Goal: Complete application form: Complete application form

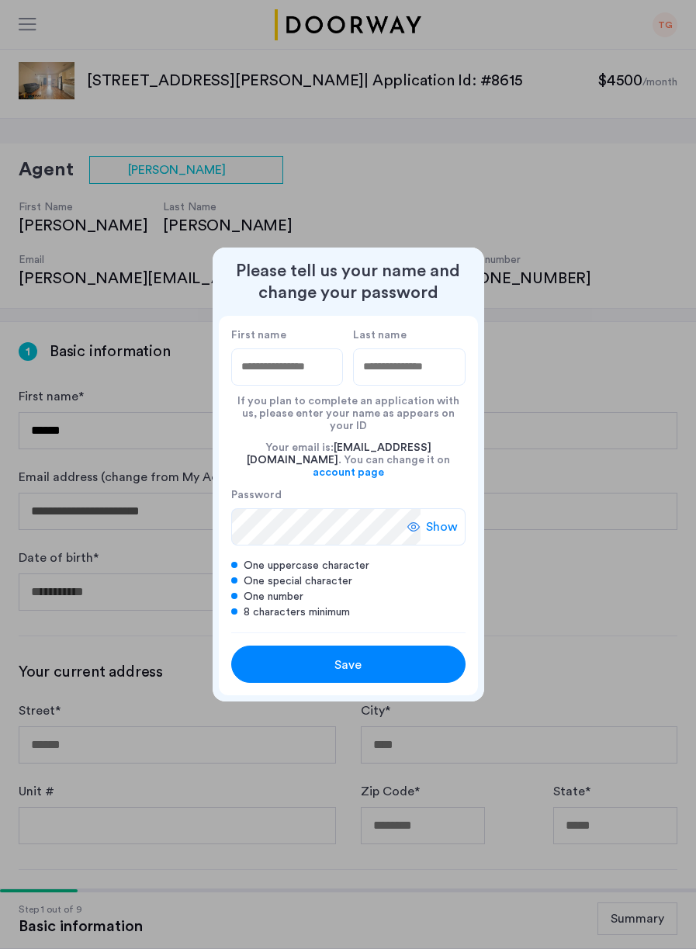
click at [280, 379] on input "First name" at bounding box center [287, 366] width 113 height 37
type input "*****"
click at [423, 378] on input "Last name" at bounding box center [409, 366] width 113 height 37
type input "********"
click at [440, 528] on div "Show" at bounding box center [436, 526] width 58 height 37
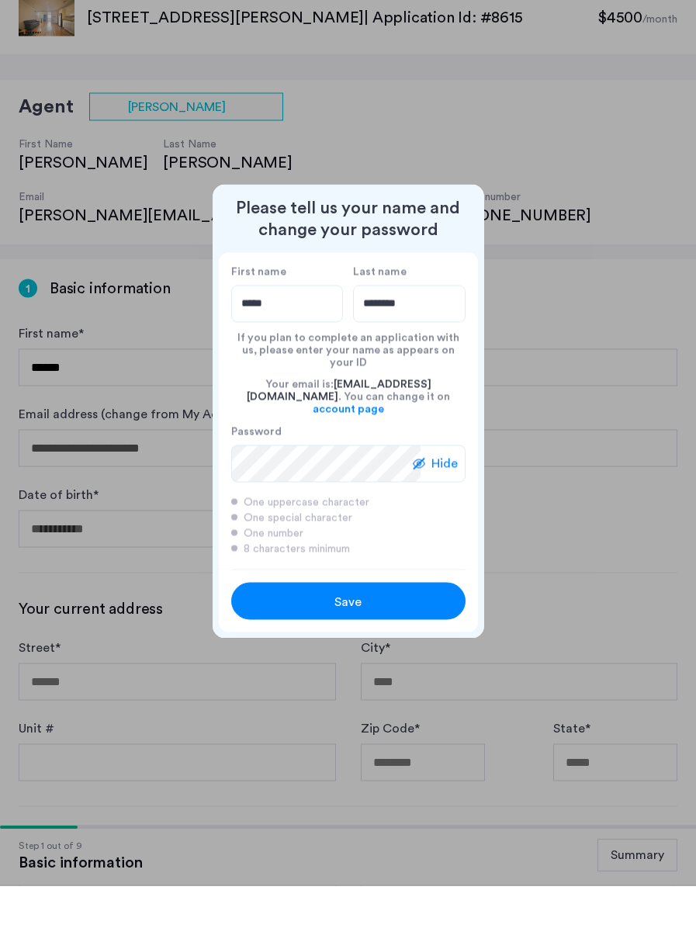
click at [393, 660] on div "Save" at bounding box center [348, 665] width 149 height 19
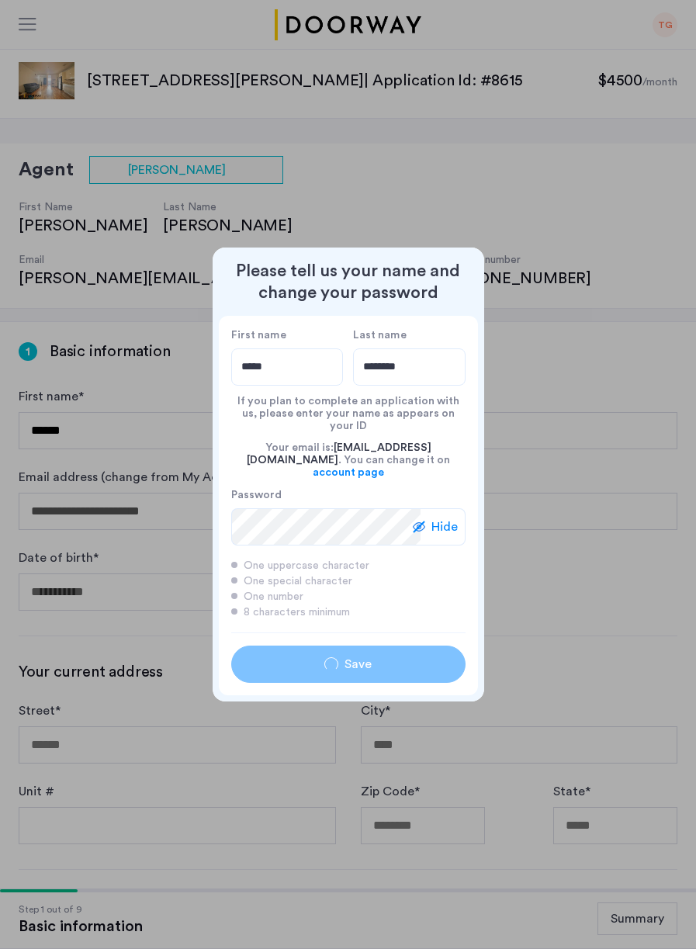
type input "*****"
type input "********"
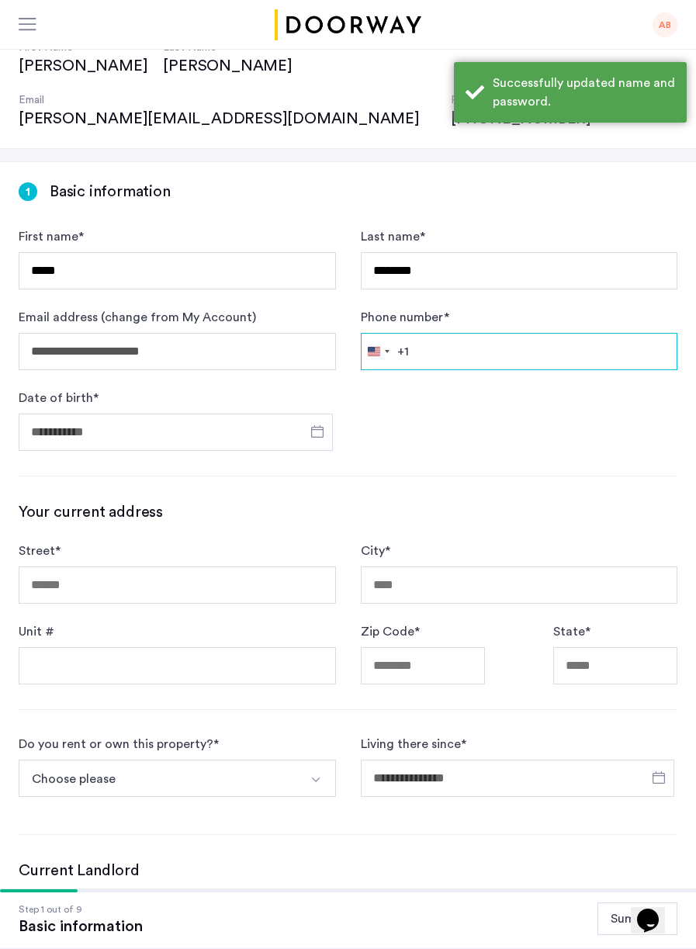
click at [469, 333] on input "Phone number *" at bounding box center [519, 351] width 317 height 37
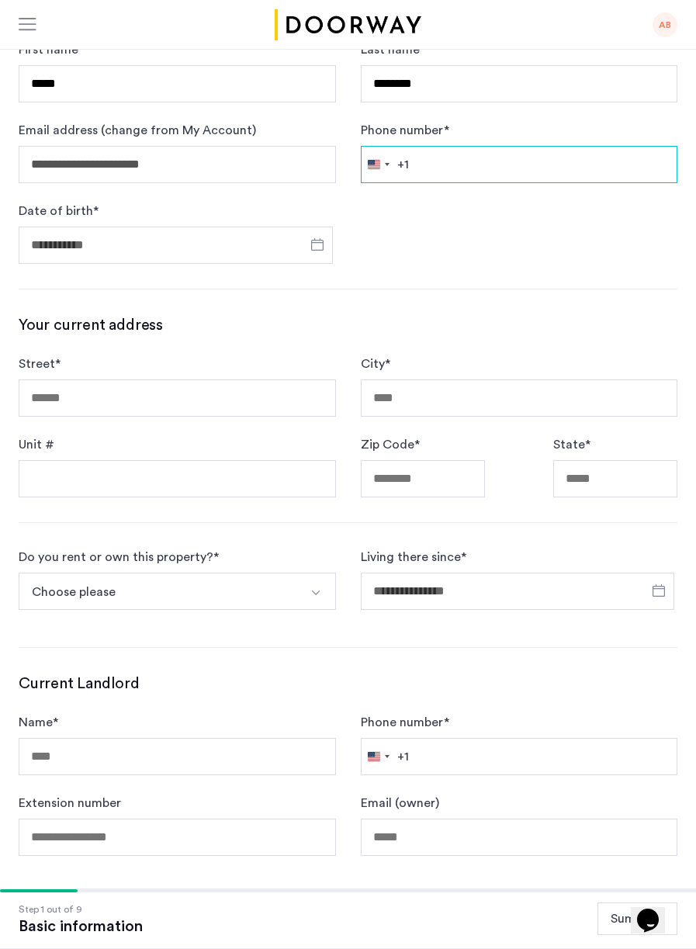
click at [544, 146] on input "Phone number *" at bounding box center [519, 164] width 317 height 37
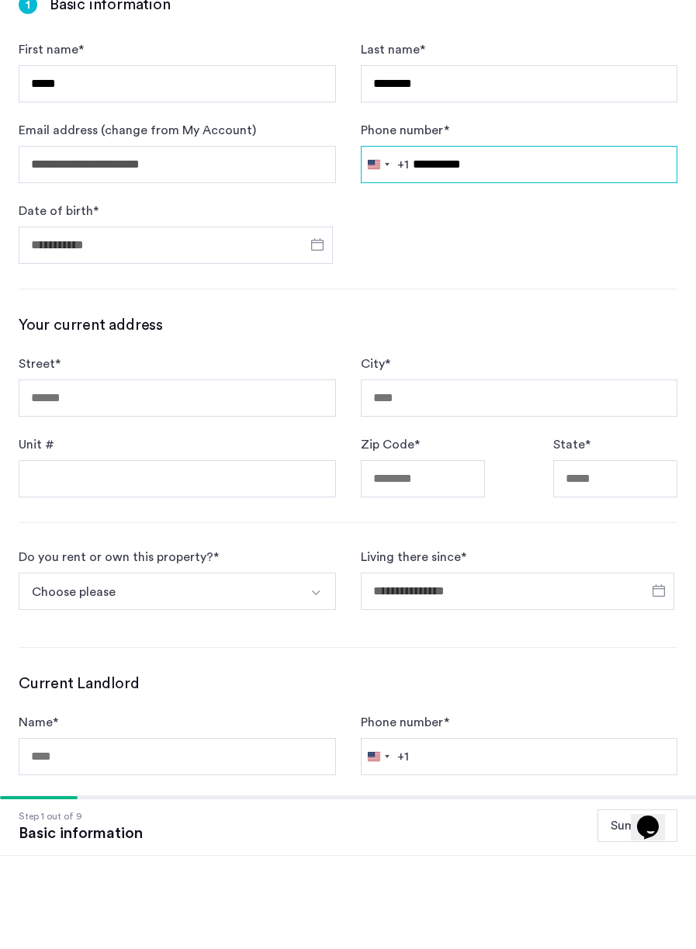
type input "**********"
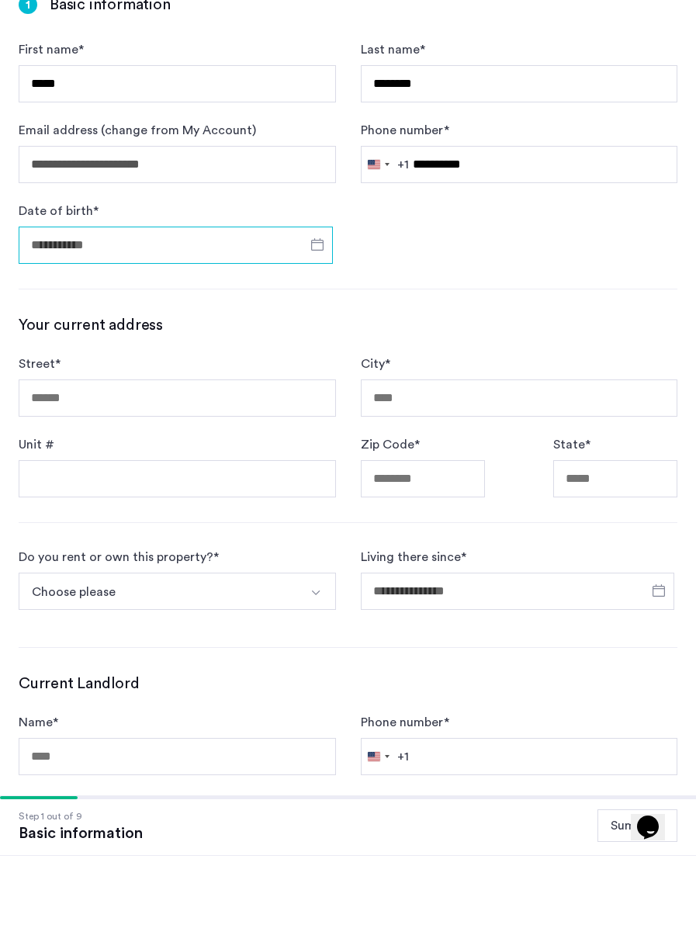
click at [196, 320] on input "Date of birth *" at bounding box center [176, 338] width 314 height 37
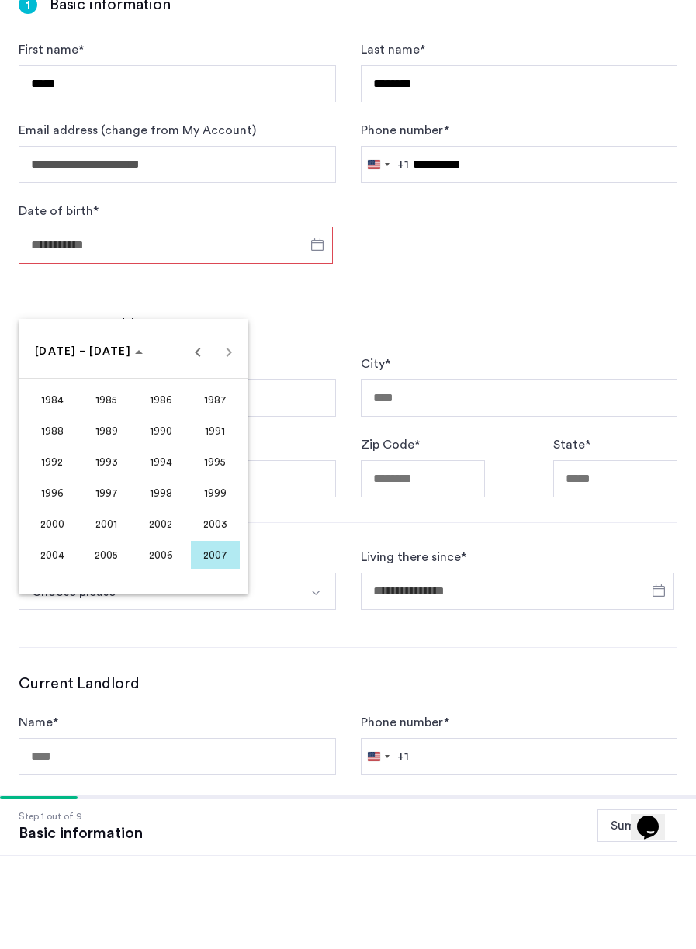
scroll to position [161, 0]
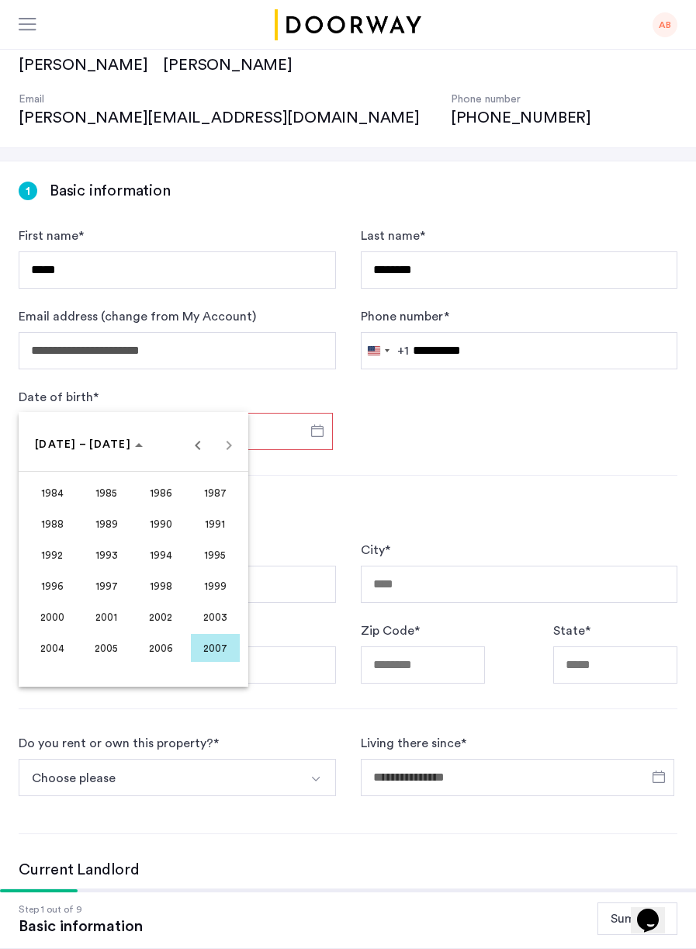
click at [64, 447] on span "[DATE] – [DATE]" at bounding box center [83, 444] width 96 height 11
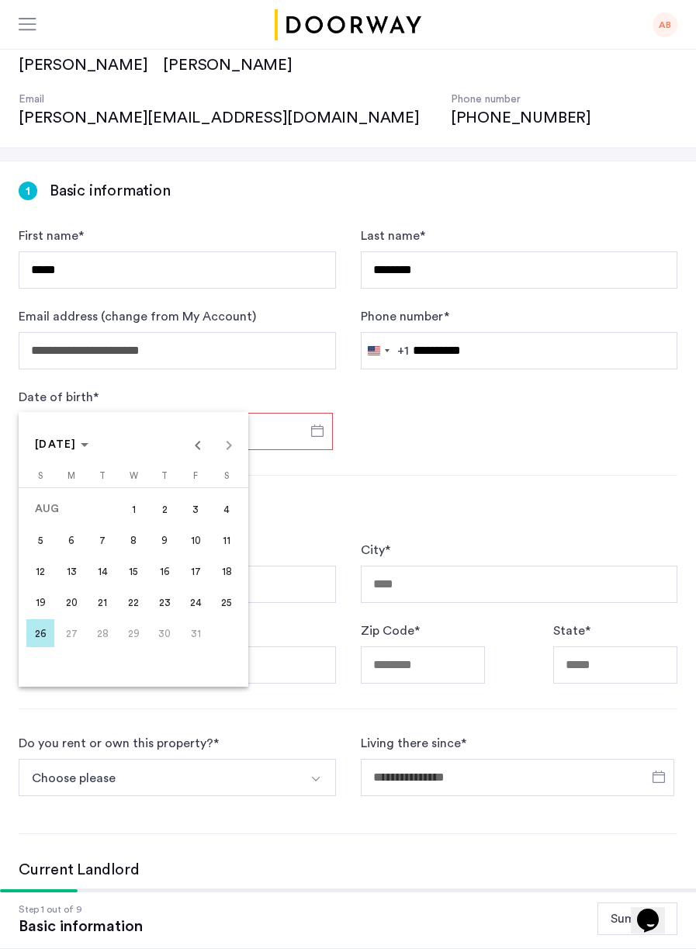
click at [92, 455] on span "Choose month and year" at bounding box center [62, 444] width 66 height 37
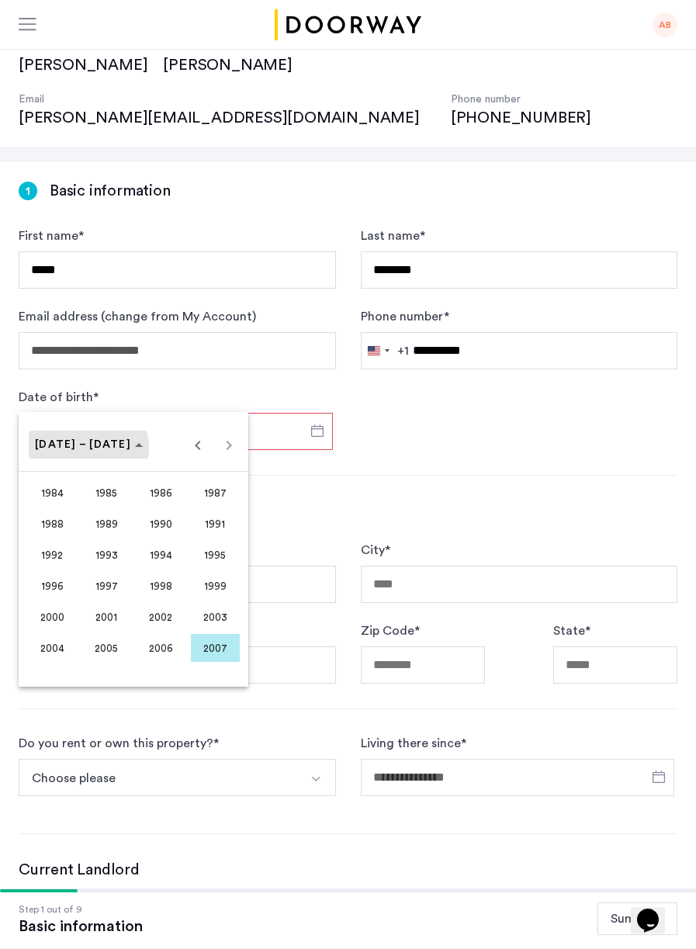
click at [88, 448] on span "[DATE] – [DATE]" at bounding box center [83, 444] width 96 height 11
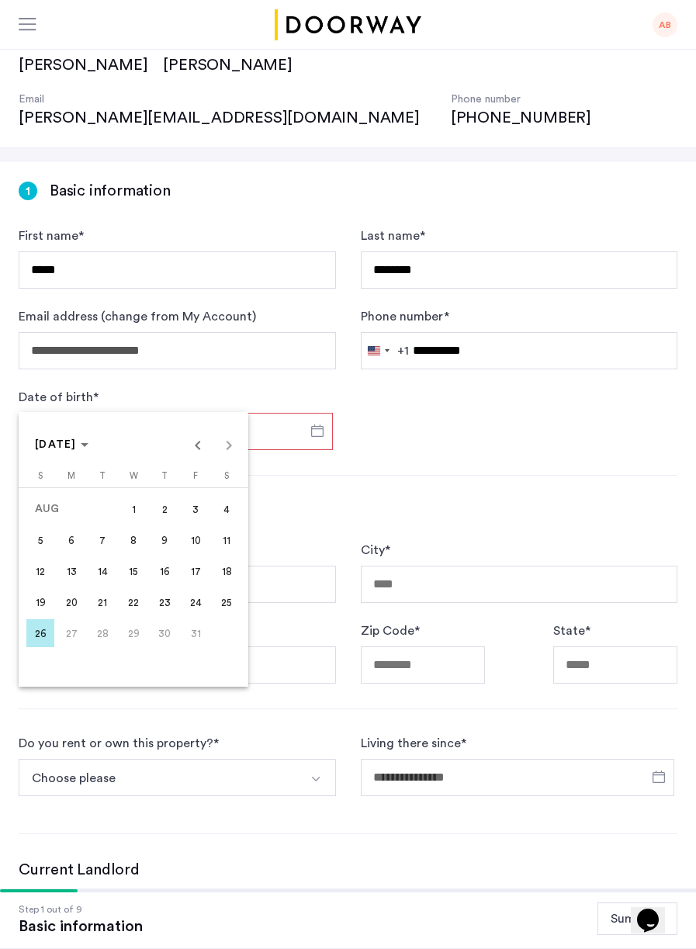
click at [195, 453] on span "Previous month" at bounding box center [197, 444] width 31 height 31
click at [197, 445] on span "Previous month" at bounding box center [197, 444] width 31 height 31
click at [199, 443] on span "Previous month" at bounding box center [197, 444] width 31 height 31
click at [197, 445] on span "Previous month" at bounding box center [197, 444] width 31 height 31
click at [199, 444] on span "Previous month" at bounding box center [197, 444] width 31 height 31
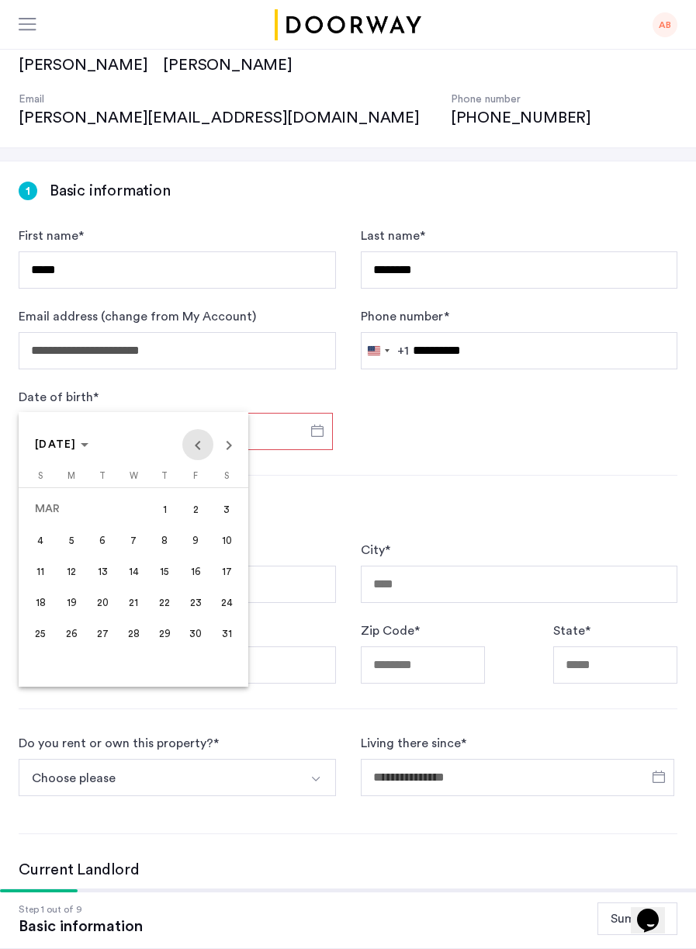
click at [197, 445] on span "Previous month" at bounding box center [197, 444] width 31 height 31
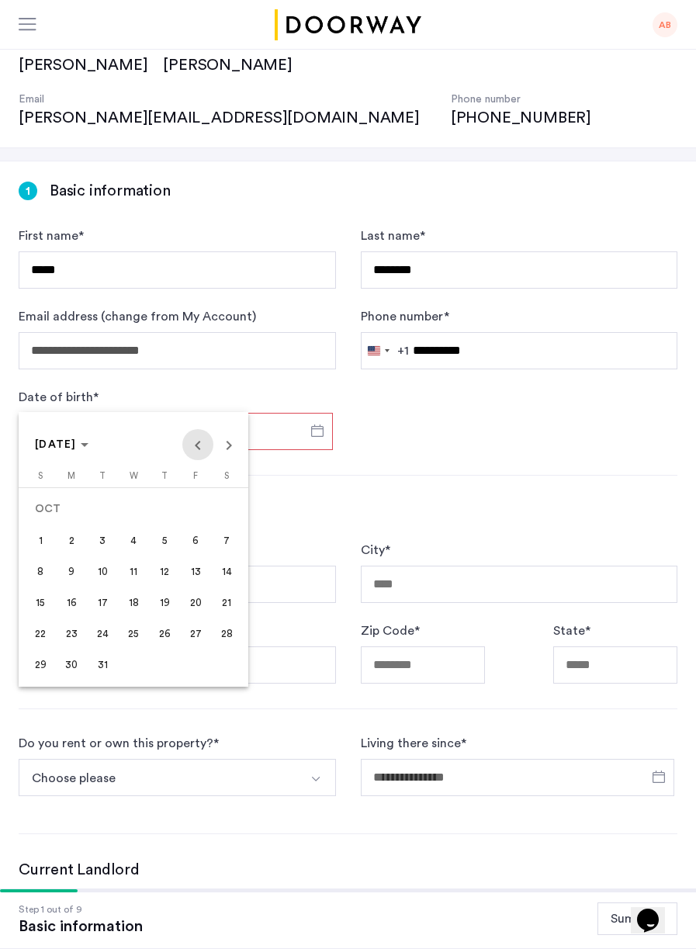
click at [200, 441] on span "Previous month" at bounding box center [197, 444] width 31 height 31
click at [203, 444] on span "Previous month" at bounding box center [197, 444] width 31 height 31
click at [197, 445] on span "Previous month" at bounding box center [197, 444] width 31 height 31
click at [204, 448] on span "Previous month" at bounding box center [197, 444] width 31 height 31
click at [197, 445] on span "Previous month" at bounding box center [197, 444] width 31 height 31
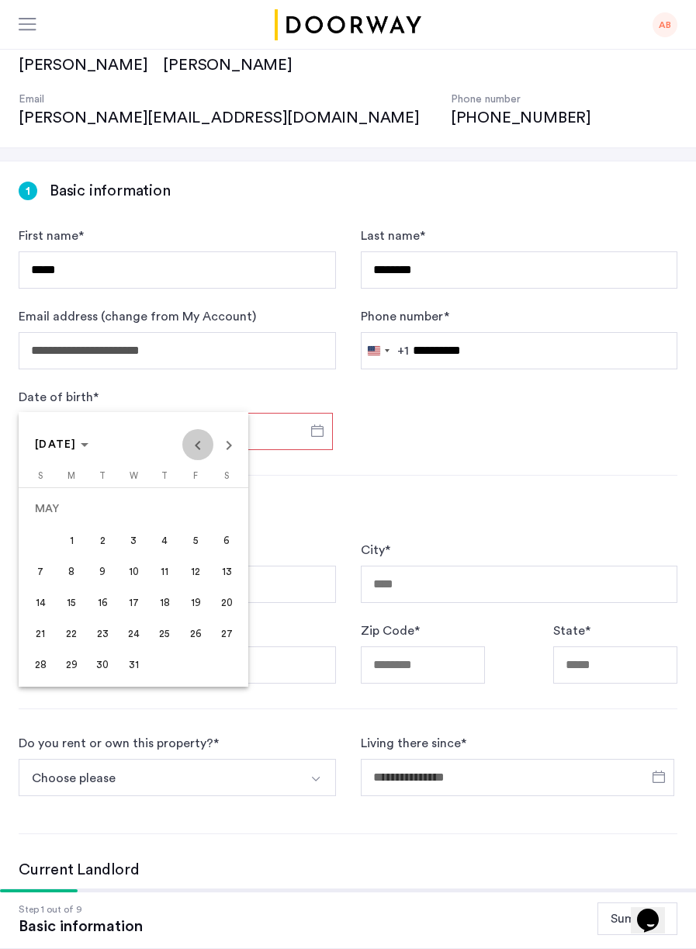
click at [199, 448] on span "Previous month" at bounding box center [197, 444] width 31 height 31
click at [197, 445] on span "Previous month" at bounding box center [197, 444] width 31 height 31
click at [204, 446] on span "Previous month" at bounding box center [197, 444] width 31 height 31
click at [212, 447] on span "Previous month" at bounding box center [197, 444] width 31 height 31
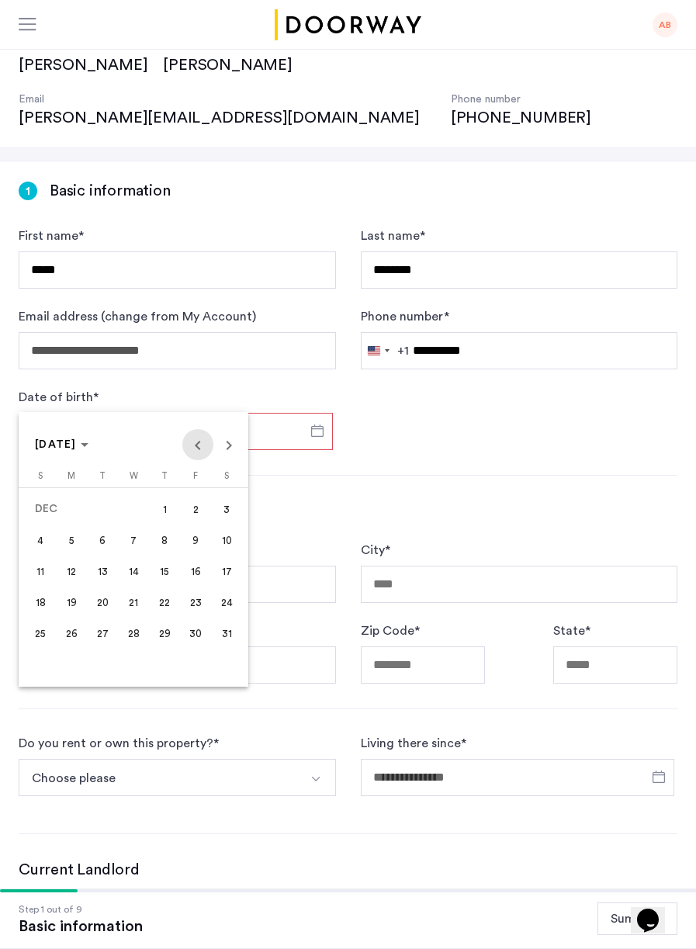
click at [197, 445] on span "Previous month" at bounding box center [197, 444] width 31 height 31
click at [198, 445] on span "Previous month" at bounding box center [197, 444] width 31 height 31
click at [225, 454] on span "Next month" at bounding box center [228, 444] width 31 height 31
click at [232, 456] on span "Next month" at bounding box center [228, 444] width 31 height 31
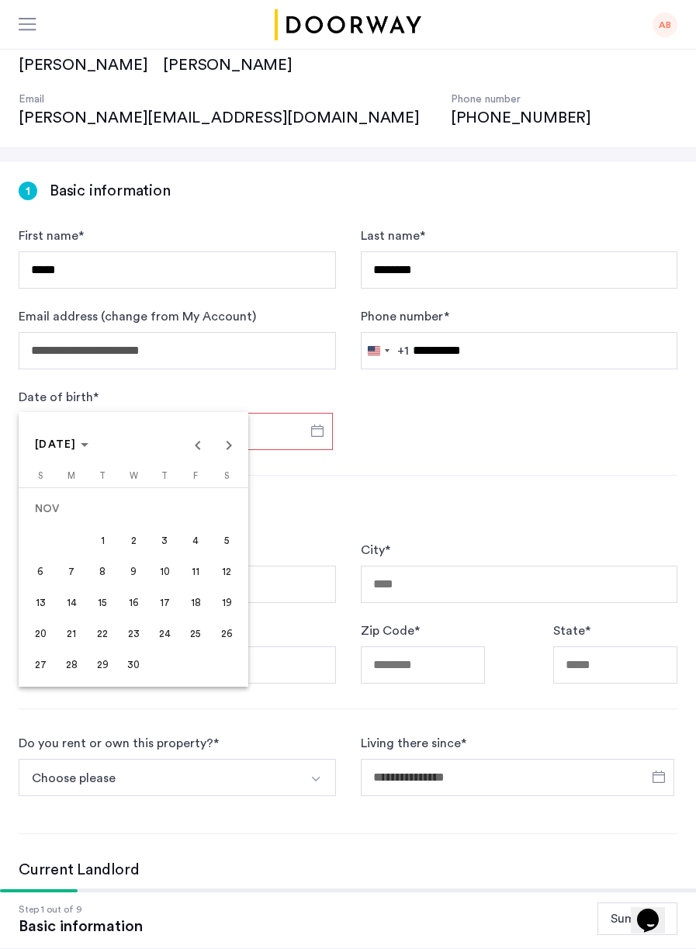
click at [229, 445] on span "Next month" at bounding box center [228, 444] width 31 height 31
click at [197, 445] on span "Previous month" at bounding box center [197, 444] width 31 height 31
click at [103, 601] on span "20" at bounding box center [102, 602] width 28 height 28
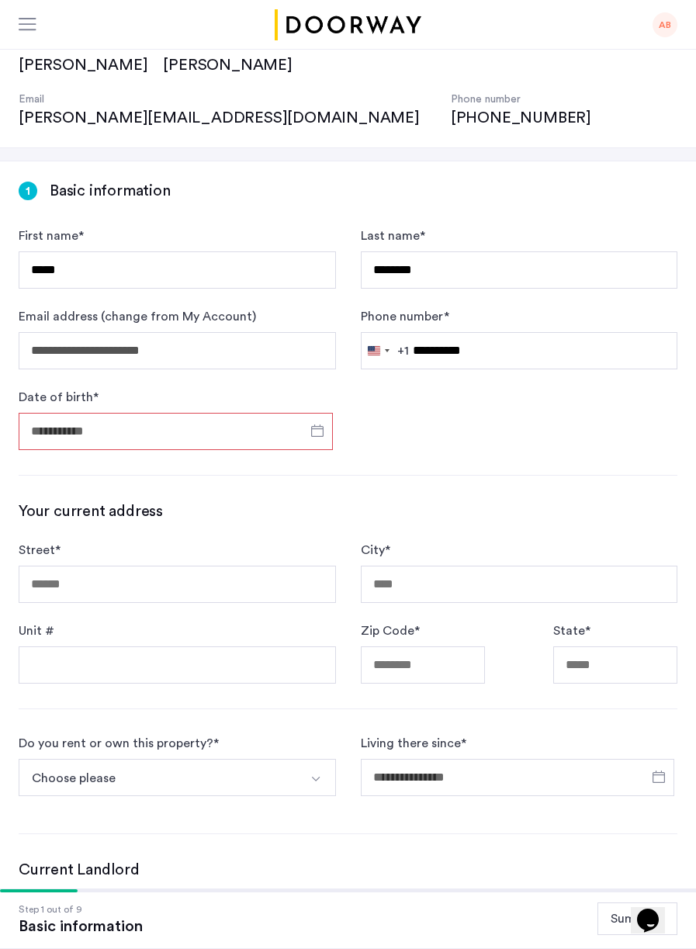
type input "**********"
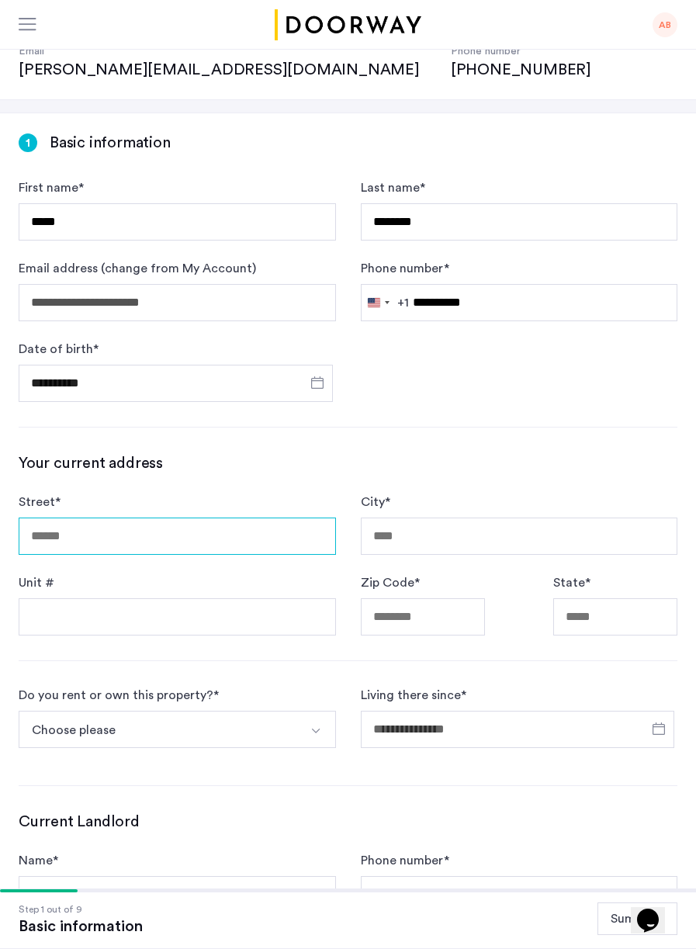
click at [210, 518] on input "Street *" at bounding box center [177, 536] width 317 height 37
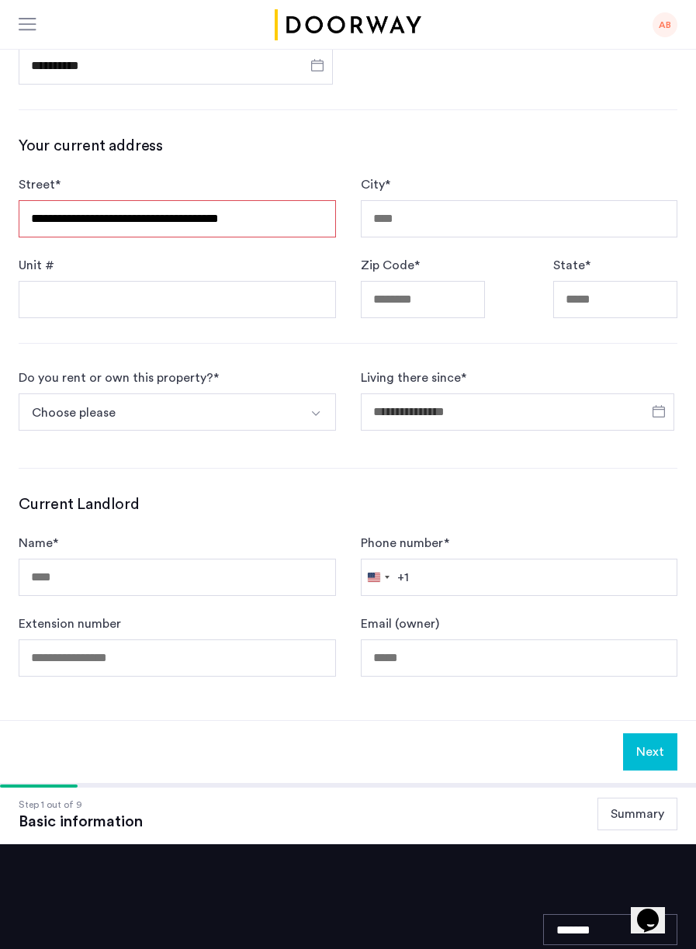
type input "**********"
type input "*********"
type input "*****"
type input "**"
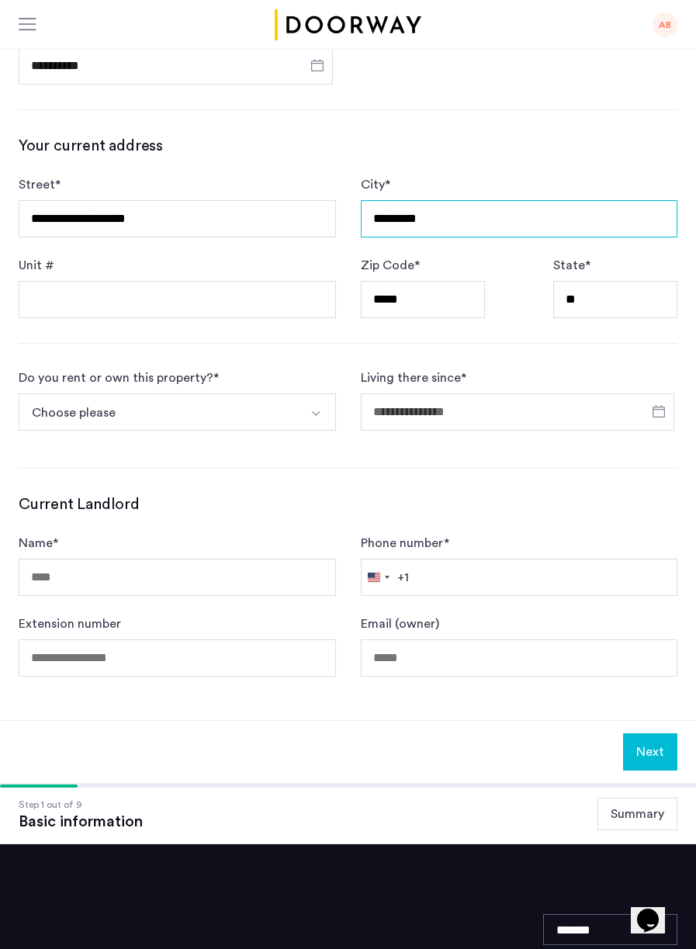
click at [464, 200] on input "*********" at bounding box center [519, 218] width 317 height 37
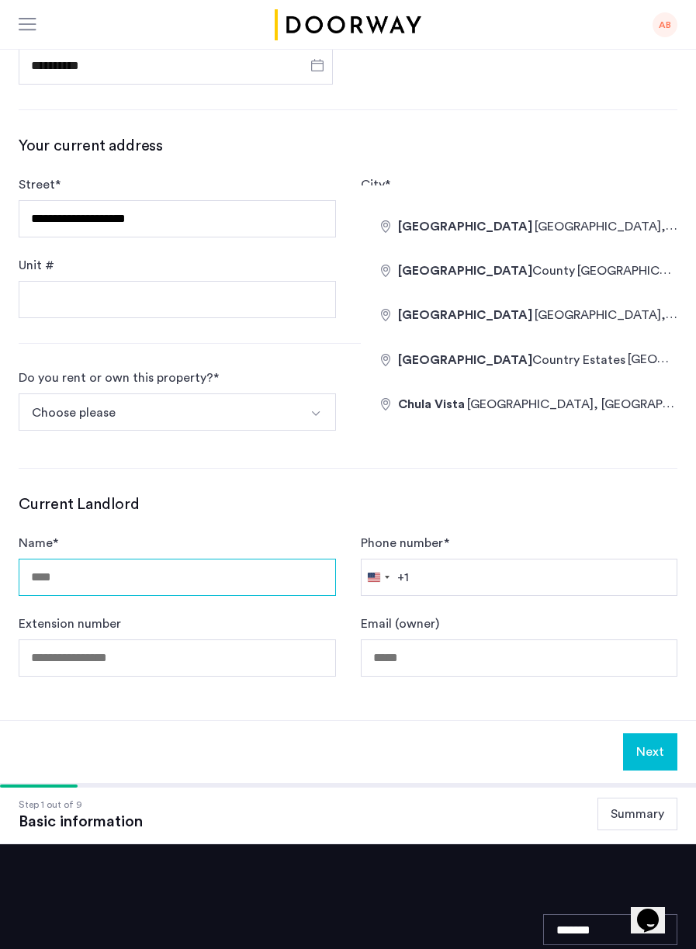
click at [267, 559] on input "Name *" at bounding box center [177, 577] width 317 height 37
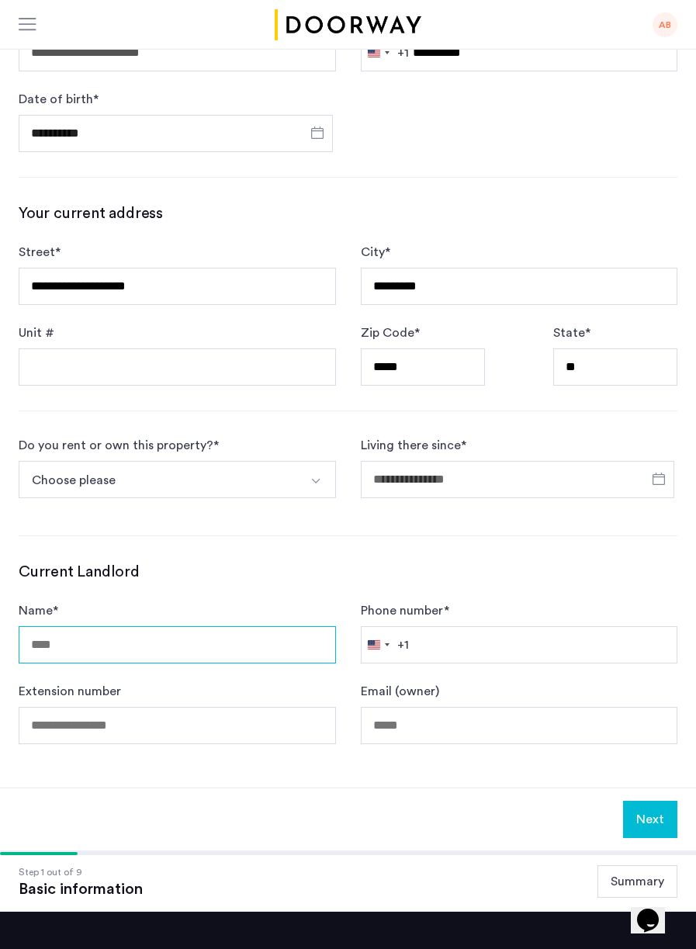
scroll to position [455, 0]
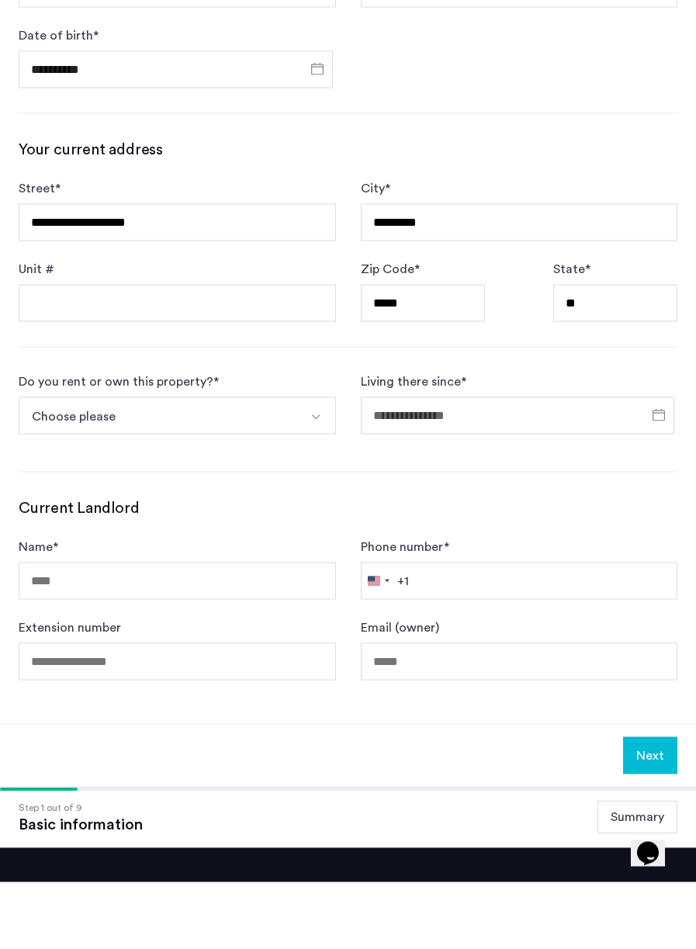
click at [315, 478] on img "Select option" at bounding box center [316, 484] width 12 height 12
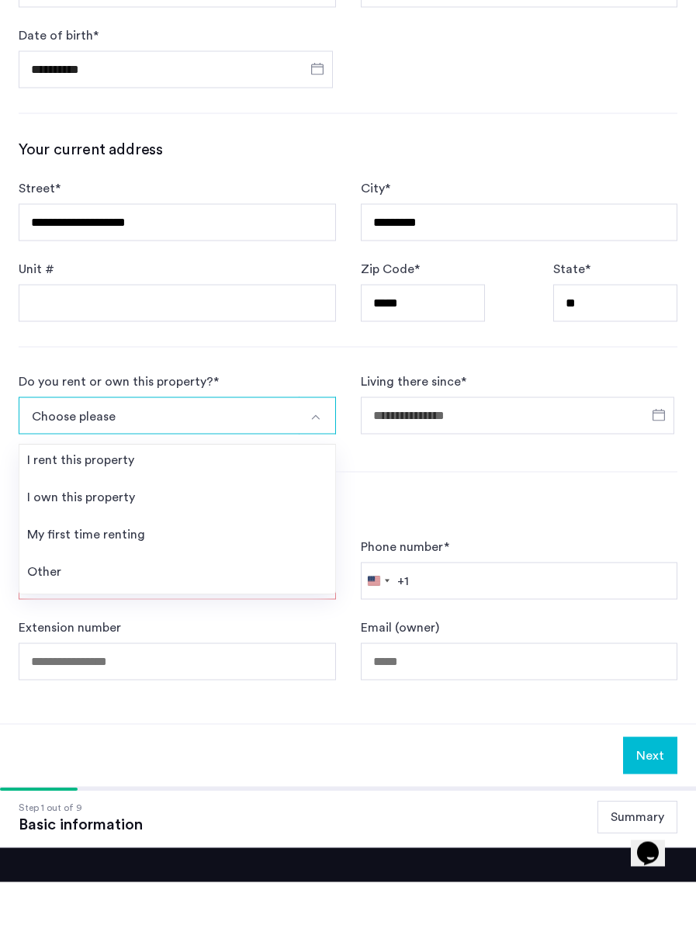
scroll to position [472, 0]
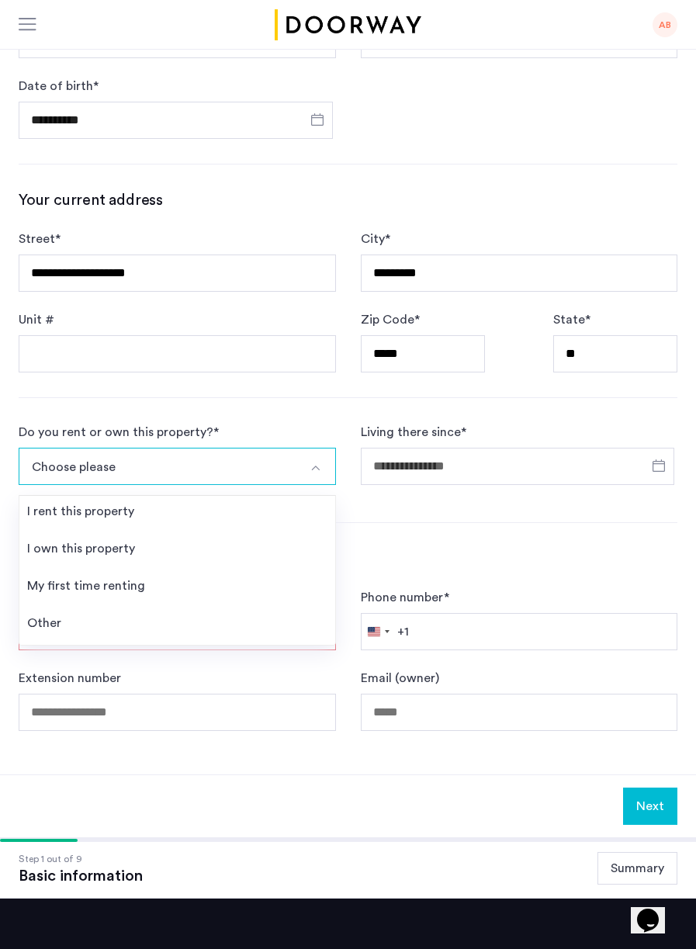
click at [132, 608] on li "Other" at bounding box center [177, 626] width 316 height 37
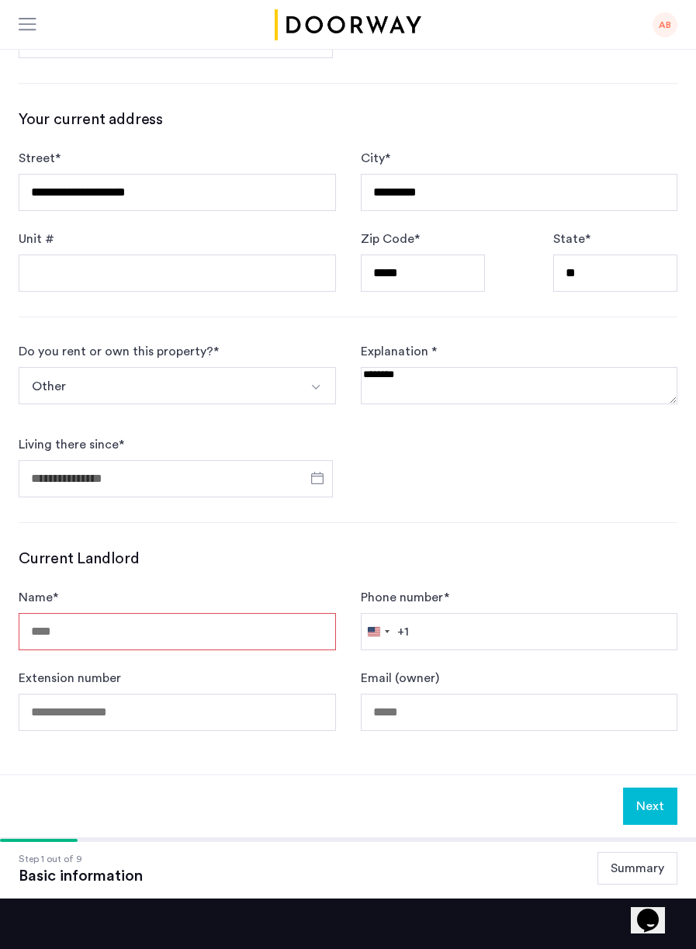
scroll to position [554, 0]
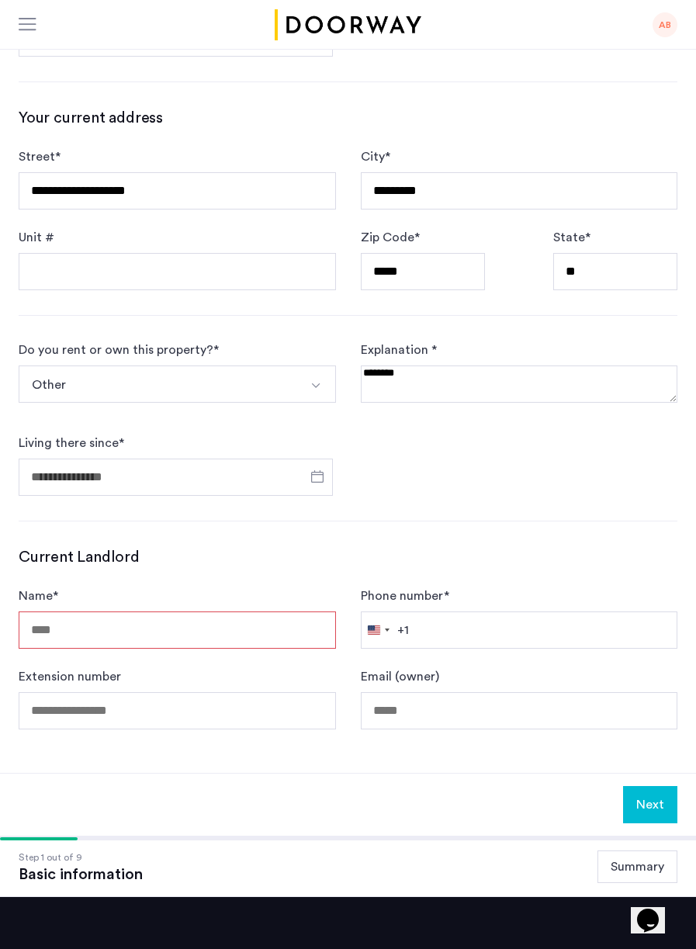
click at [467, 365] on textarea at bounding box center [519, 383] width 317 height 37
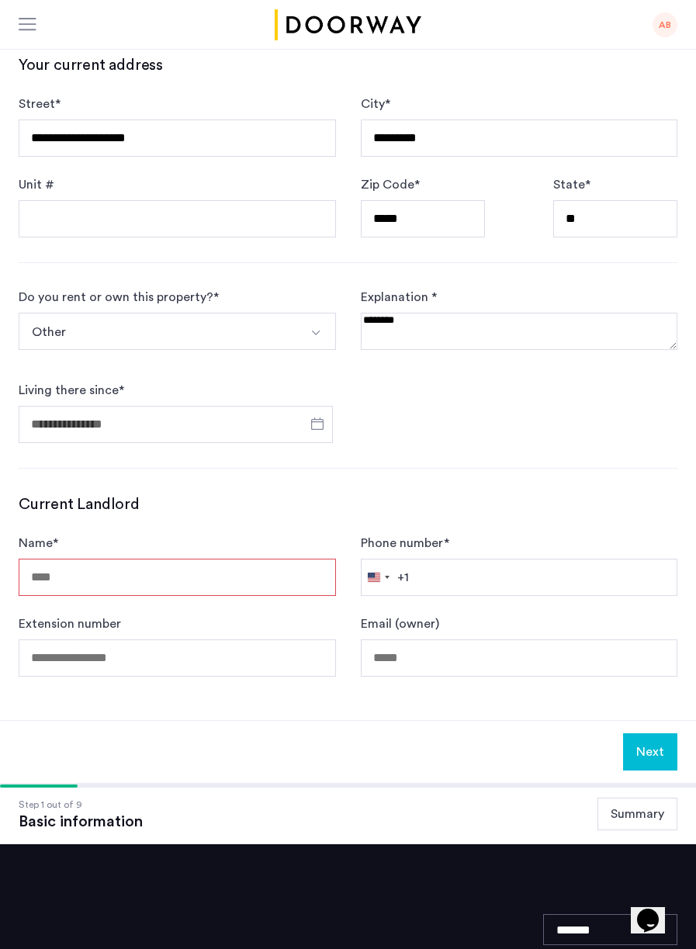
click at [295, 313] on button "Other" at bounding box center [159, 331] width 281 height 37
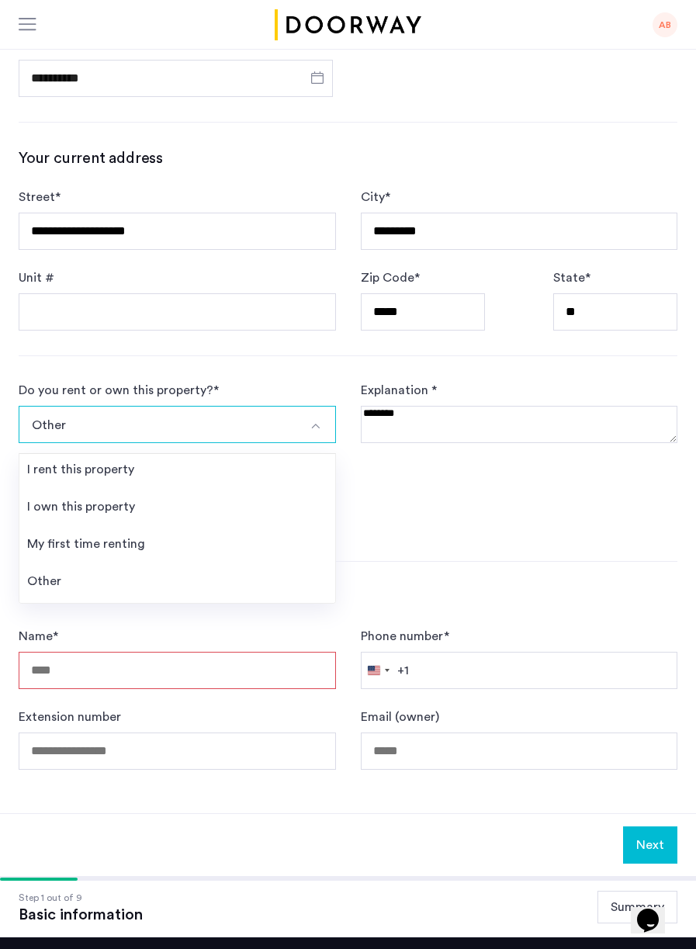
click at [158, 491] on li "I own this property" at bounding box center [177, 509] width 316 height 37
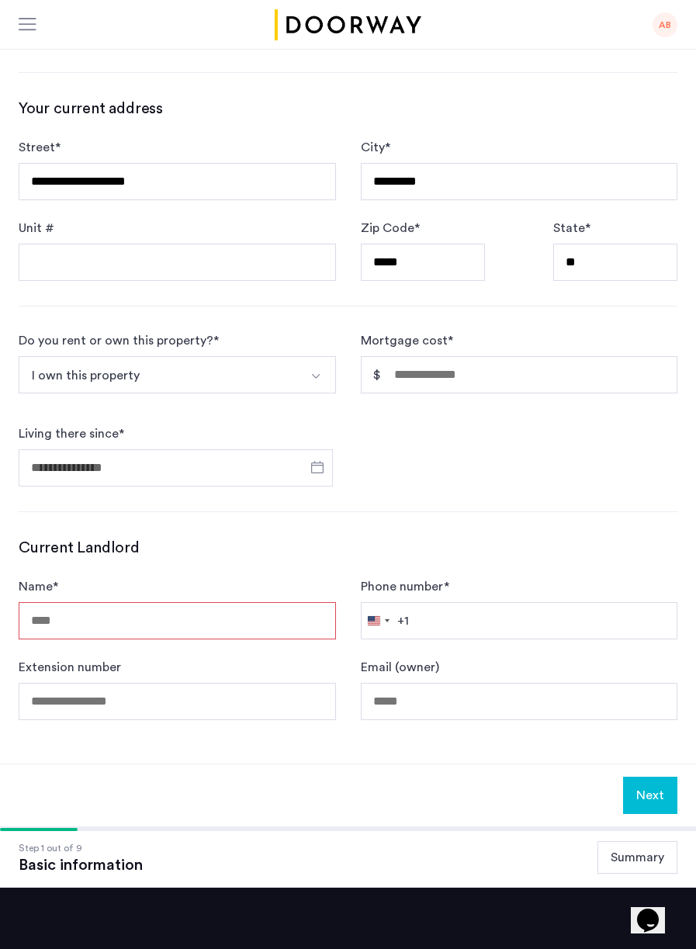
click at [289, 356] on button "I own this property" at bounding box center [159, 374] width 281 height 37
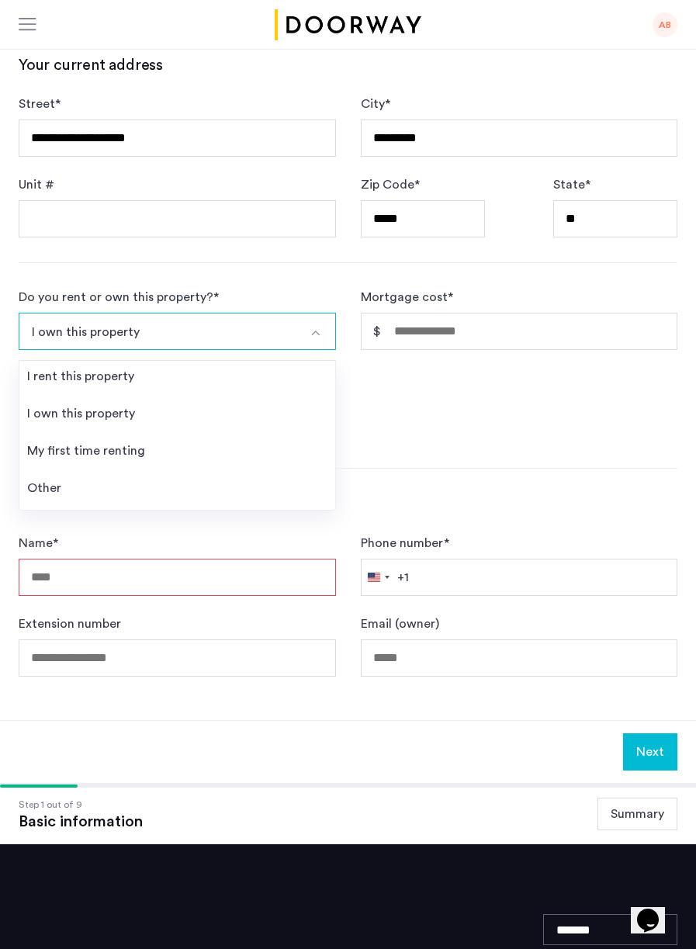
click at [49, 479] on div "Other" at bounding box center [44, 488] width 34 height 19
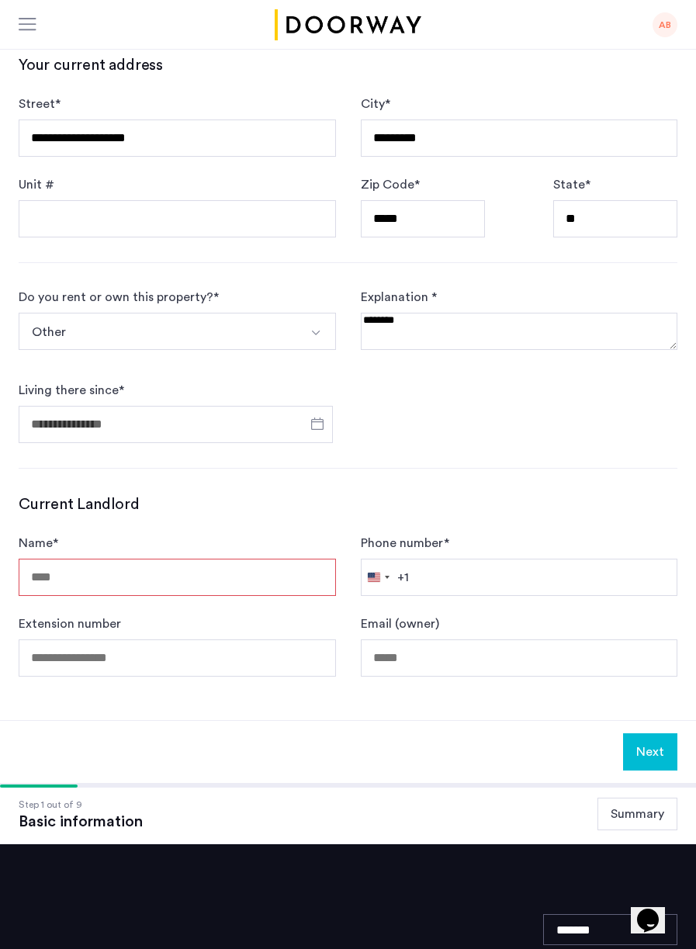
click at [516, 313] on textarea at bounding box center [519, 331] width 317 height 37
type textarea "**********"
click at [324, 405] on span "Open calendar" at bounding box center [317, 423] width 37 height 37
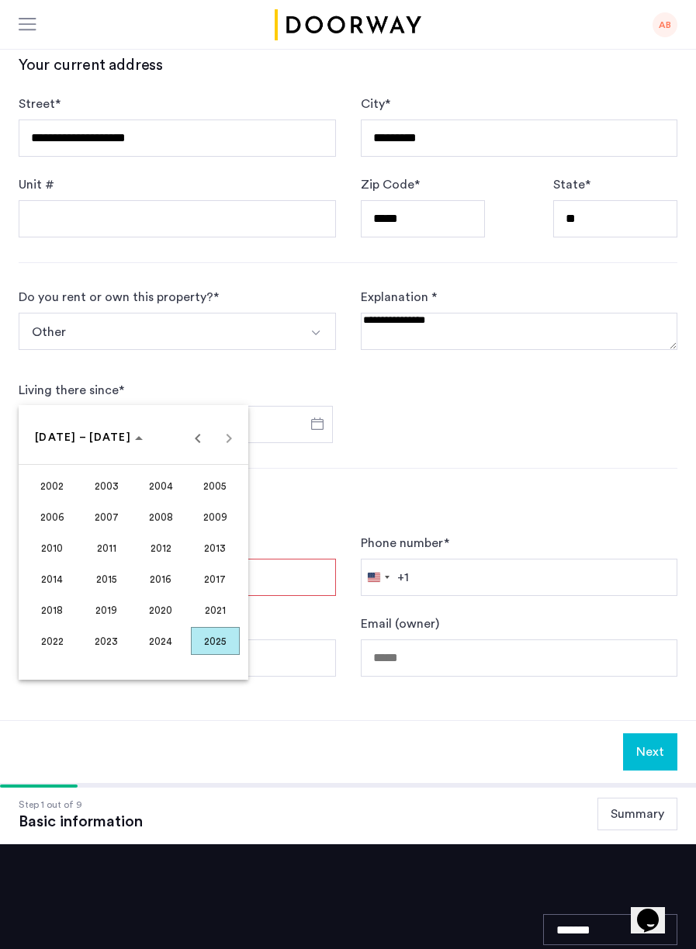
click at [64, 441] on span "[DATE] – [DATE]" at bounding box center [83, 437] width 96 height 11
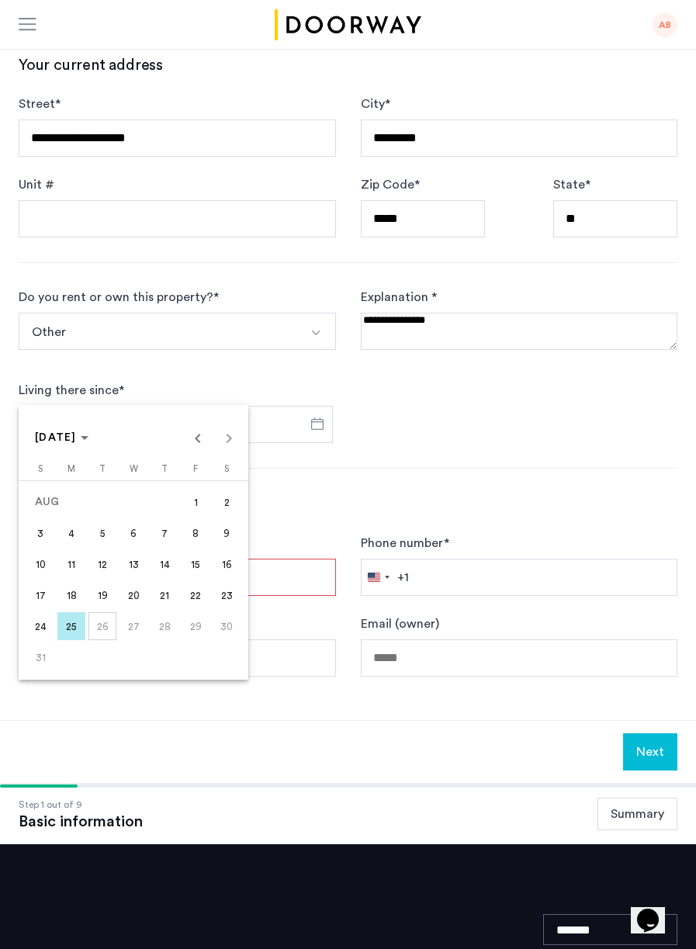
click at [54, 438] on span "[DATE]" at bounding box center [56, 437] width 42 height 11
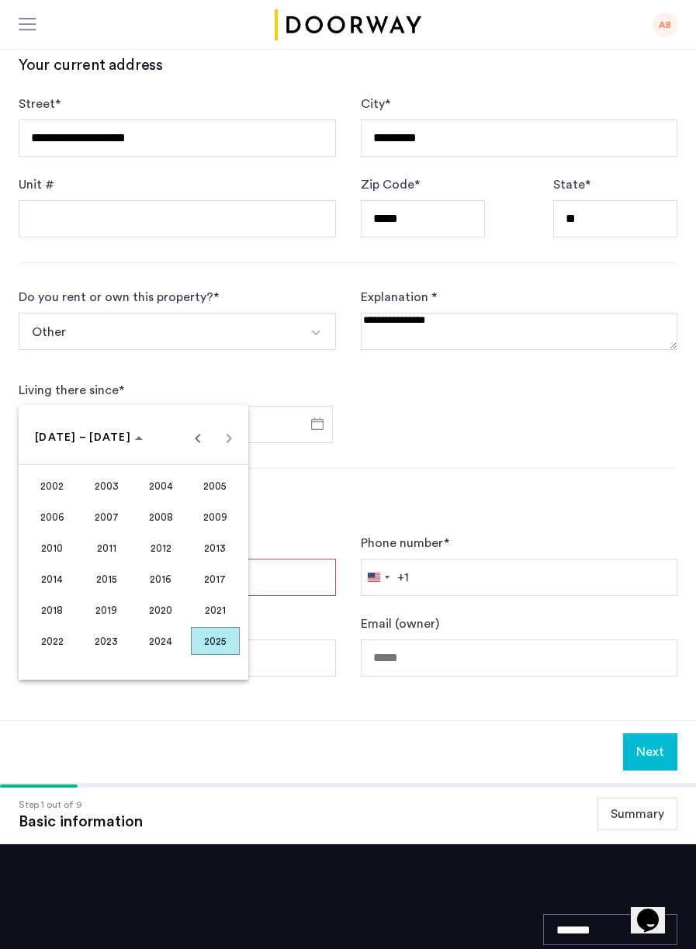
click at [216, 487] on span "2005" at bounding box center [215, 486] width 49 height 28
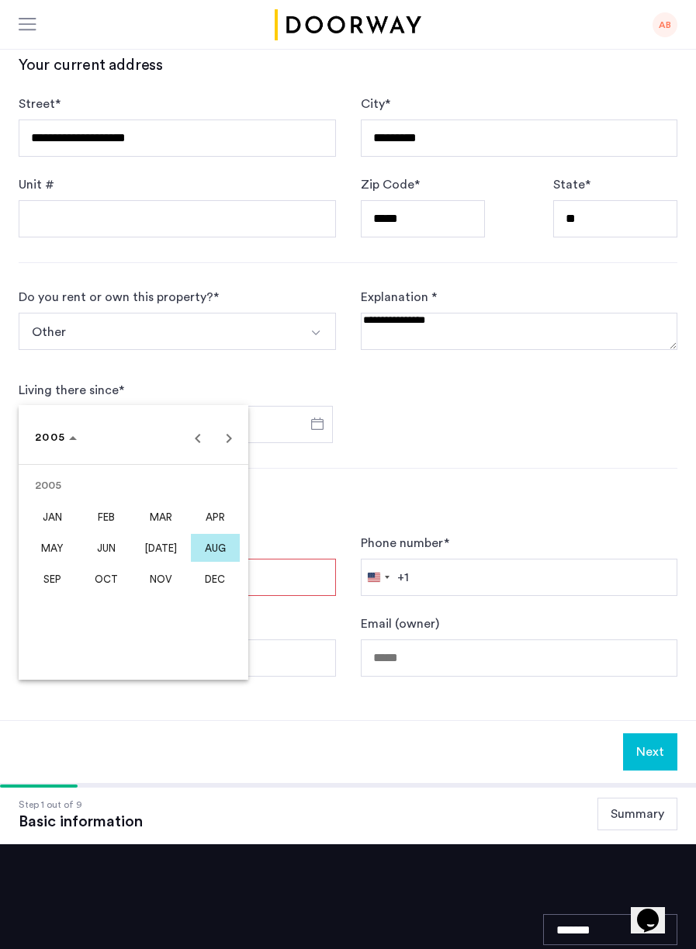
click at [214, 573] on span "DEC" at bounding box center [215, 579] width 49 height 28
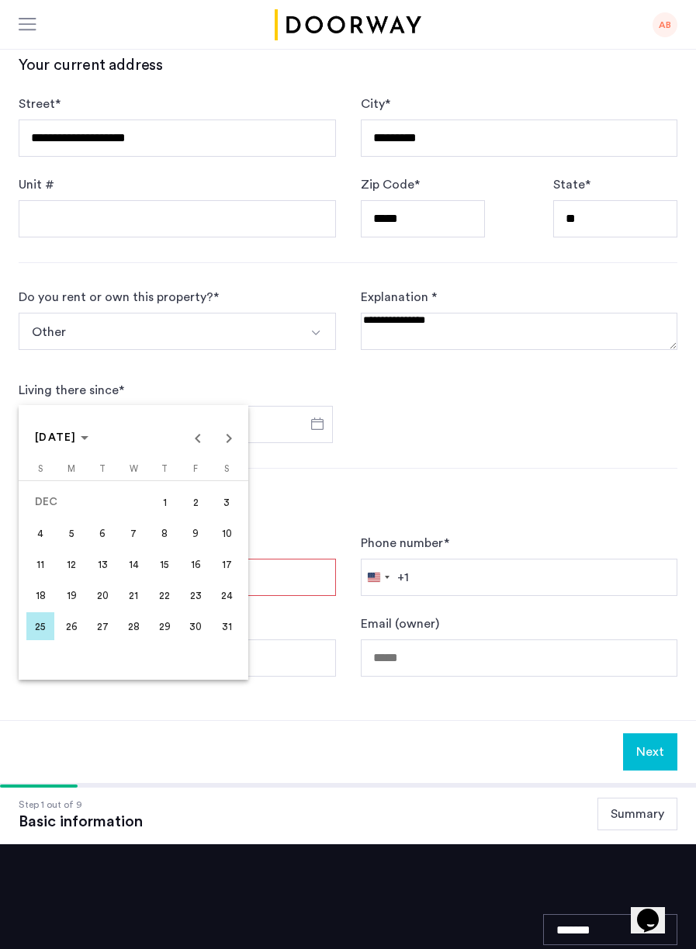
click at [104, 594] on span "20" at bounding box center [102, 595] width 28 height 28
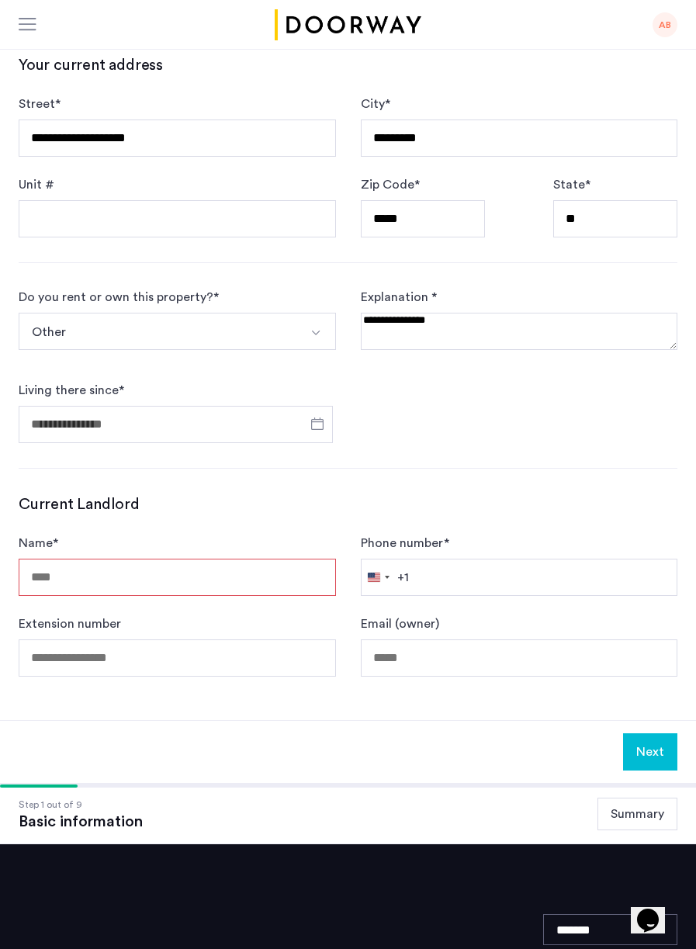
type input "**********"
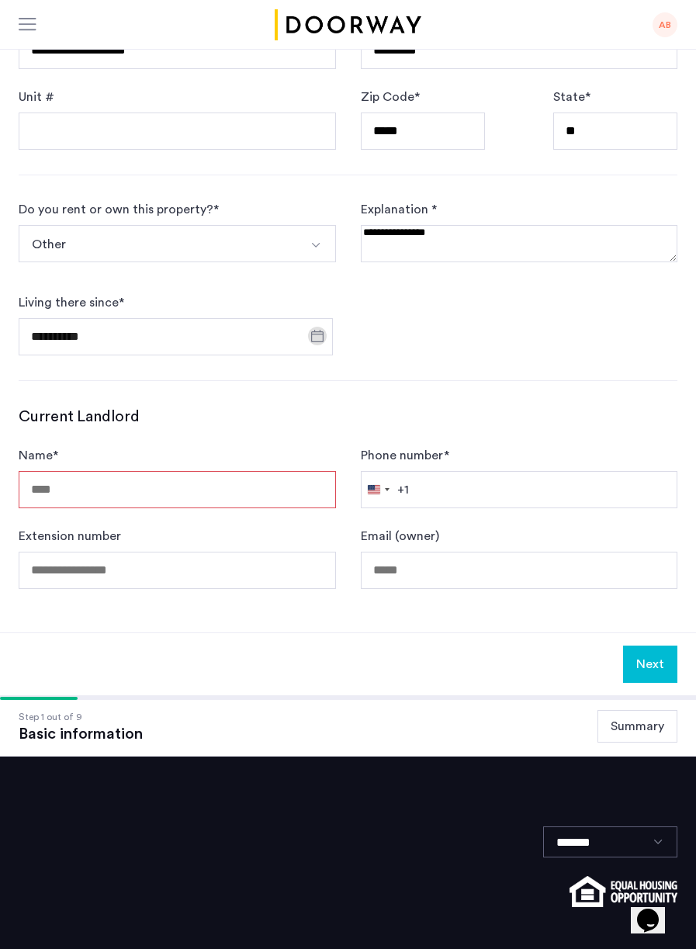
click at [219, 471] on input "Name *" at bounding box center [177, 489] width 317 height 37
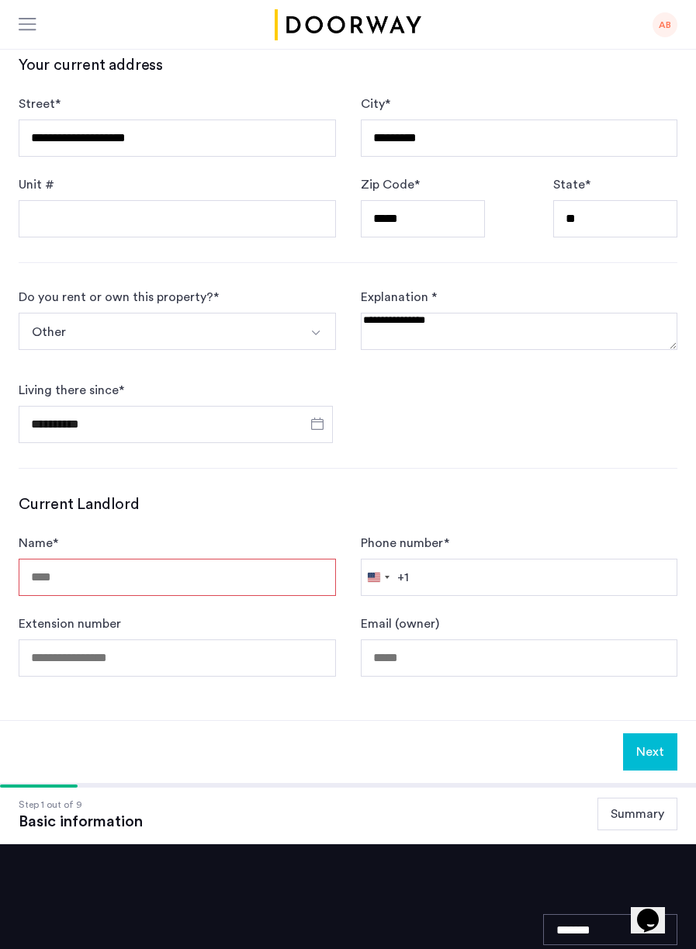
type input "*"
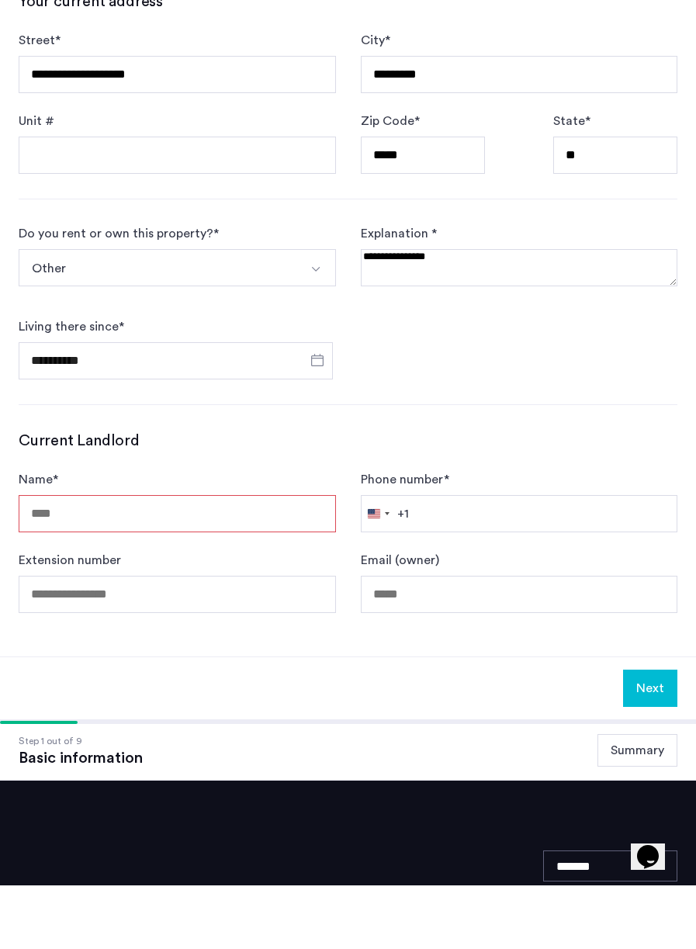
click at [306, 313] on button "Select option" at bounding box center [317, 331] width 37 height 37
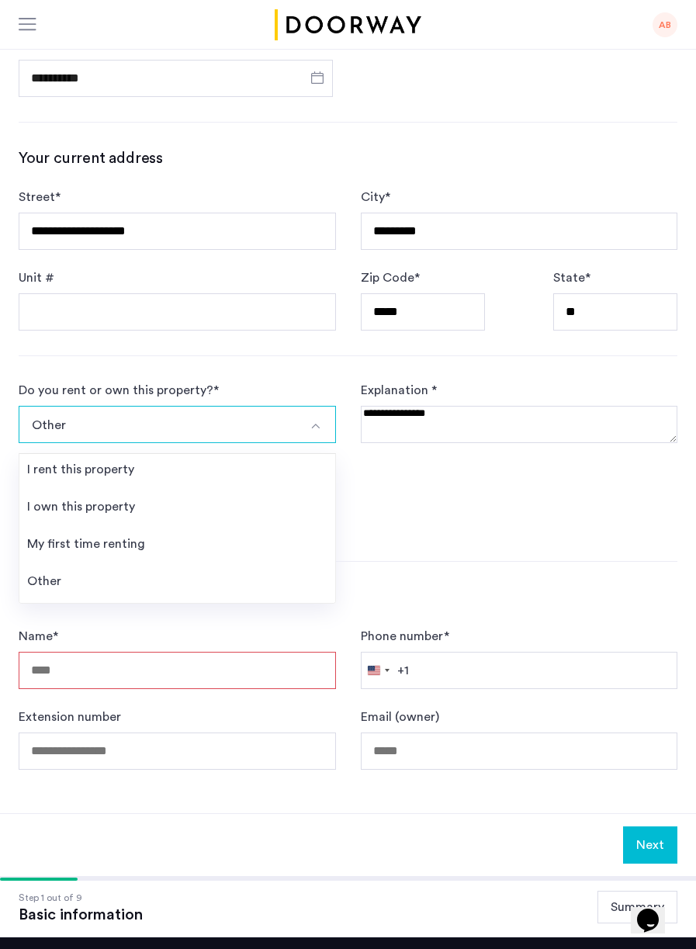
click at [144, 491] on li "I own this property" at bounding box center [177, 509] width 316 height 37
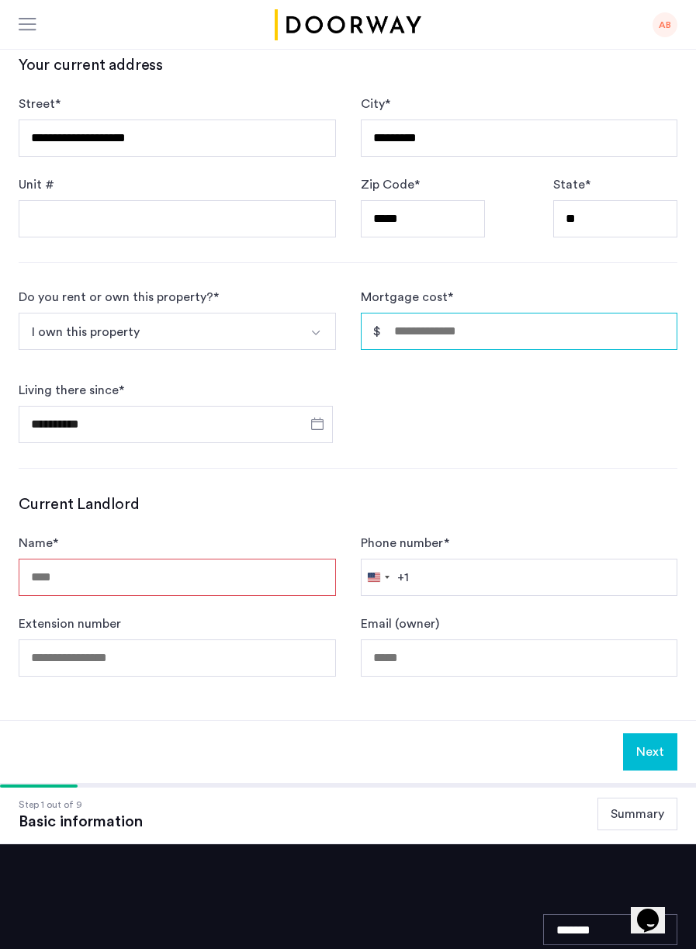
click at [523, 313] on input "Mortgage cost *" at bounding box center [519, 331] width 317 height 37
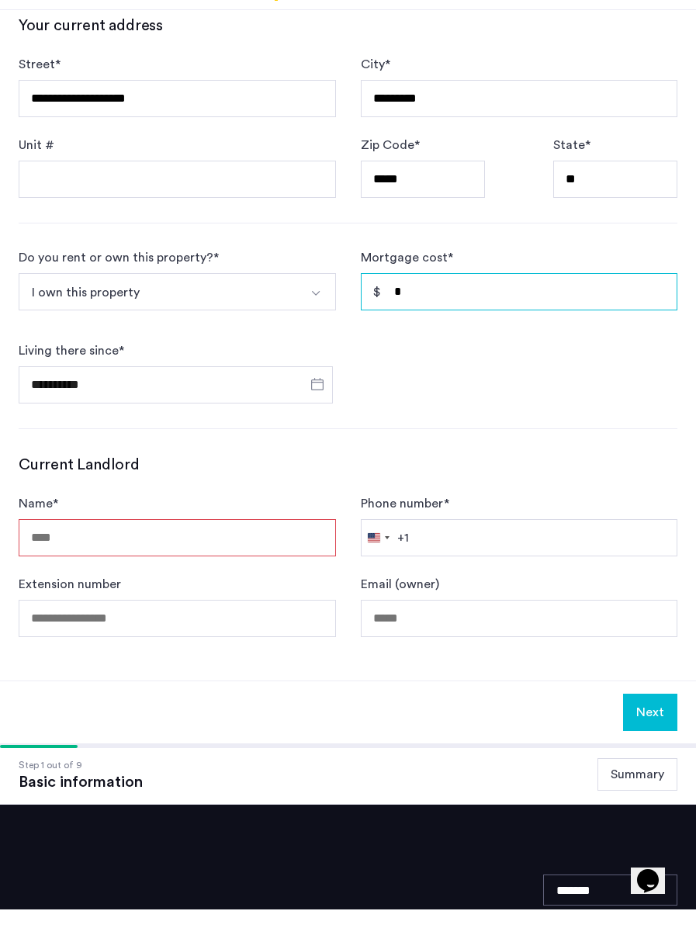
type input "*"
click at [228, 559] on input "Name *" at bounding box center [177, 577] width 317 height 37
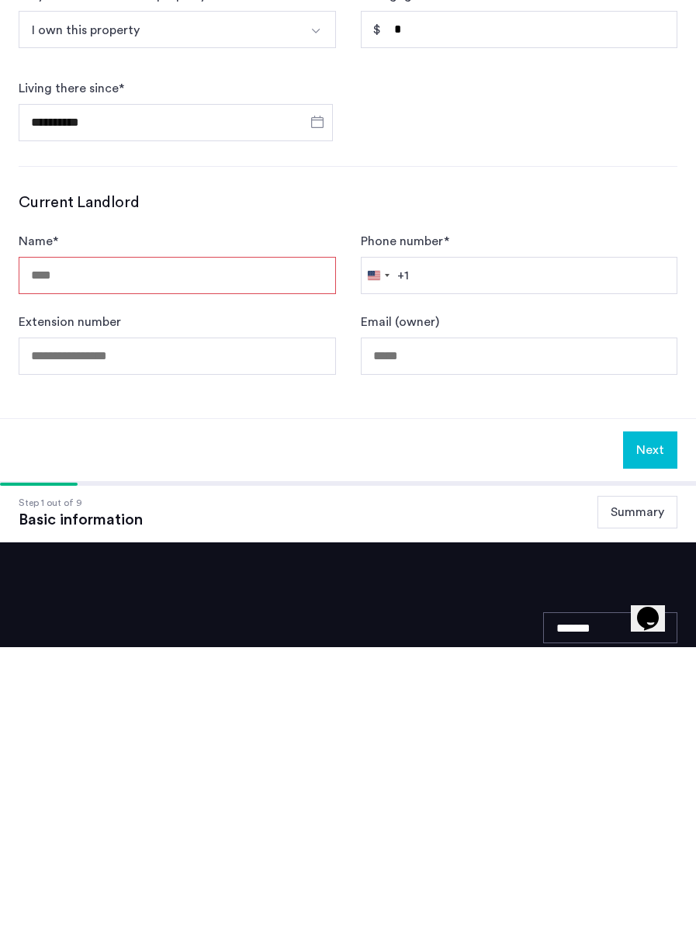
click at [483, 720] on div "Next" at bounding box center [348, 751] width 696 height 63
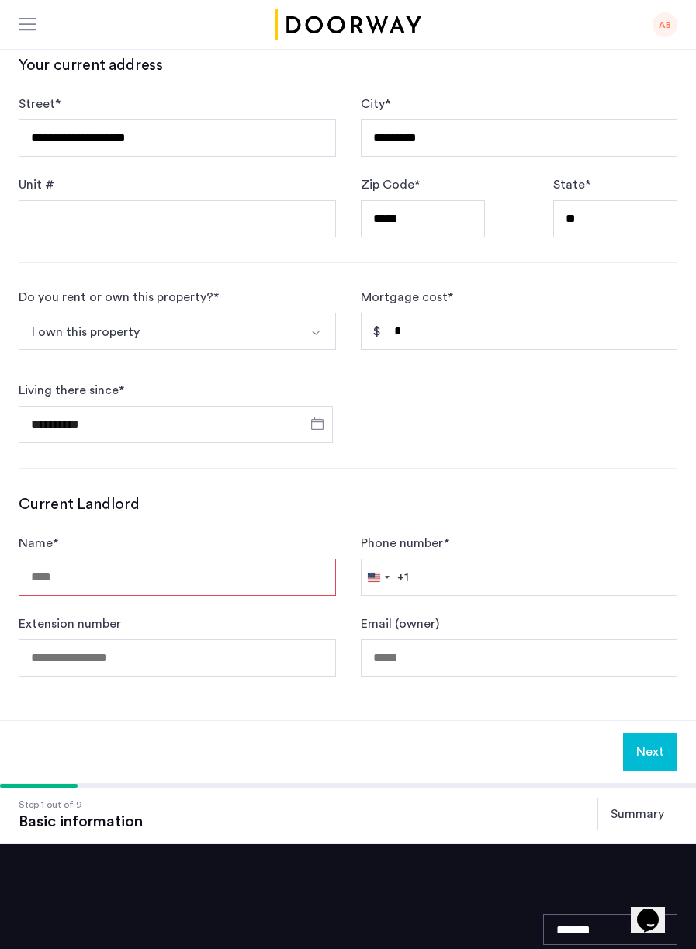
click at [268, 559] on input "Name *" at bounding box center [177, 577] width 317 height 37
type input "**********"
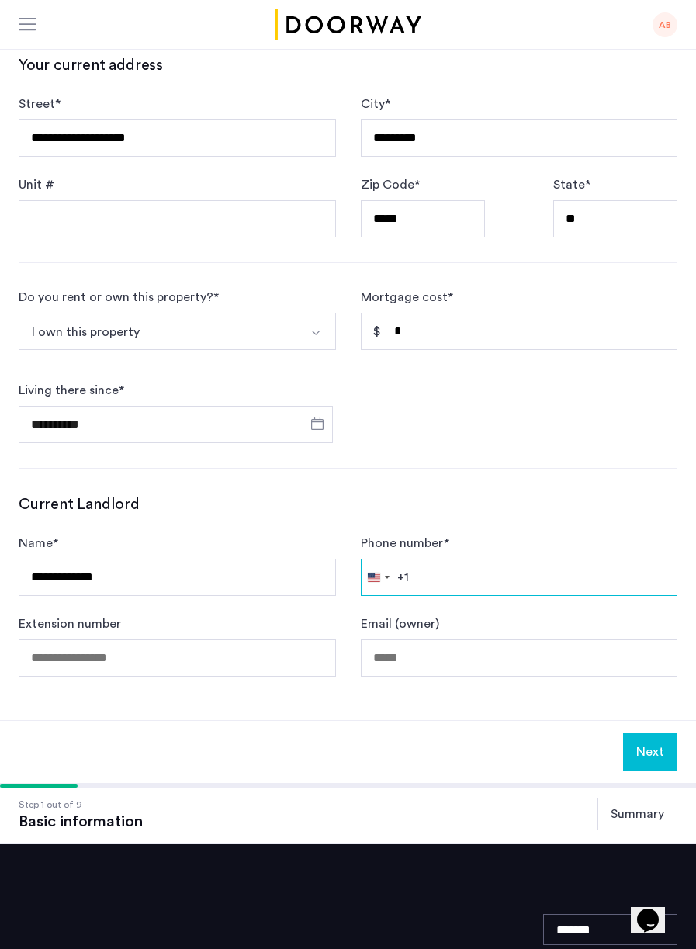
click at [472, 559] on input "Phone number *" at bounding box center [519, 577] width 317 height 37
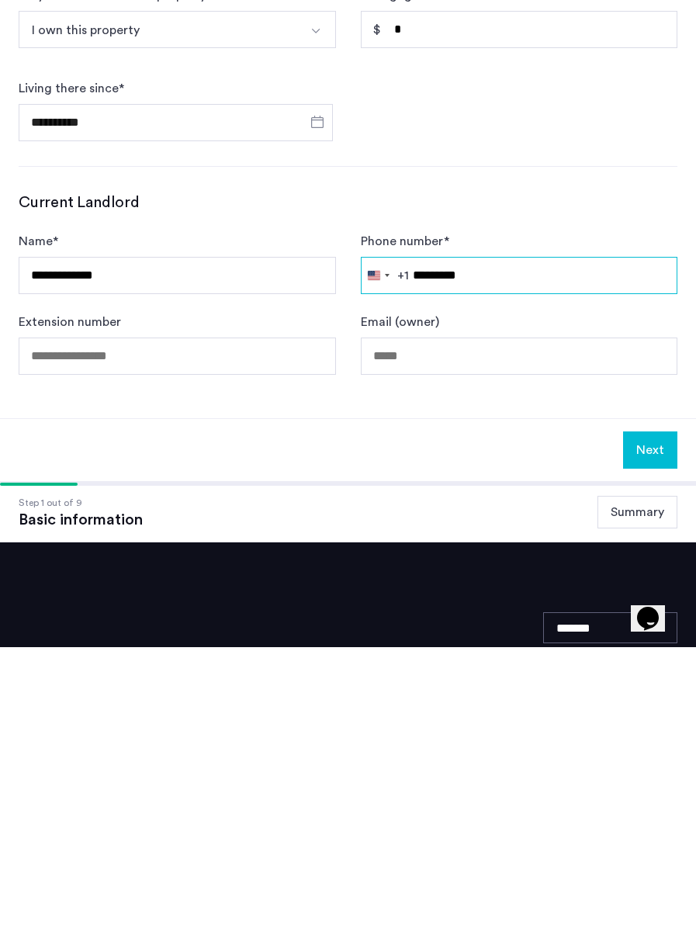
type input "**********"
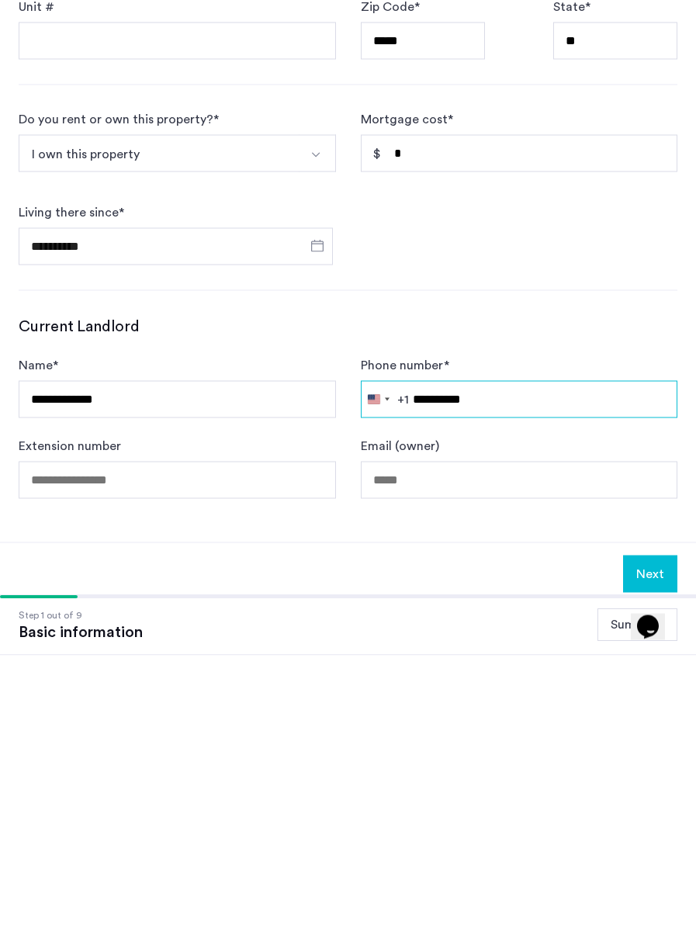
scroll to position [518, 0]
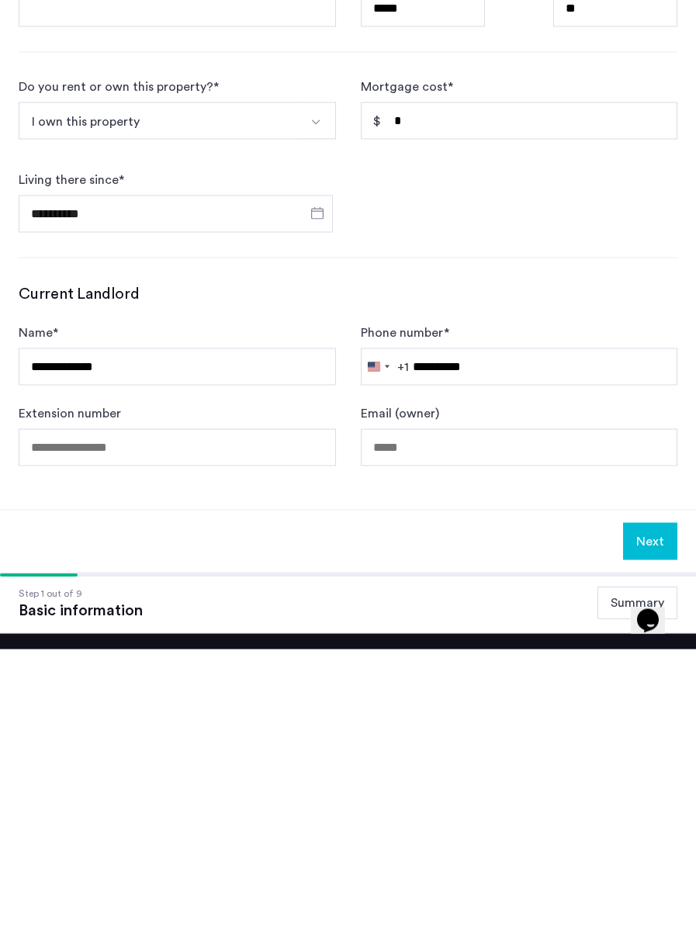
click at [653, 822] on button "Next" at bounding box center [650, 840] width 54 height 37
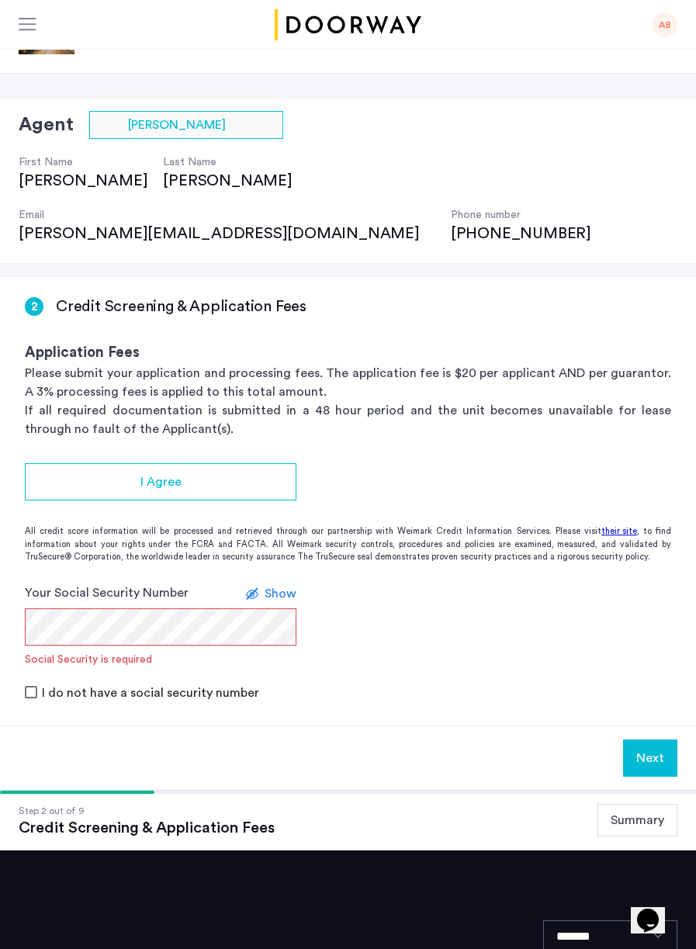
scroll to position [46, 0]
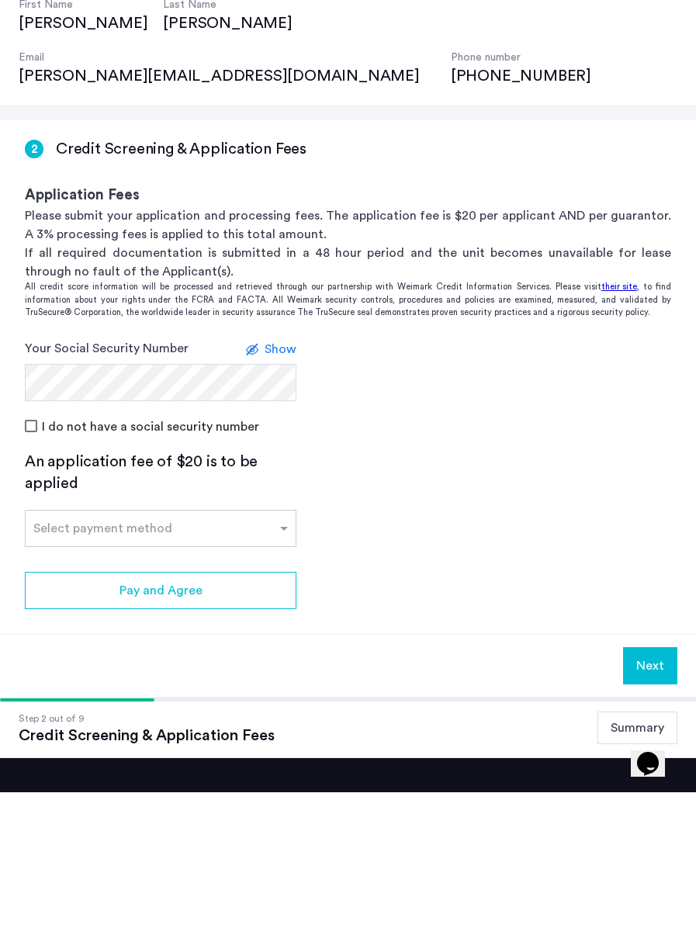
click at [254, 677] on input "text" at bounding box center [144, 682] width 223 height 11
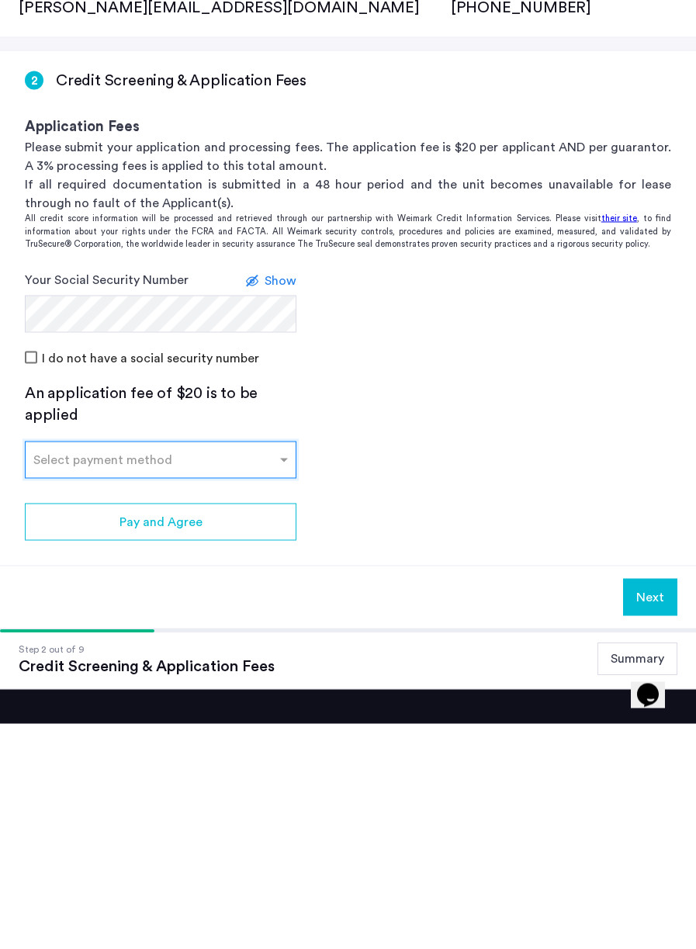
click at [277, 676] on span at bounding box center [285, 685] width 19 height 19
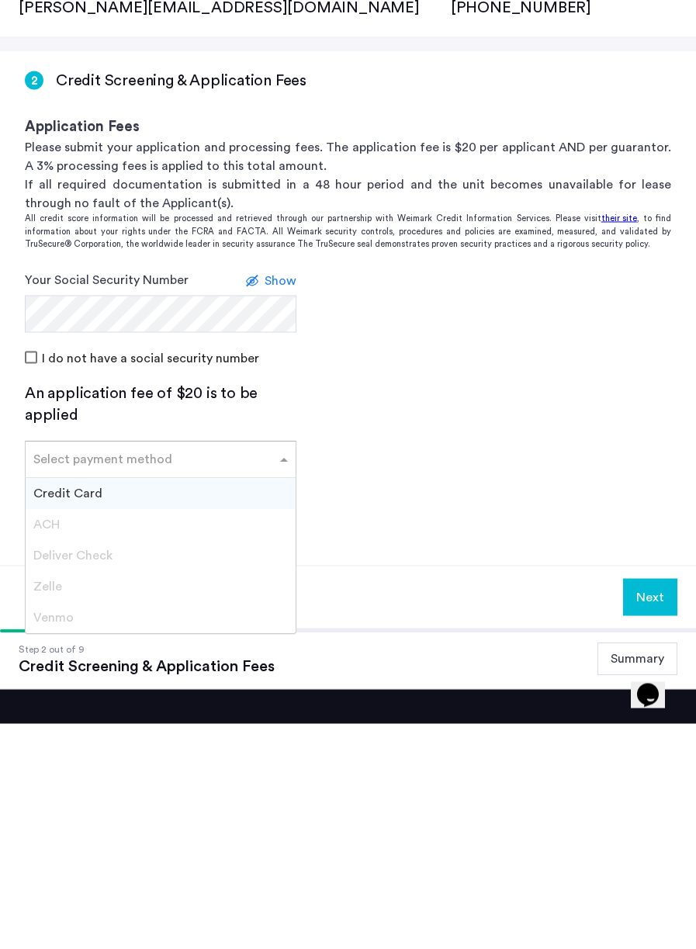
click at [151, 704] on div "Credit Card" at bounding box center [161, 719] width 270 height 31
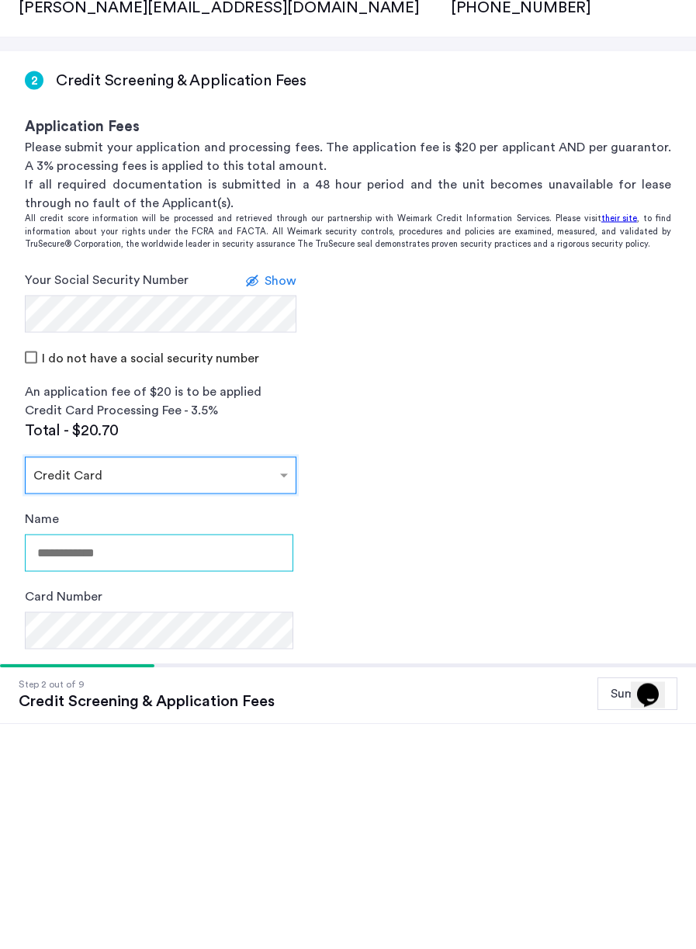
click at [196, 760] on input "Name" at bounding box center [159, 778] width 268 height 37
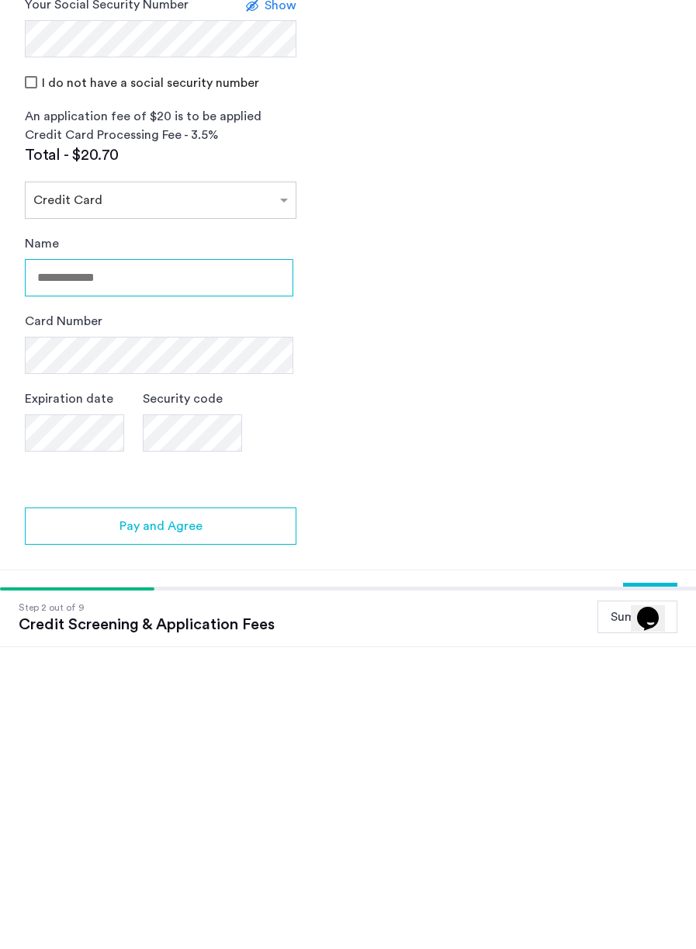
scroll to position [252, 0]
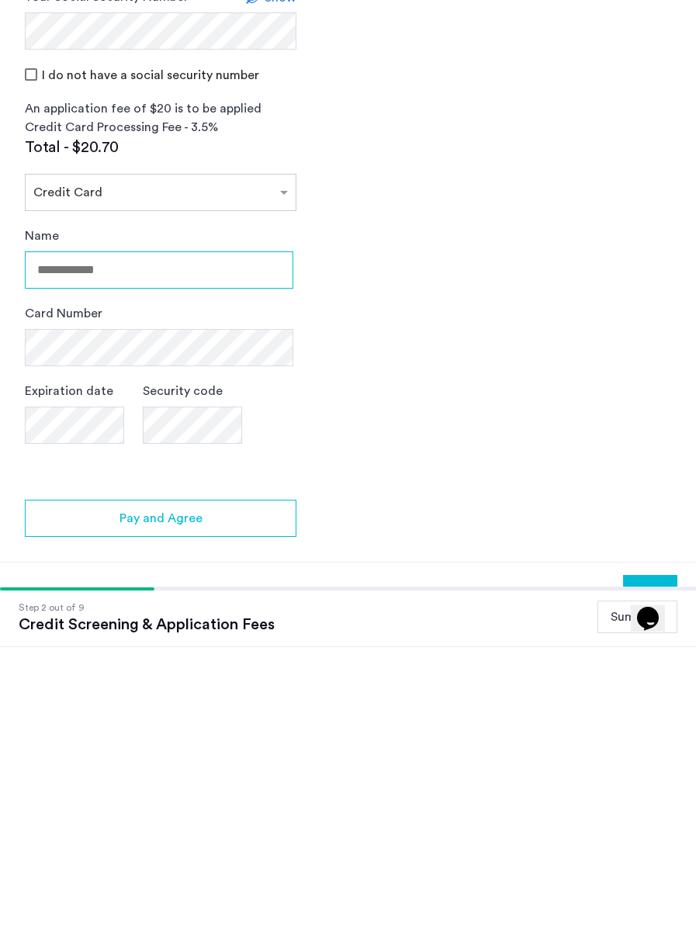
click at [119, 553] on input "Name" at bounding box center [159, 571] width 268 height 37
type input "**********"
click at [194, 684] on label "Security code" at bounding box center [183, 693] width 80 height 19
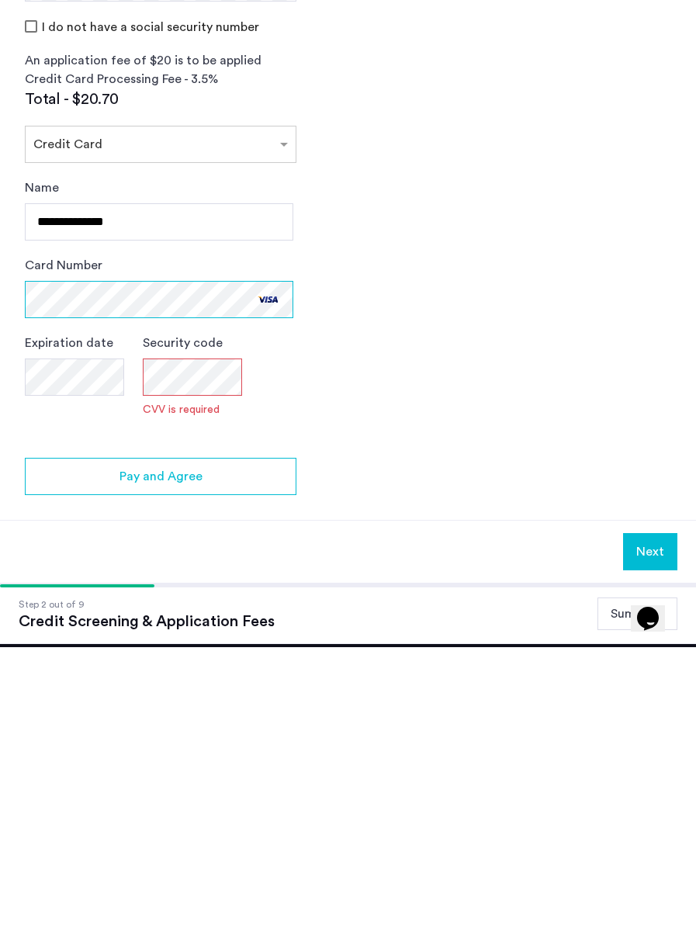
scroll to position [375, 0]
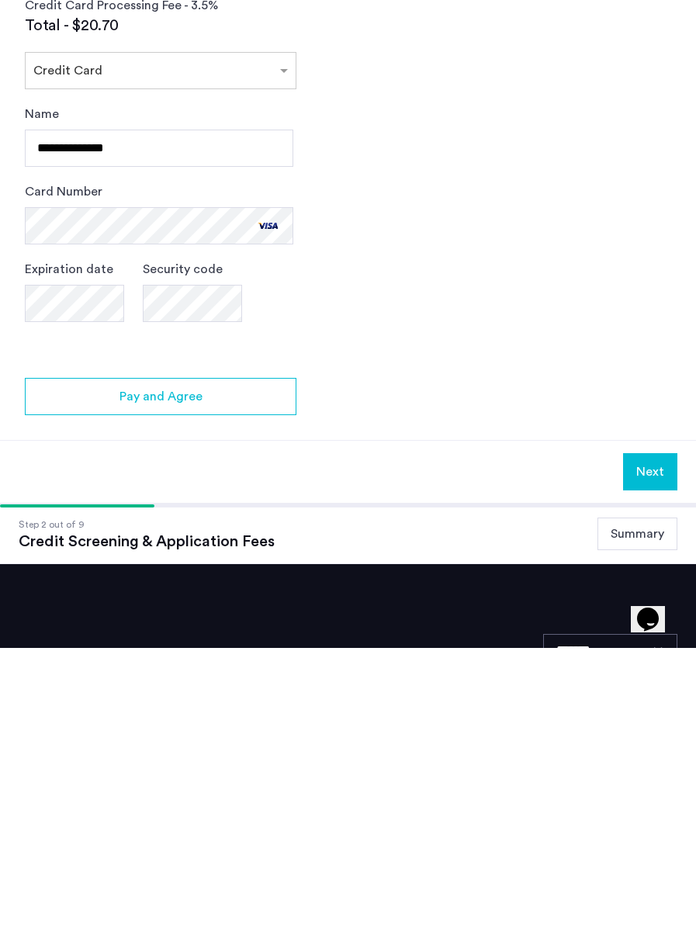
click at [251, 688] on div "Pay and Agree" at bounding box center [160, 697] width 247 height 19
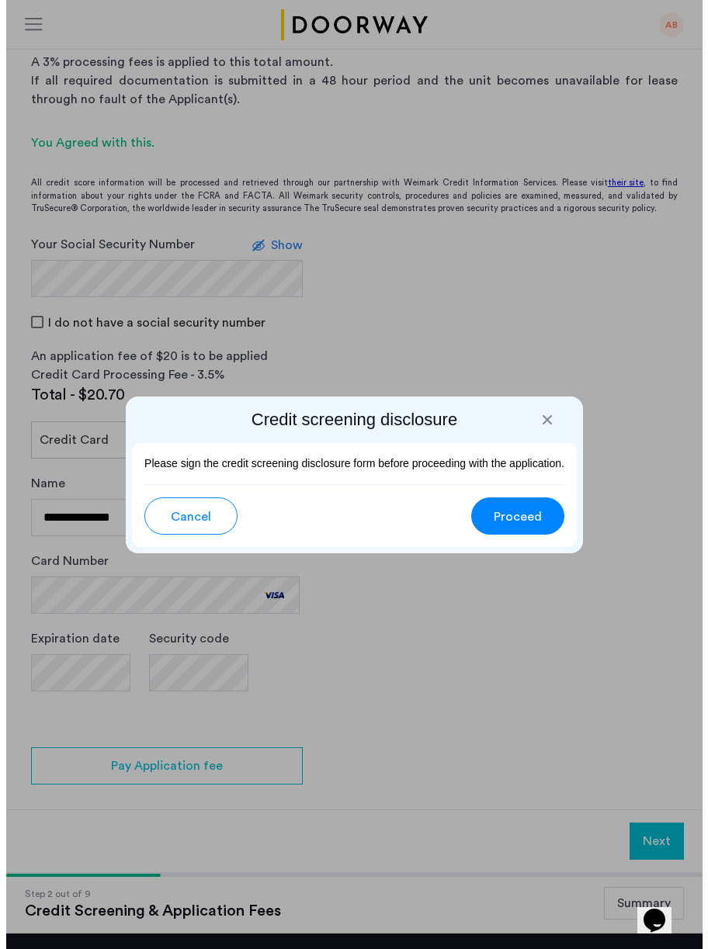
scroll to position [0, 0]
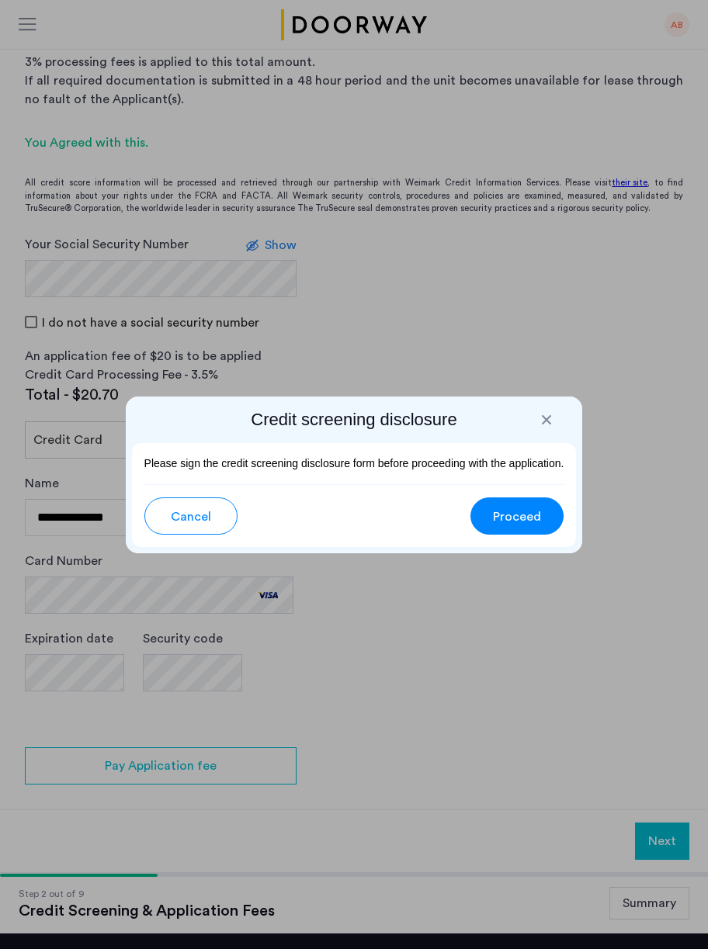
click at [535, 525] on button "Proceed" at bounding box center [516, 515] width 93 height 37
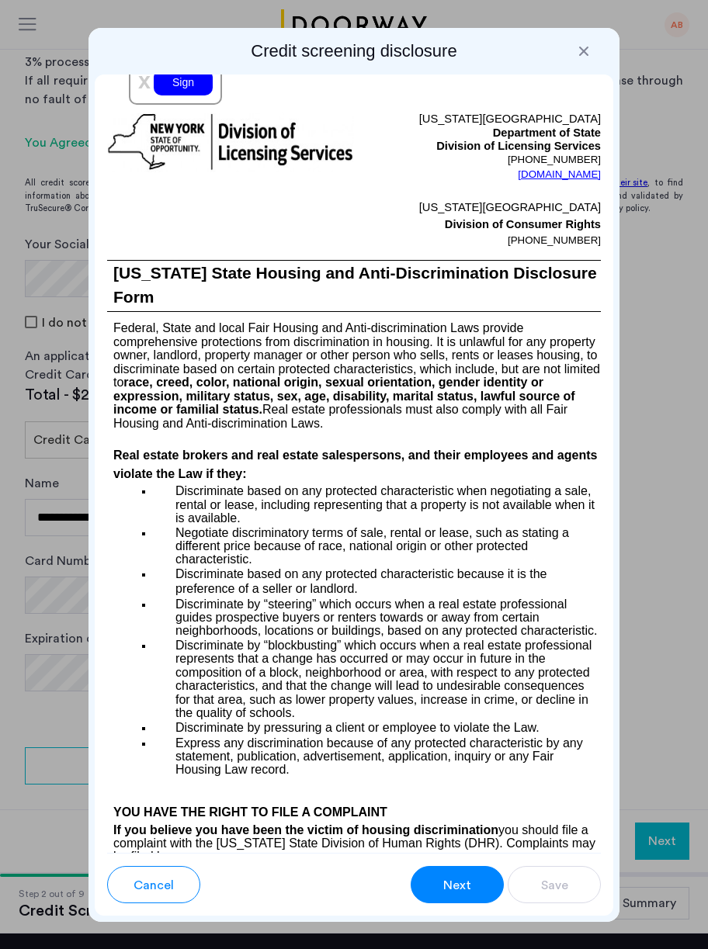
scroll to position [2562, 0]
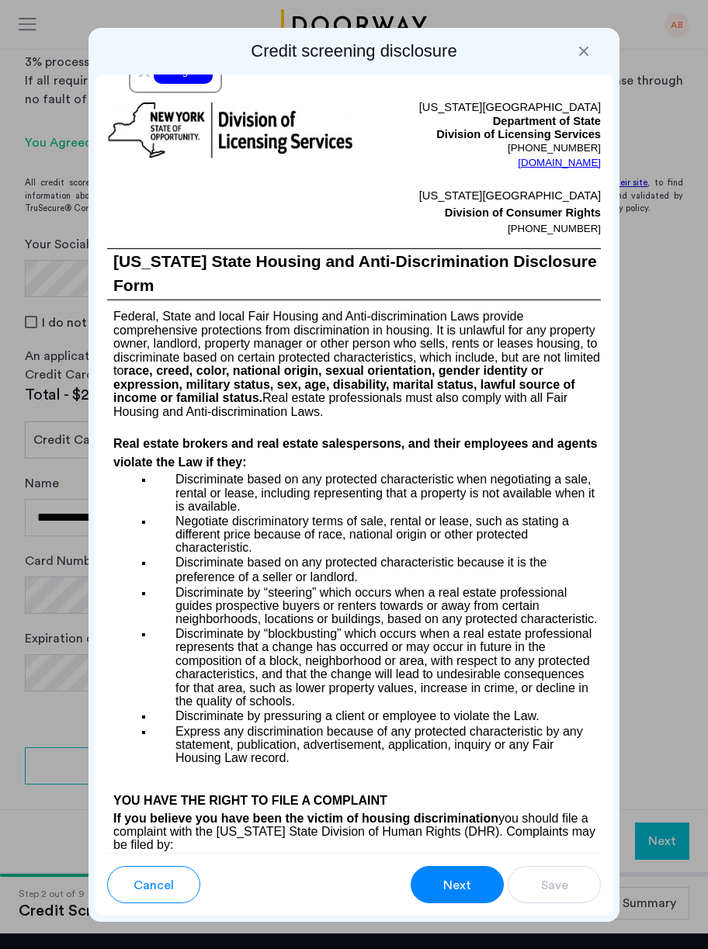
click at [449, 874] on button "Next" at bounding box center [456, 884] width 93 height 37
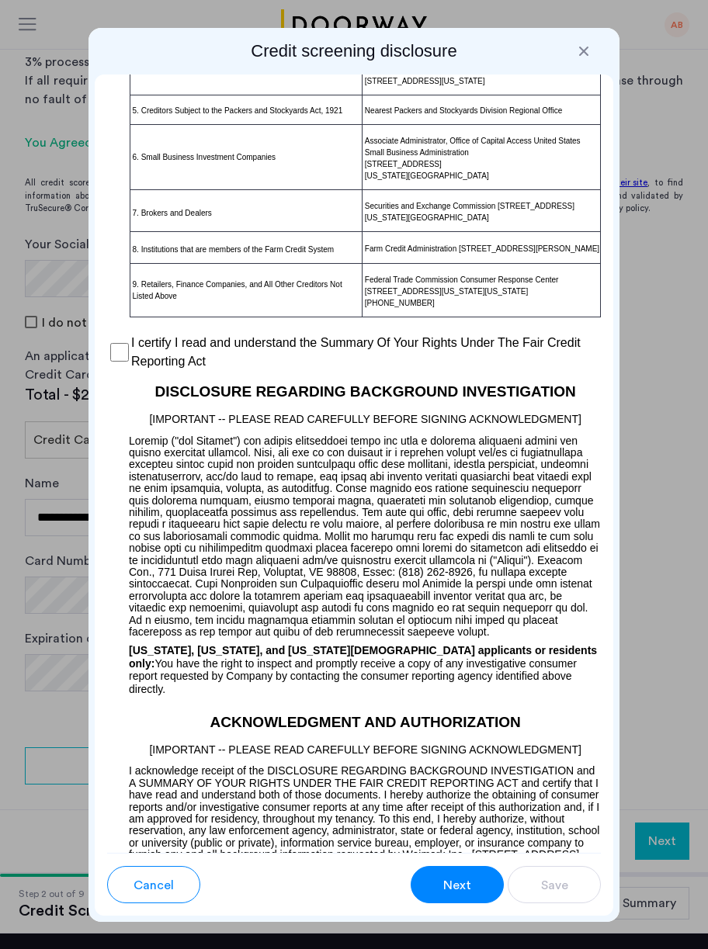
scroll to position [1484, 0]
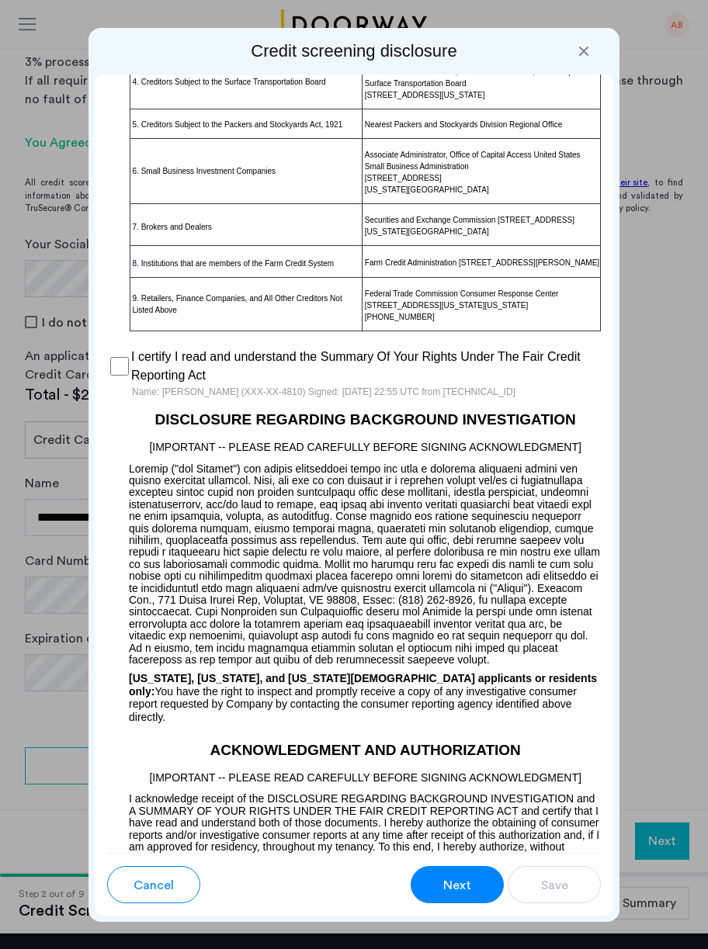
click at [447, 887] on span "Next" at bounding box center [457, 885] width 28 height 19
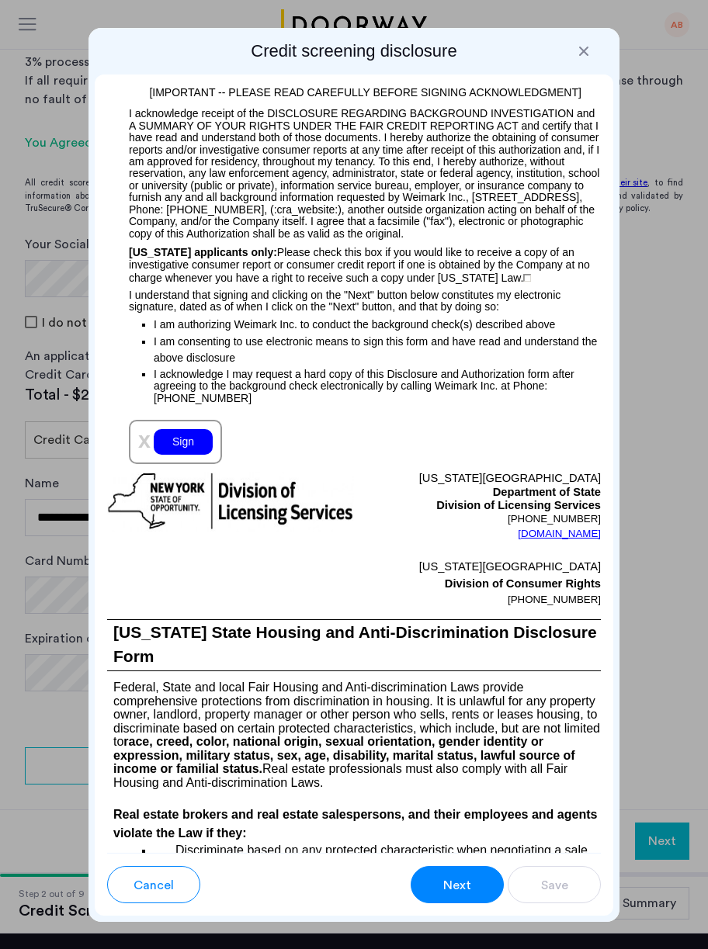
scroll to position [2256, 0]
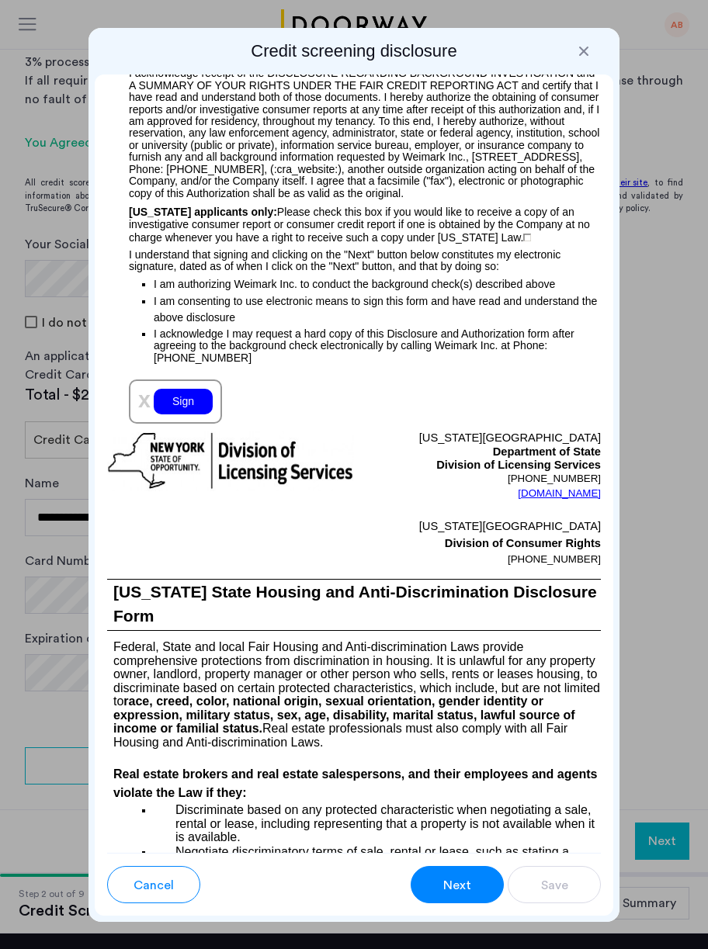
click at [188, 414] on div "Sign" at bounding box center [183, 402] width 59 height 26
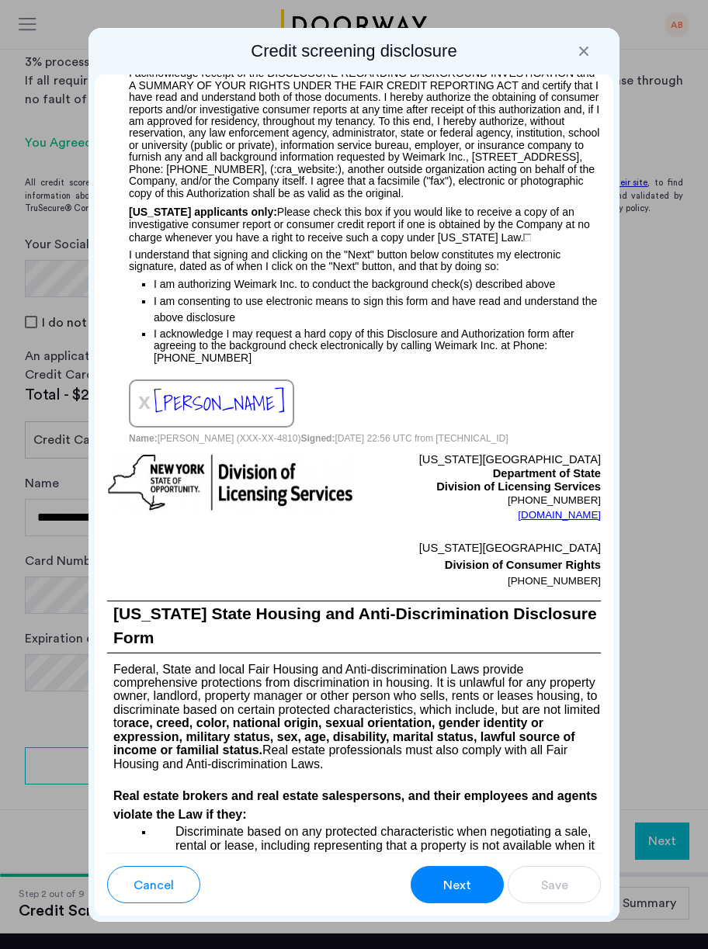
click at [452, 895] on button "Next" at bounding box center [456, 884] width 93 height 37
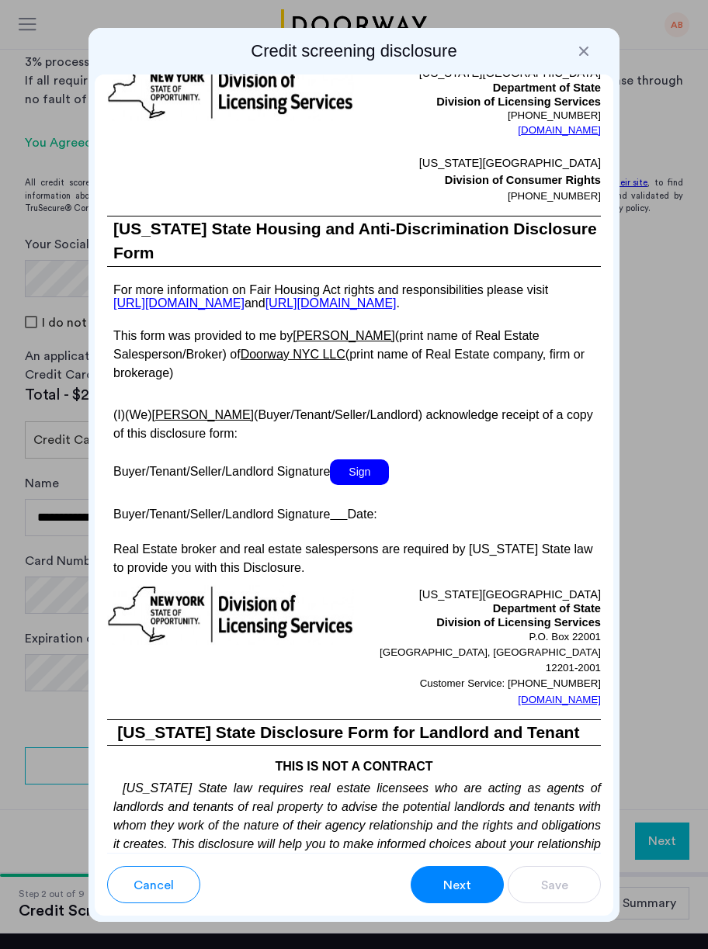
scroll to position [3749, 0]
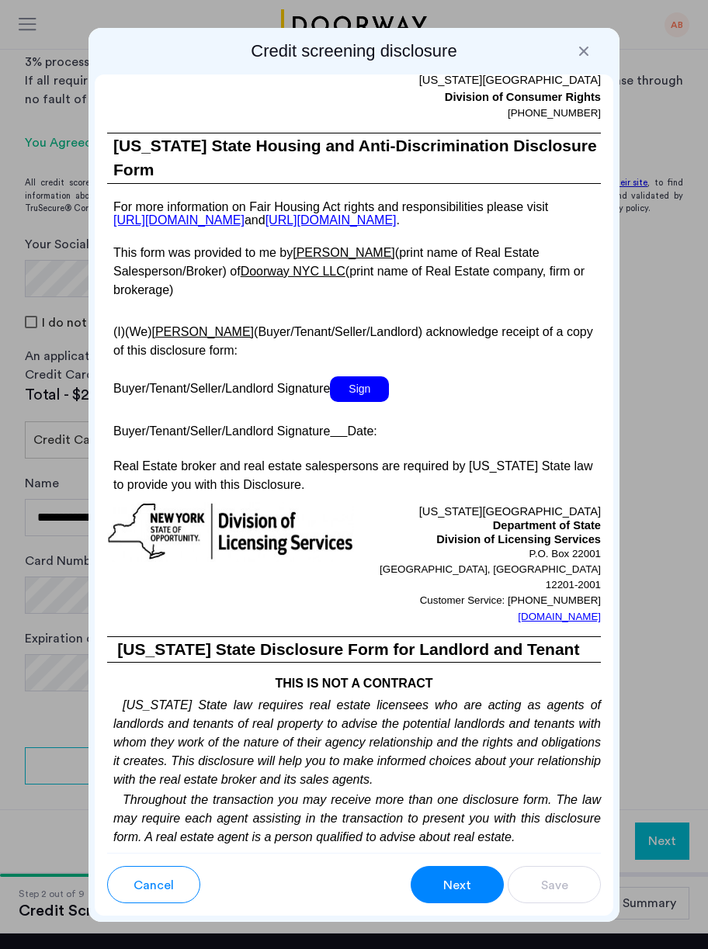
click at [355, 402] on span "Sign" at bounding box center [359, 389] width 59 height 26
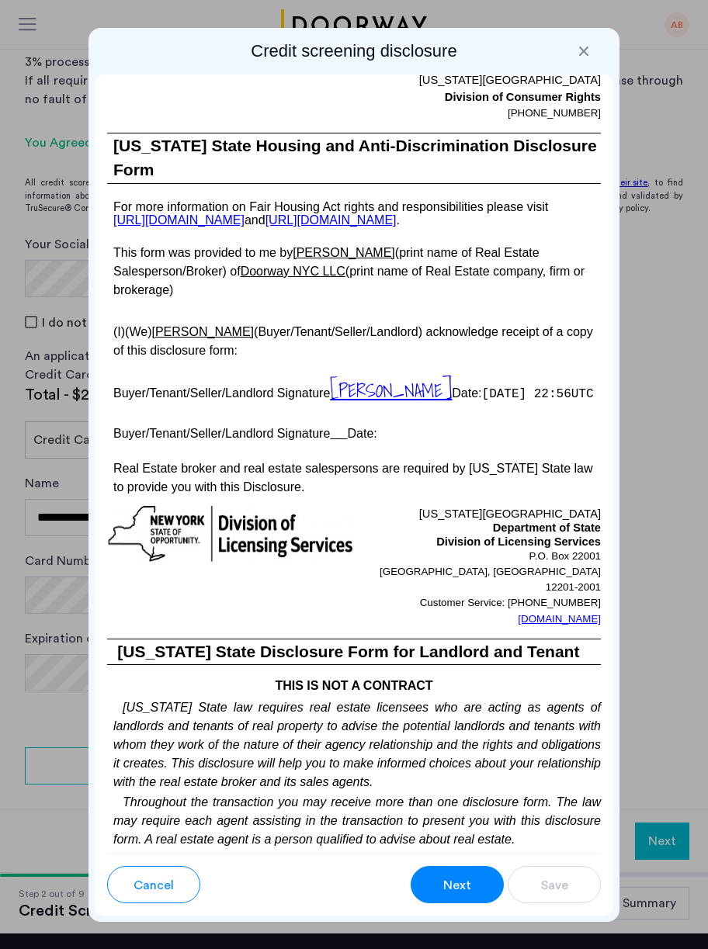
click at [459, 884] on span "Next" at bounding box center [457, 885] width 28 height 19
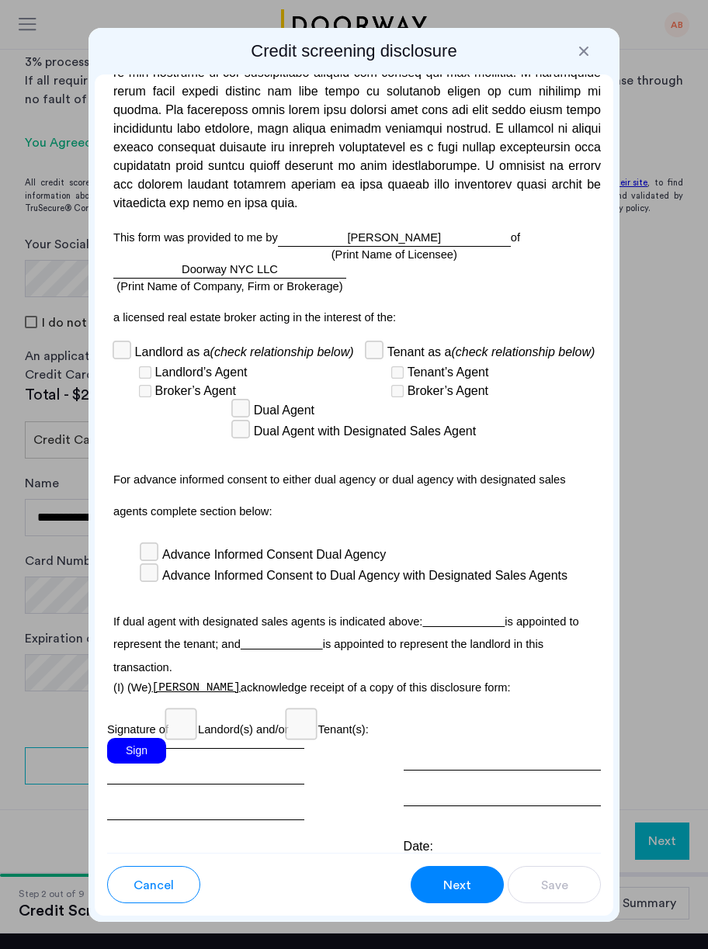
scroll to position [5942, 0]
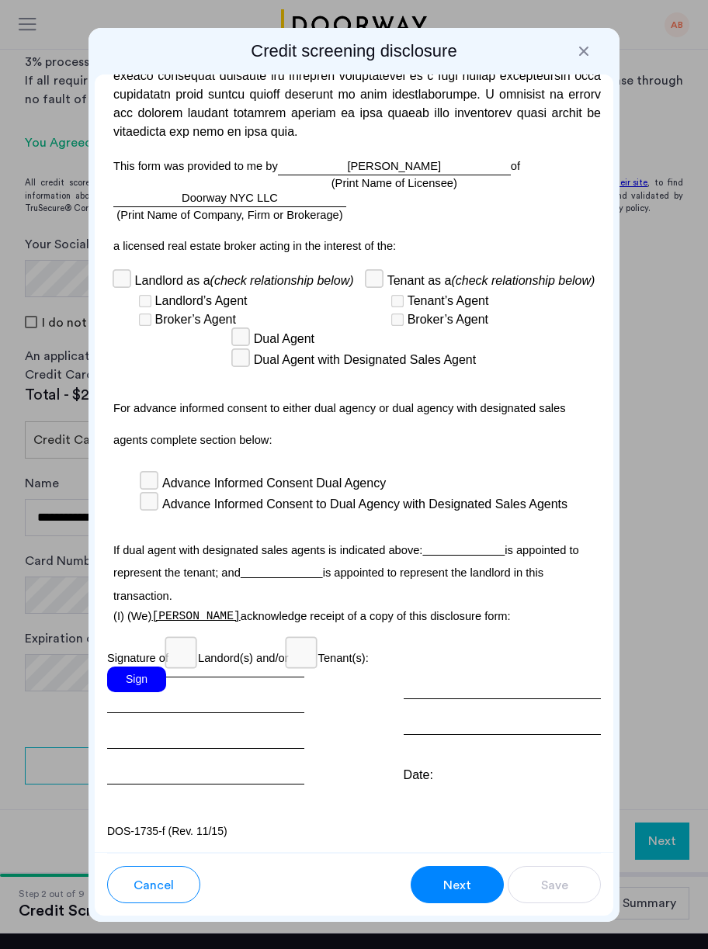
click at [137, 681] on div "Sign" at bounding box center [136, 679] width 59 height 26
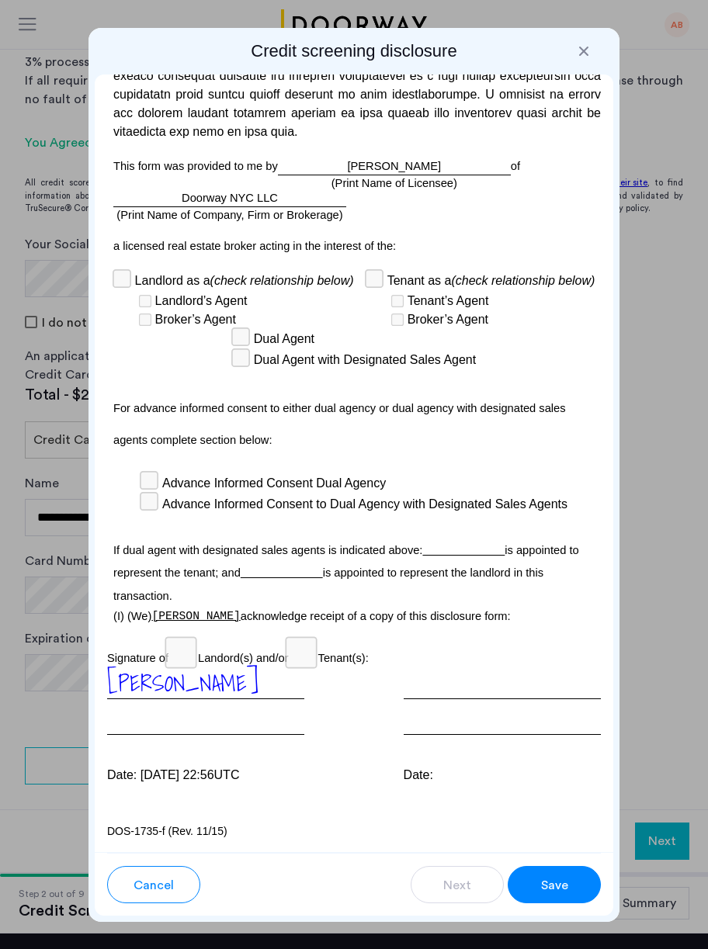
click at [546, 895] on button "Save" at bounding box center [553, 884] width 93 height 37
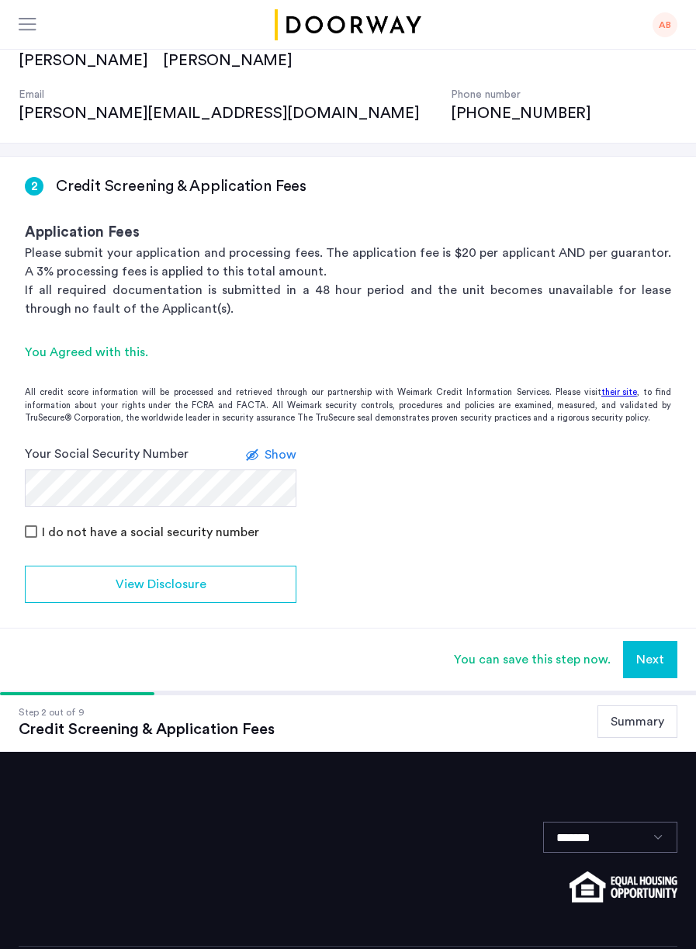
scroll to position [74, 0]
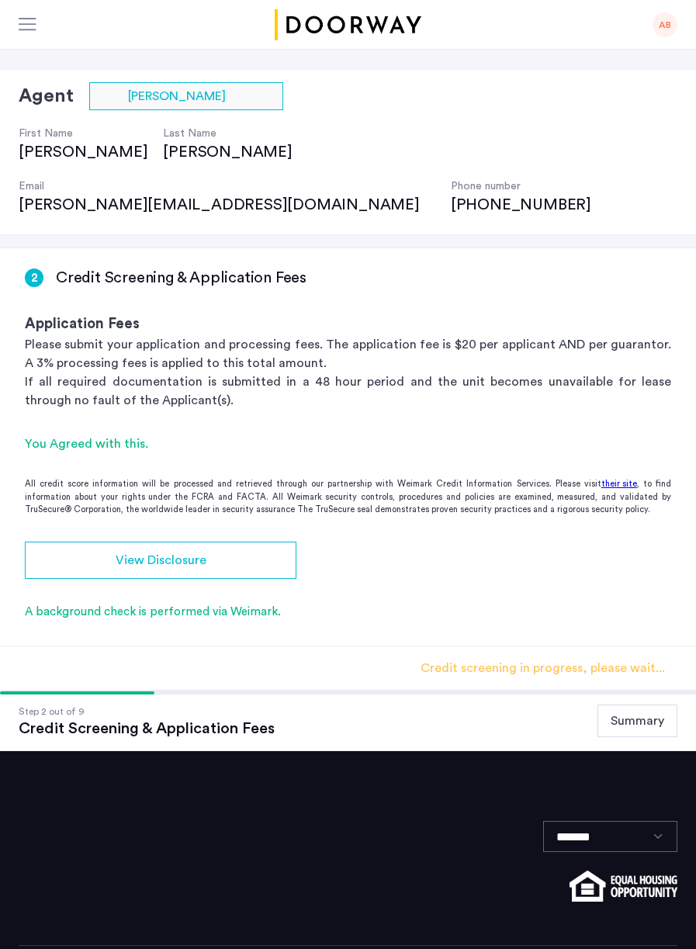
click at [206, 542] on button "View Disclosure" at bounding box center [161, 560] width 272 height 37
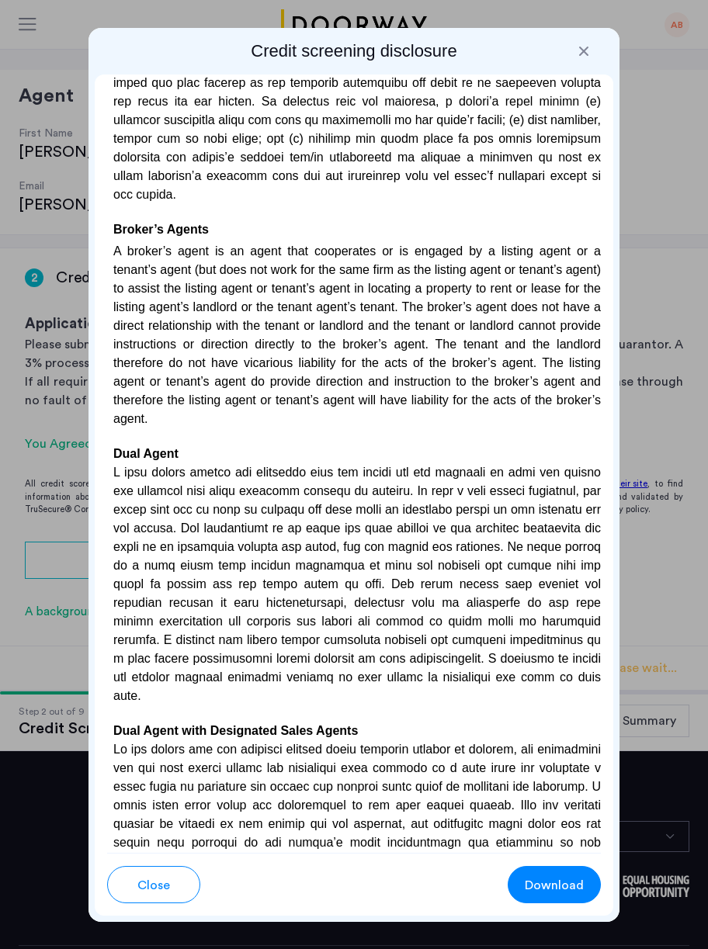
scroll to position [5942, 0]
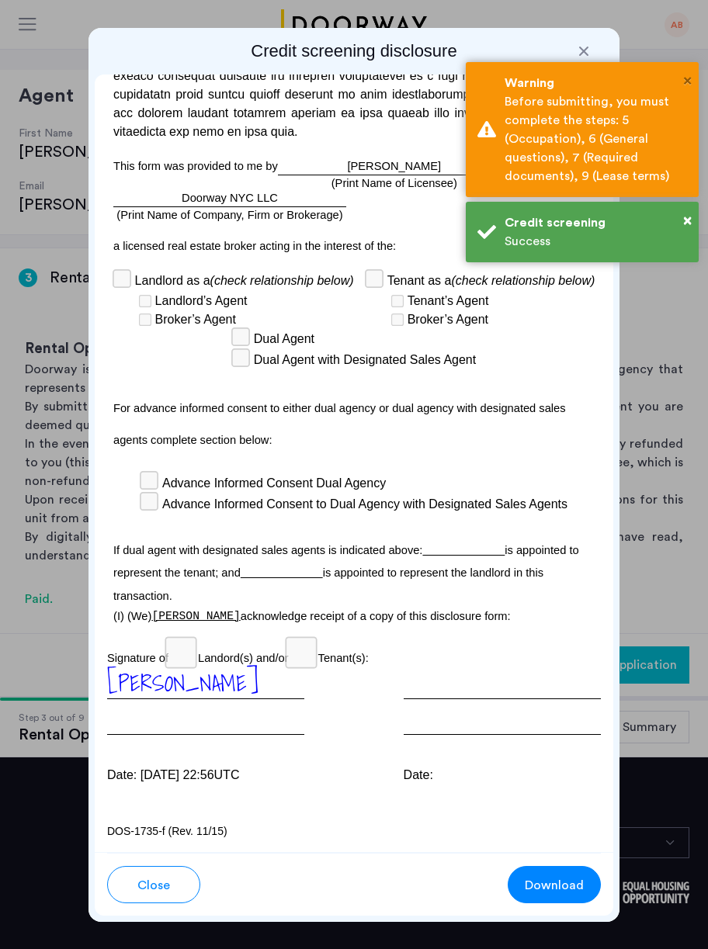
click at [687, 81] on span "×" at bounding box center [687, 81] width 9 height 16
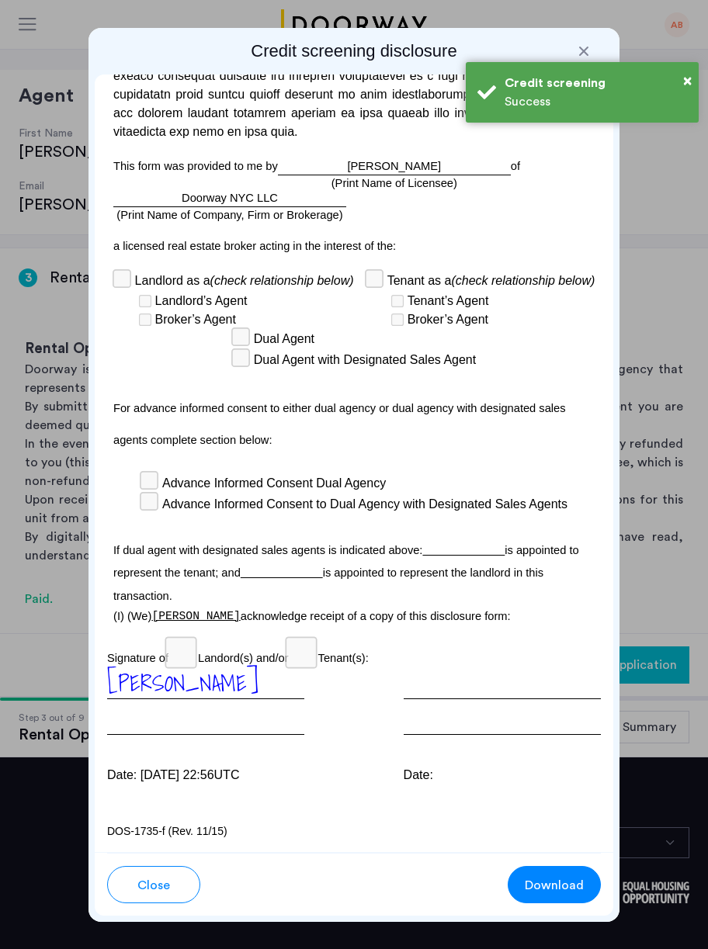
click at [665, 95] on div "Success" at bounding box center [595, 101] width 182 height 19
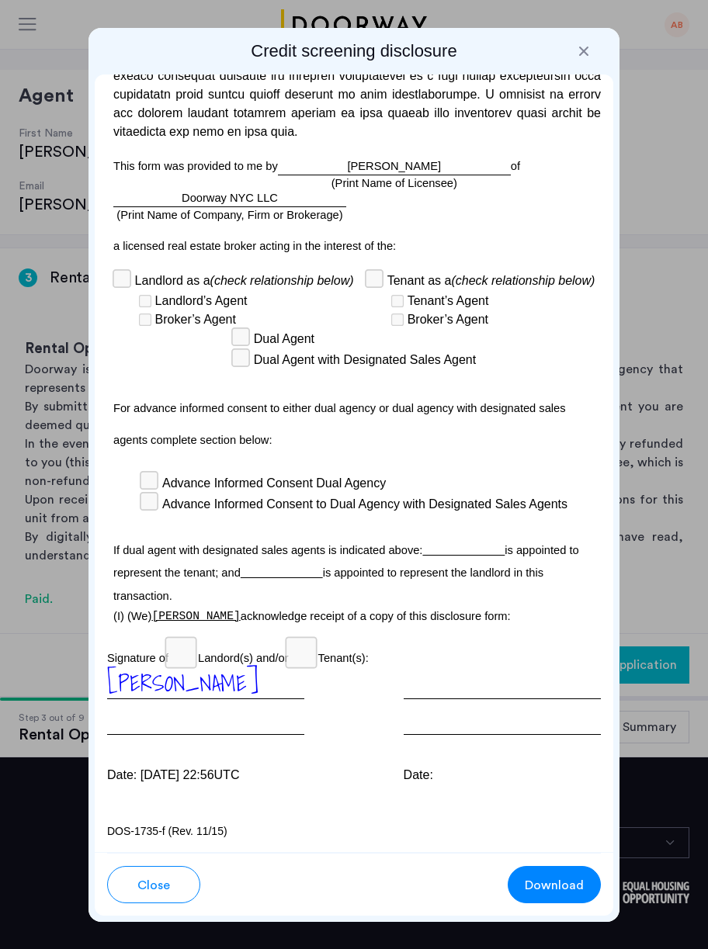
click at [583, 50] on div at bounding box center [584, 51] width 16 height 16
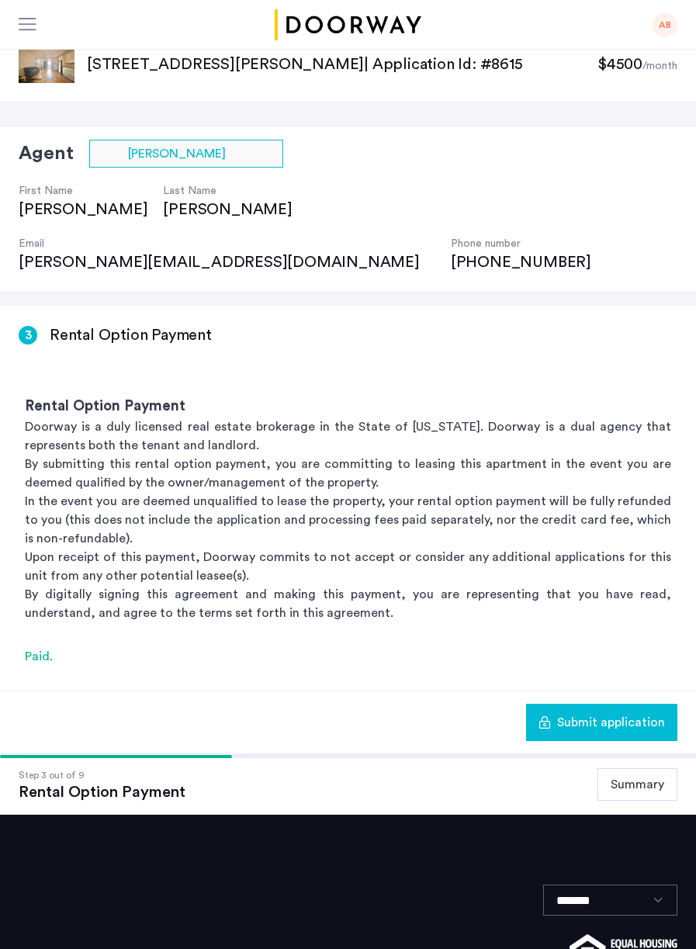
scroll to position [0, 0]
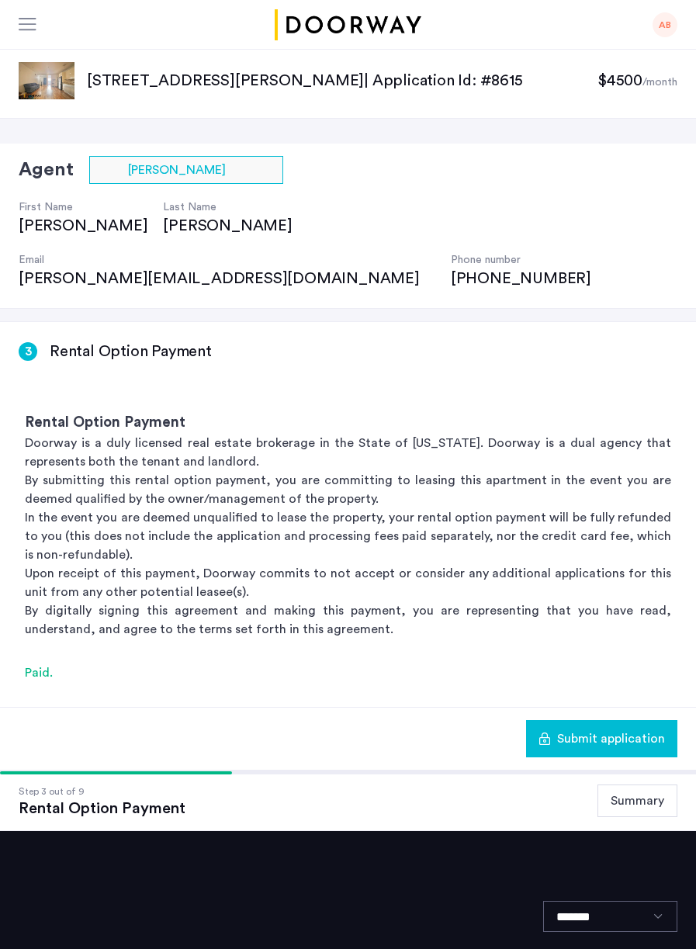
click at [663, 784] on button "Summary" at bounding box center [637, 800] width 80 height 33
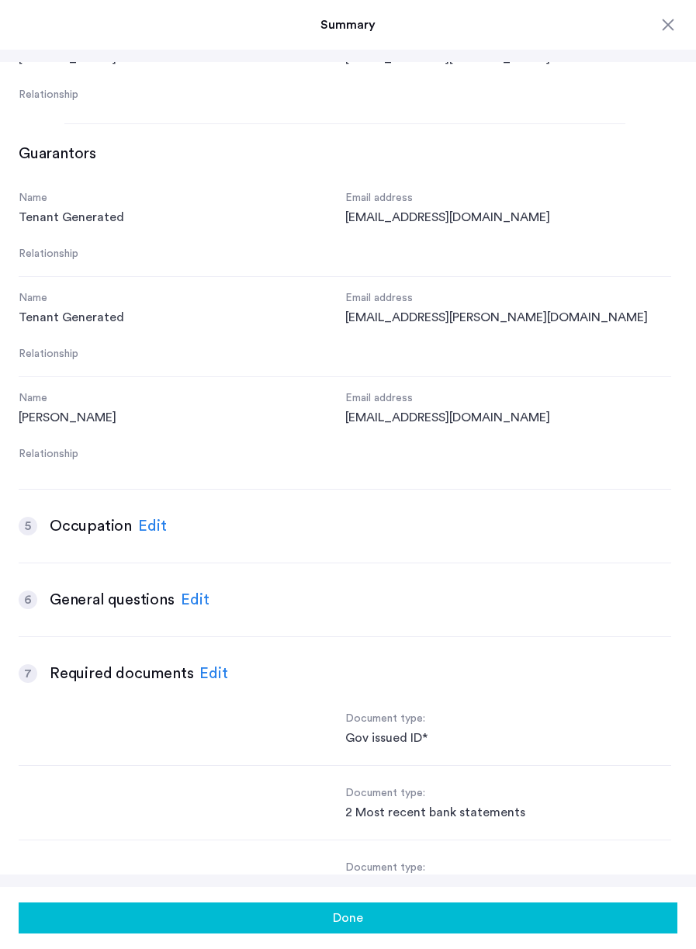
scroll to position [981, 0]
click at [138, 521] on div "Edit" at bounding box center [152, 525] width 29 height 23
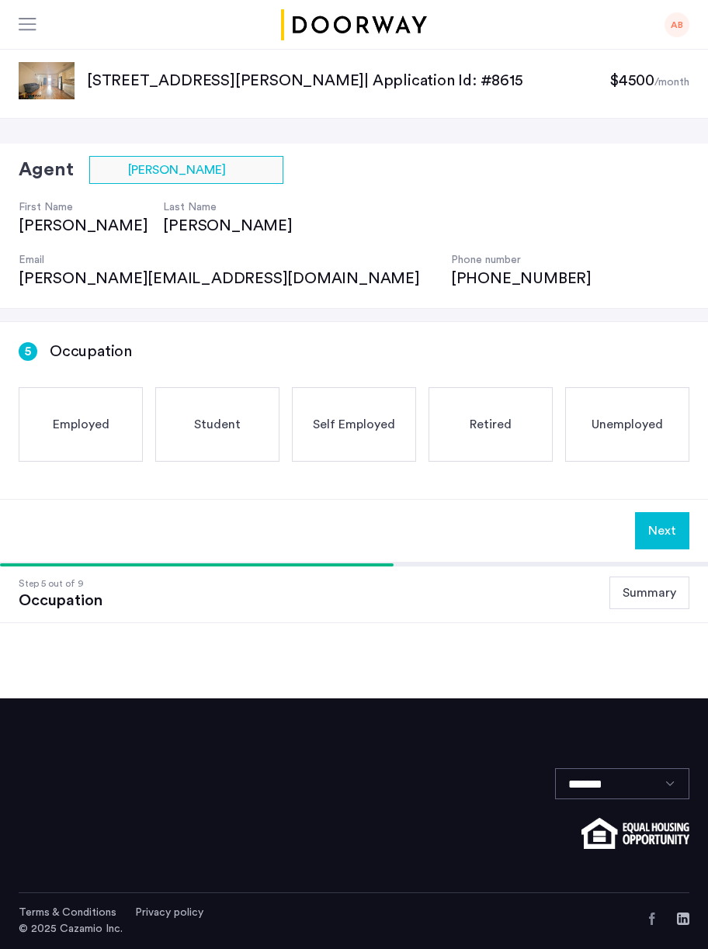
click at [213, 387] on div "Student" at bounding box center [217, 424] width 124 height 74
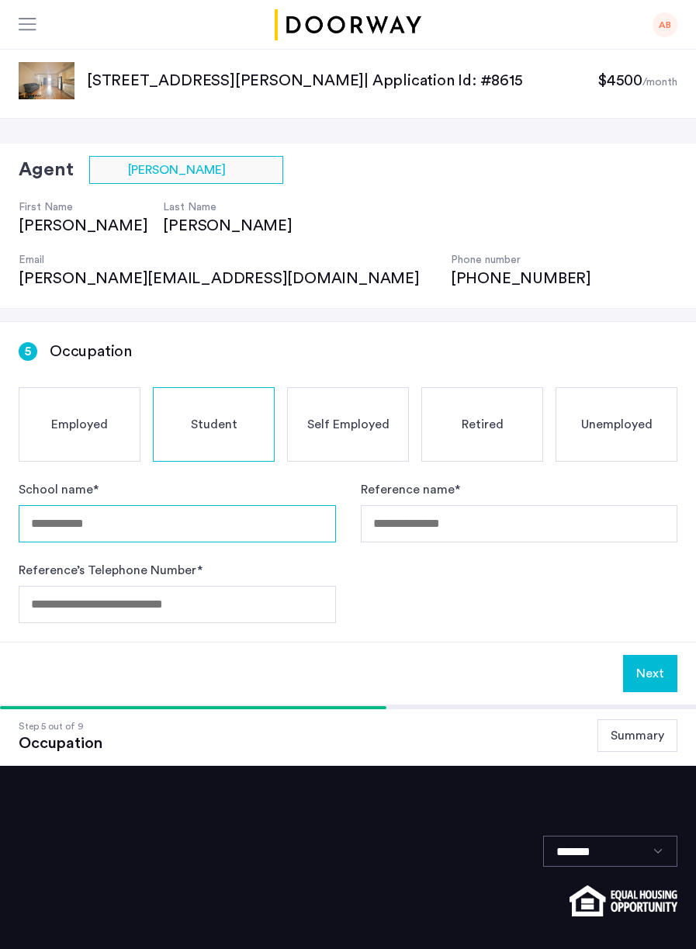
click at [203, 505] on input "School name *" at bounding box center [177, 523] width 317 height 37
type input "**********"
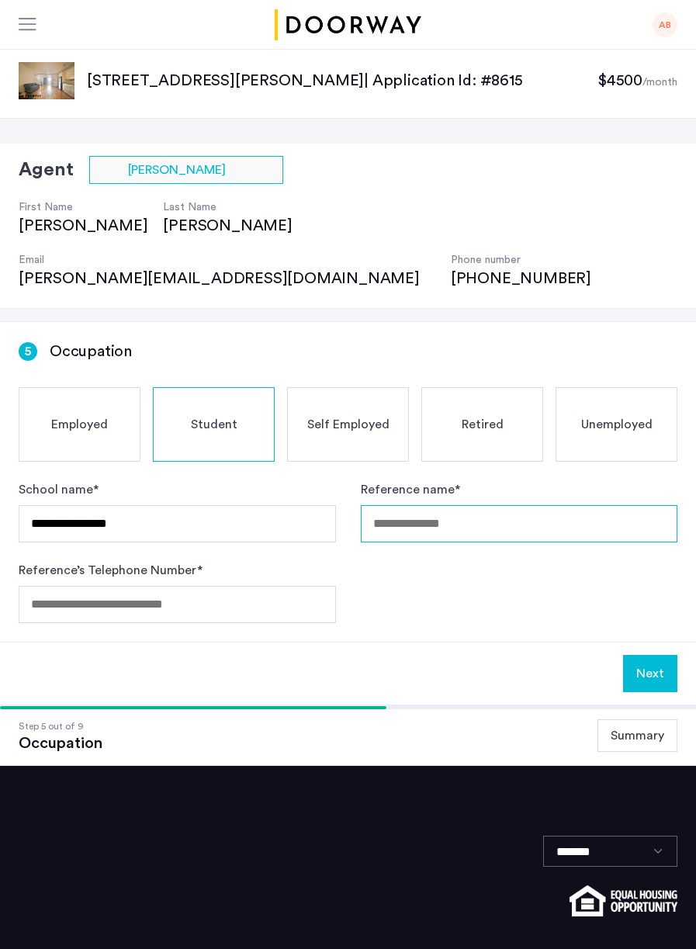
click at [424, 505] on input "Reference name *" at bounding box center [519, 523] width 317 height 37
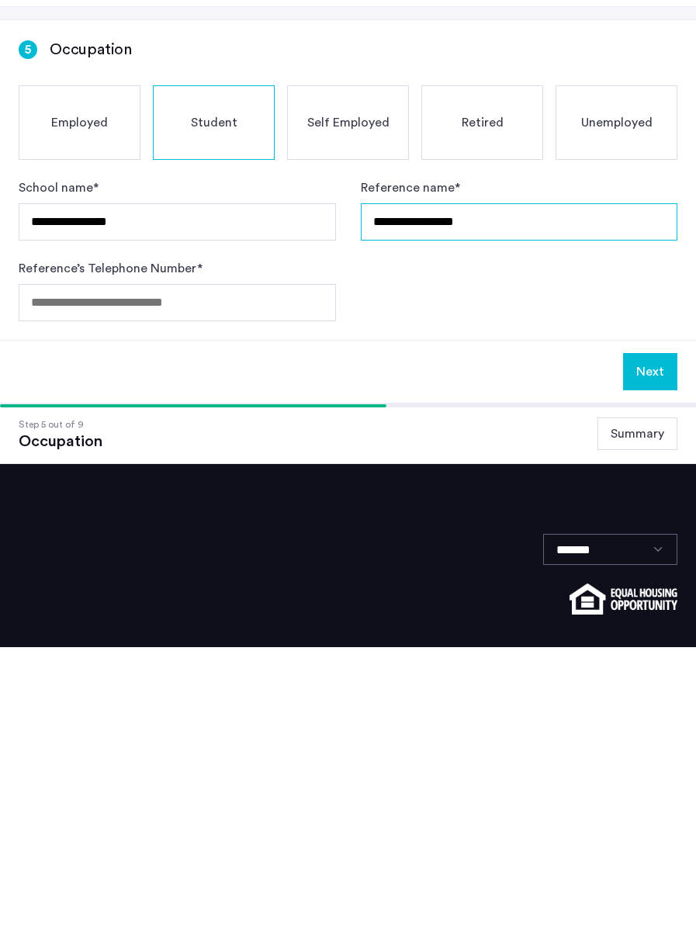
type input "**********"
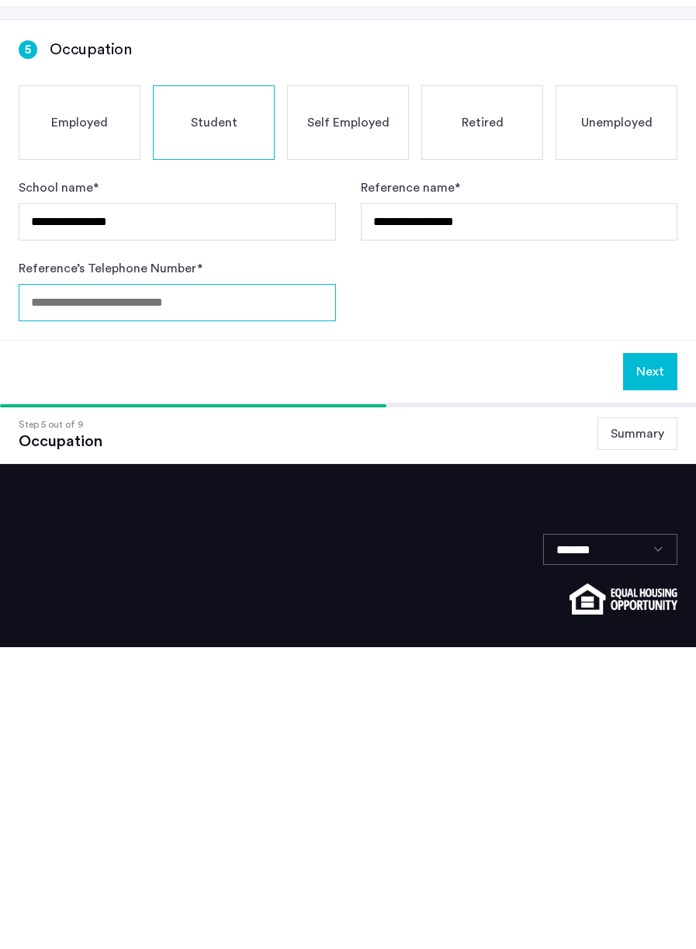
click at [224, 586] on input "Reference’s Telephone Number *" at bounding box center [177, 604] width 317 height 37
type input "**********"
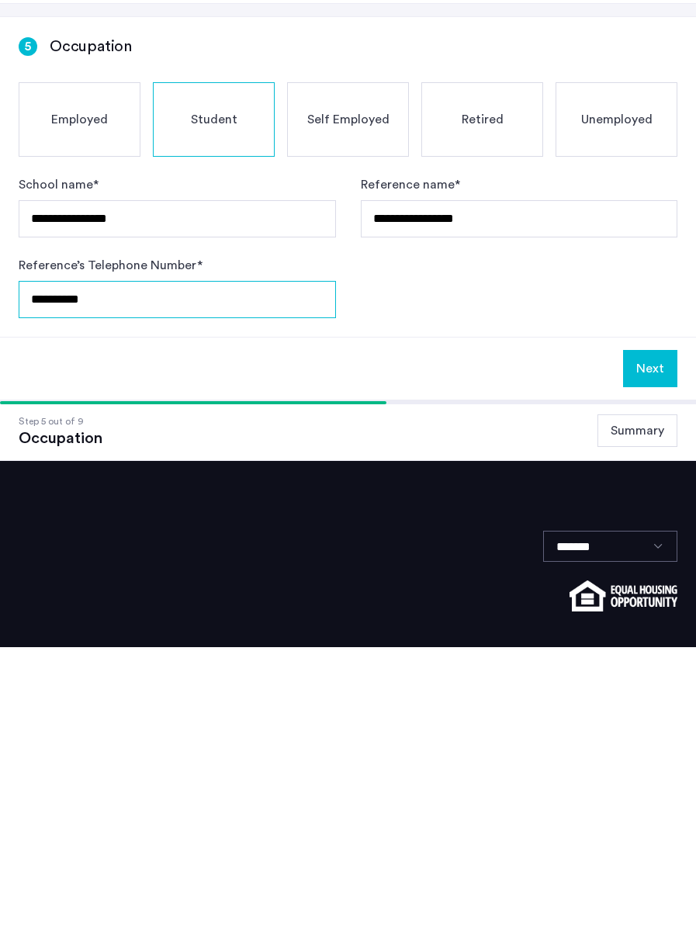
scroll to position [5, 0]
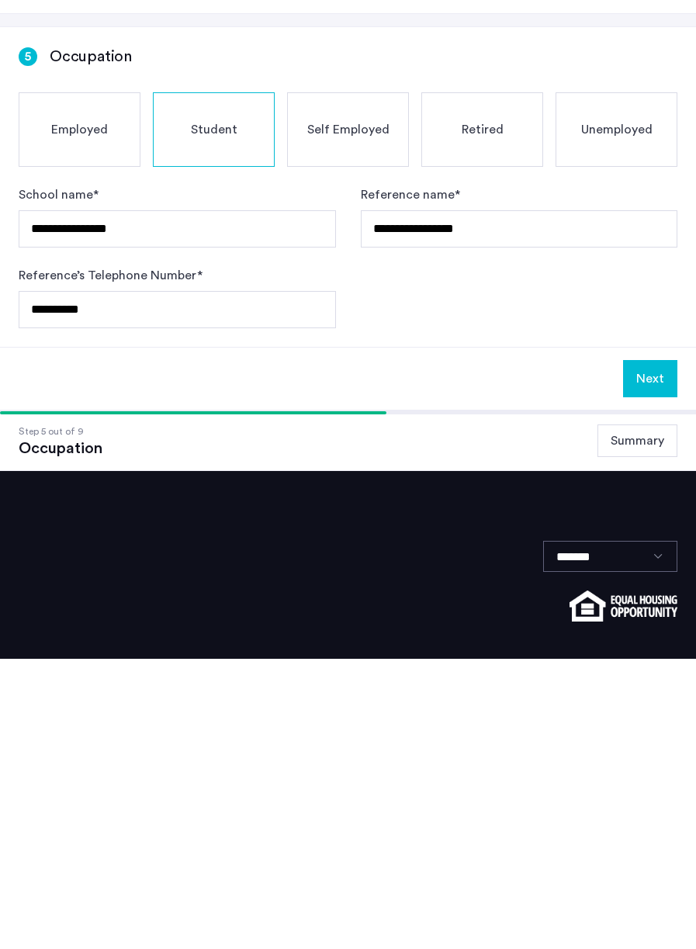
click at [653, 650] on button "Next" at bounding box center [650, 668] width 54 height 37
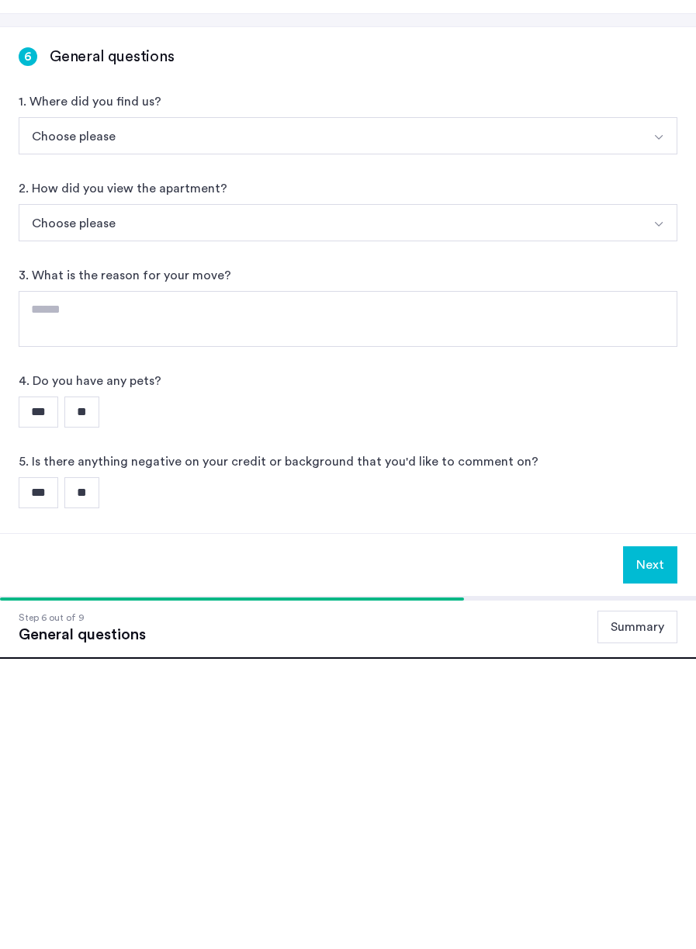
scroll to position [0, 0]
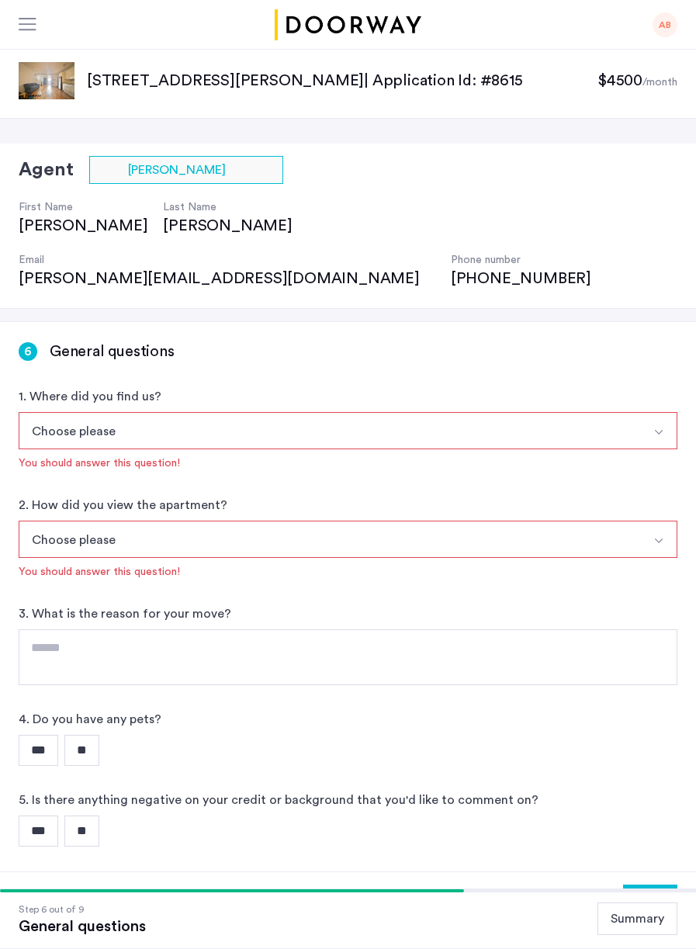
click at [624, 412] on button "Choose please" at bounding box center [330, 430] width 622 height 37
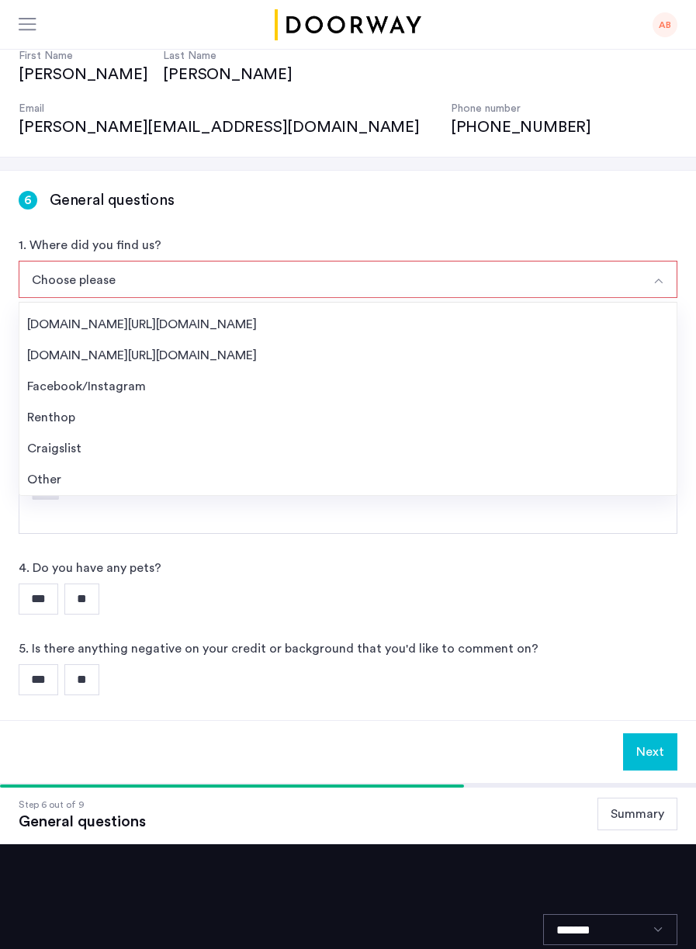
scroll to position [25, 0]
click at [58, 470] on div "Other" at bounding box center [348, 479] width 642 height 19
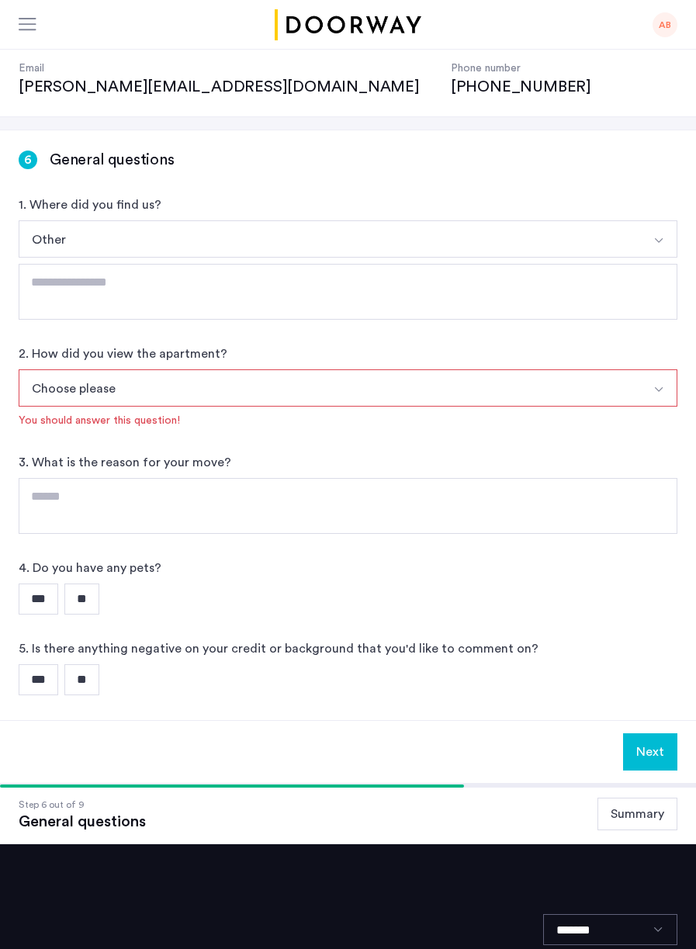
click at [497, 220] on button "Other" at bounding box center [330, 238] width 622 height 37
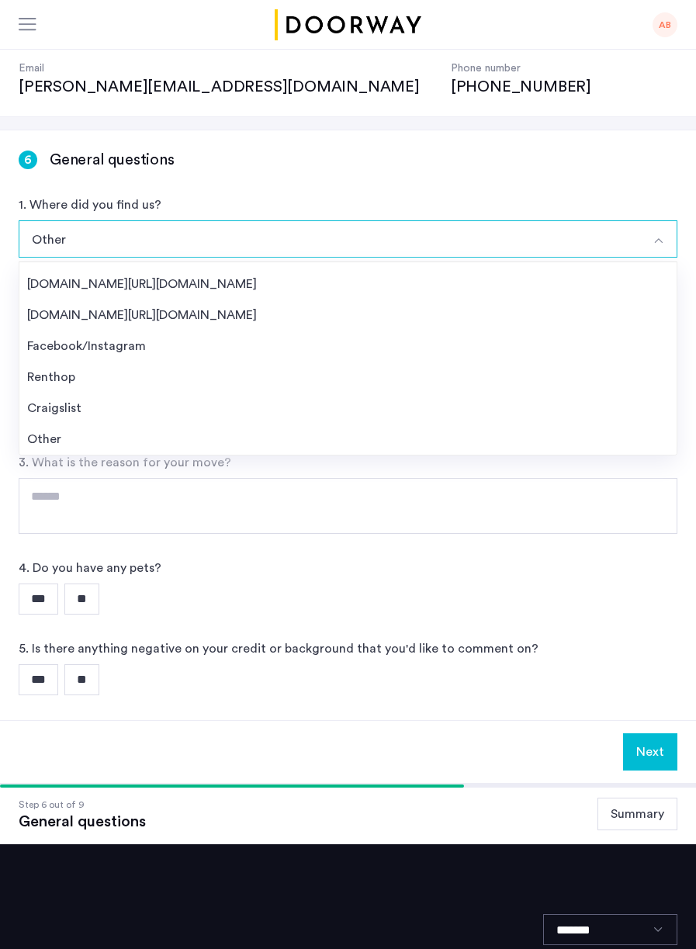
scroll to position [0, 0]
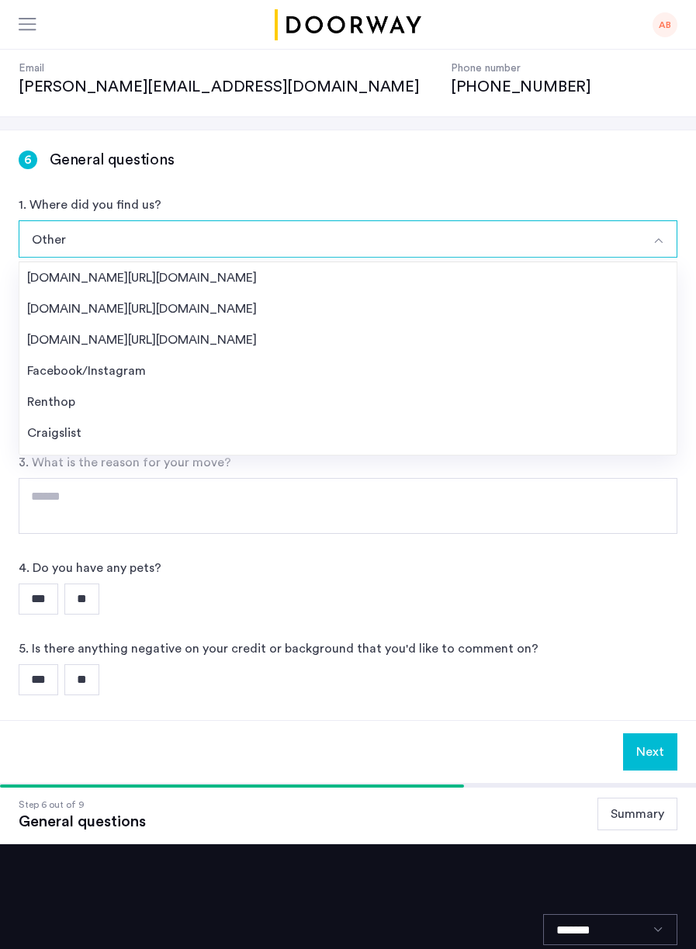
click at [185, 268] on div "[DOMAIN_NAME][URL][DOMAIN_NAME]" at bounding box center [348, 277] width 642 height 19
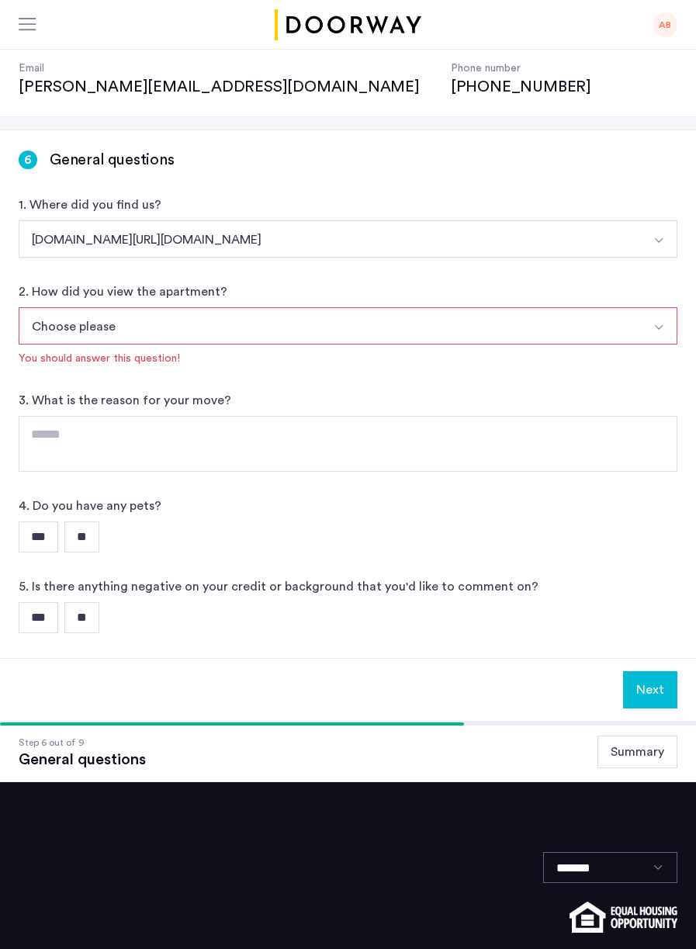
scroll to position [130, 0]
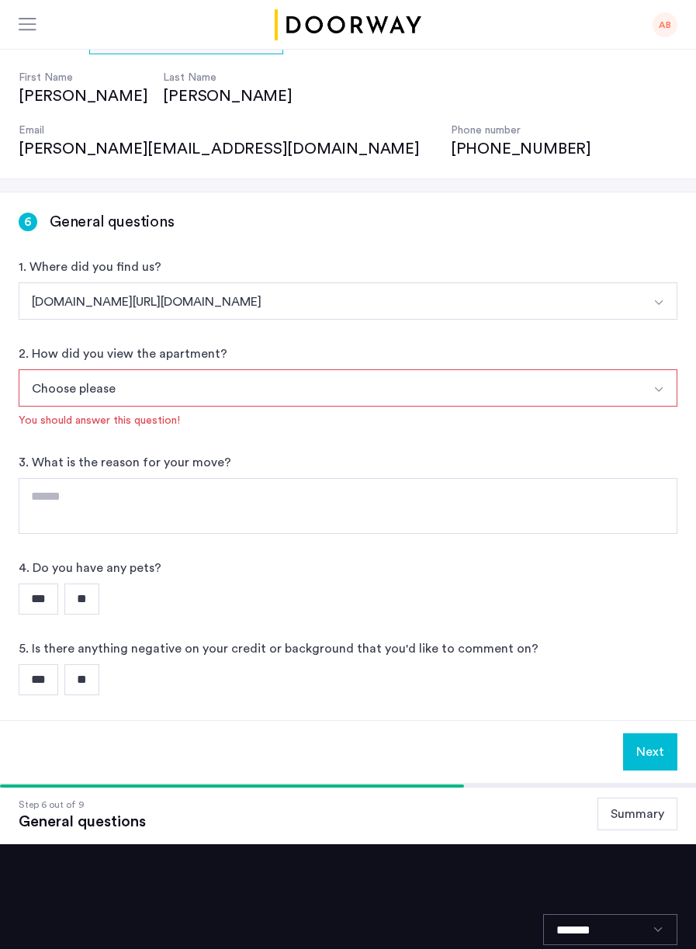
click at [235, 369] on button "Choose please" at bounding box center [330, 387] width 622 height 37
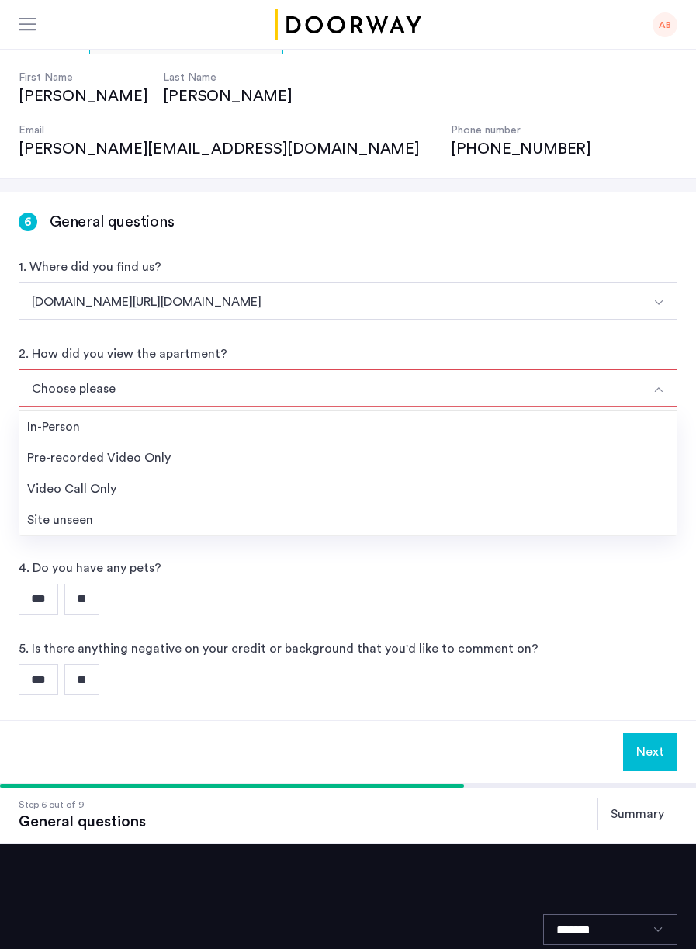
click at [165, 448] on div "Pre-recorded Video Only" at bounding box center [348, 457] width 642 height 19
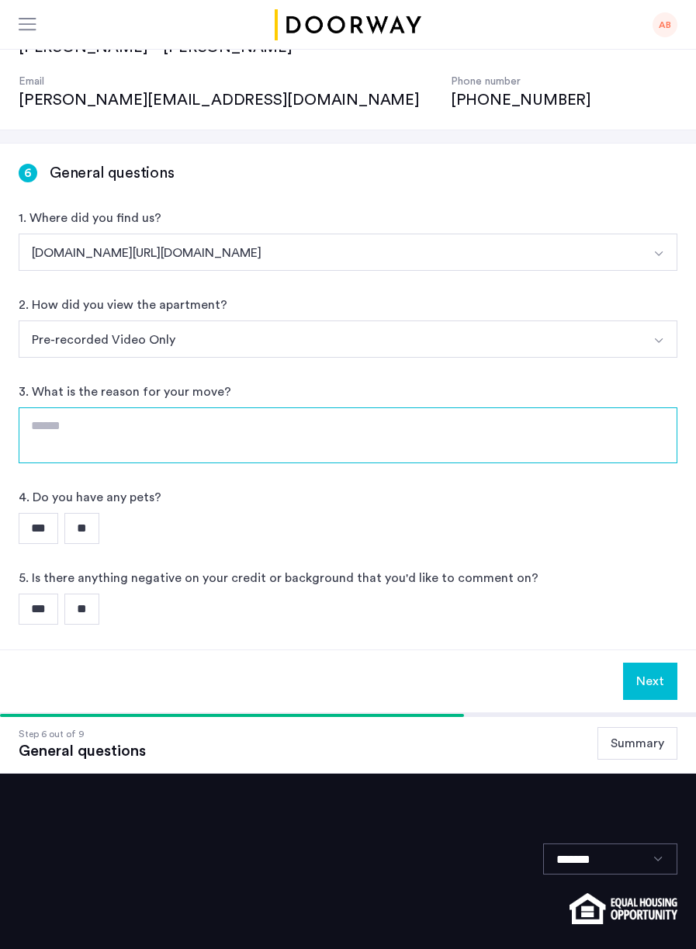
click at [442, 407] on textarea at bounding box center [348, 435] width 659 height 56
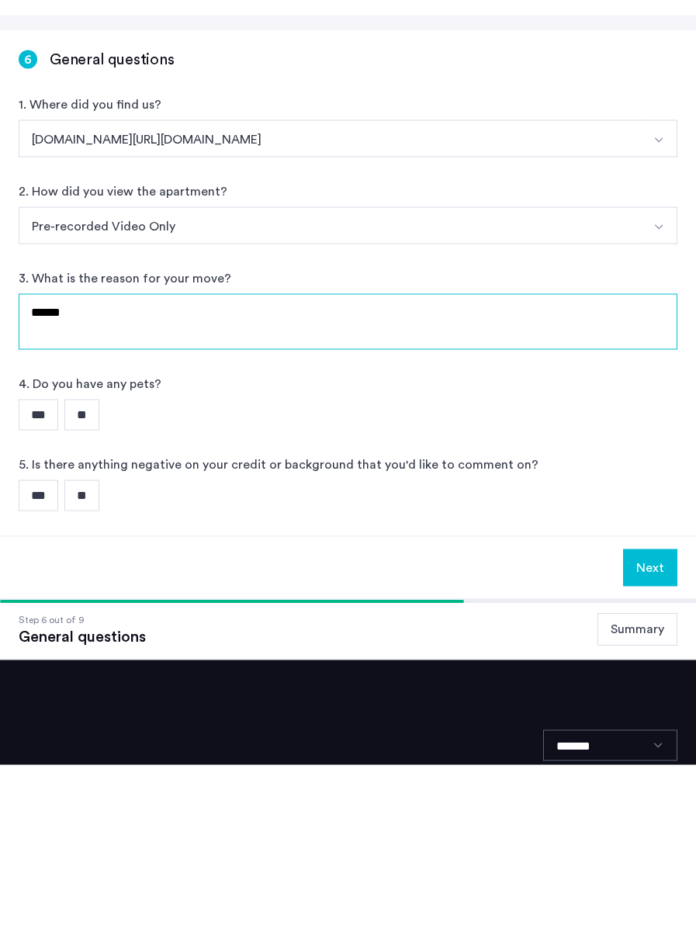
type textarea "******"
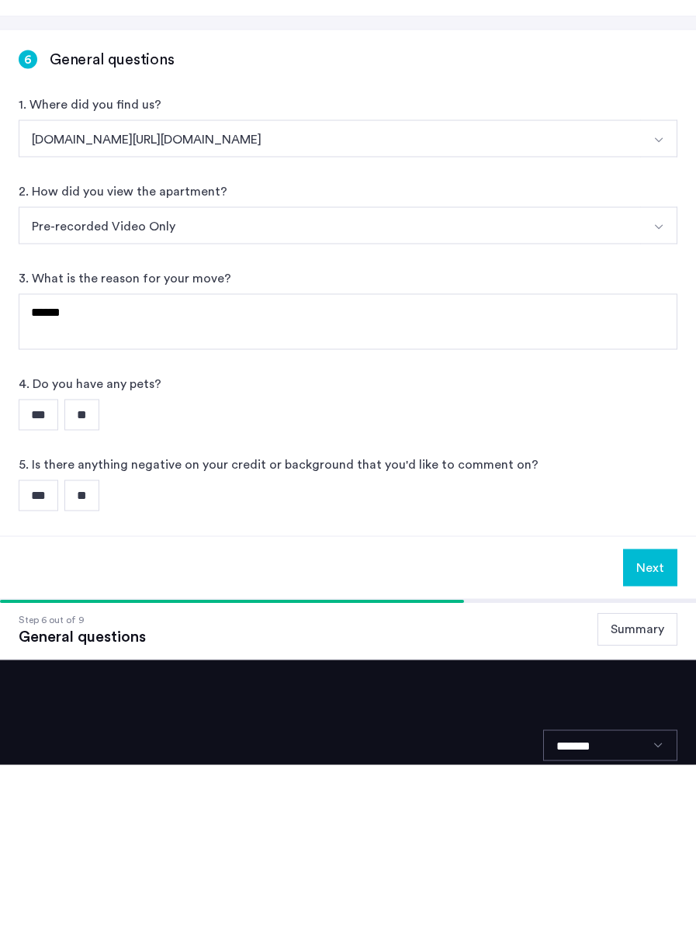
click at [47, 583] on input "***" at bounding box center [39, 598] width 40 height 31
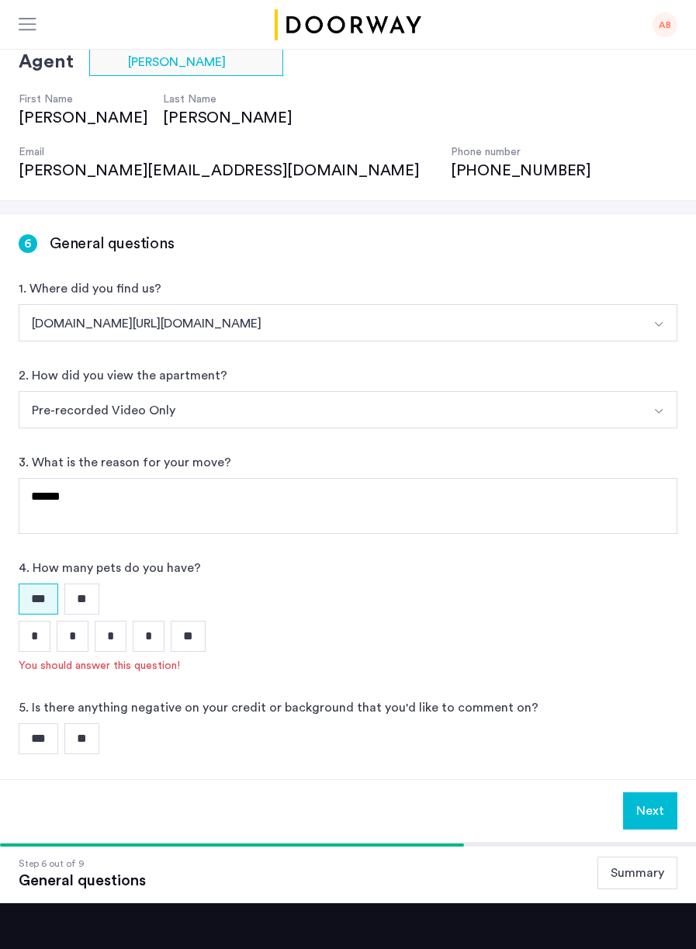
click at [26, 621] on input "*" at bounding box center [35, 636] width 32 height 31
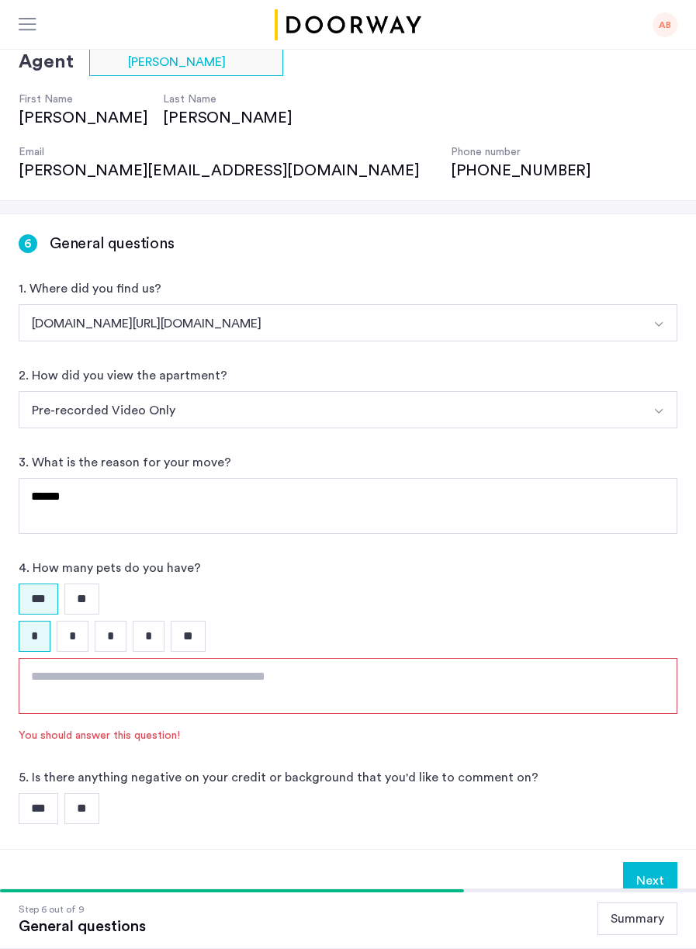
click at [359, 658] on textarea at bounding box center [348, 686] width 659 height 56
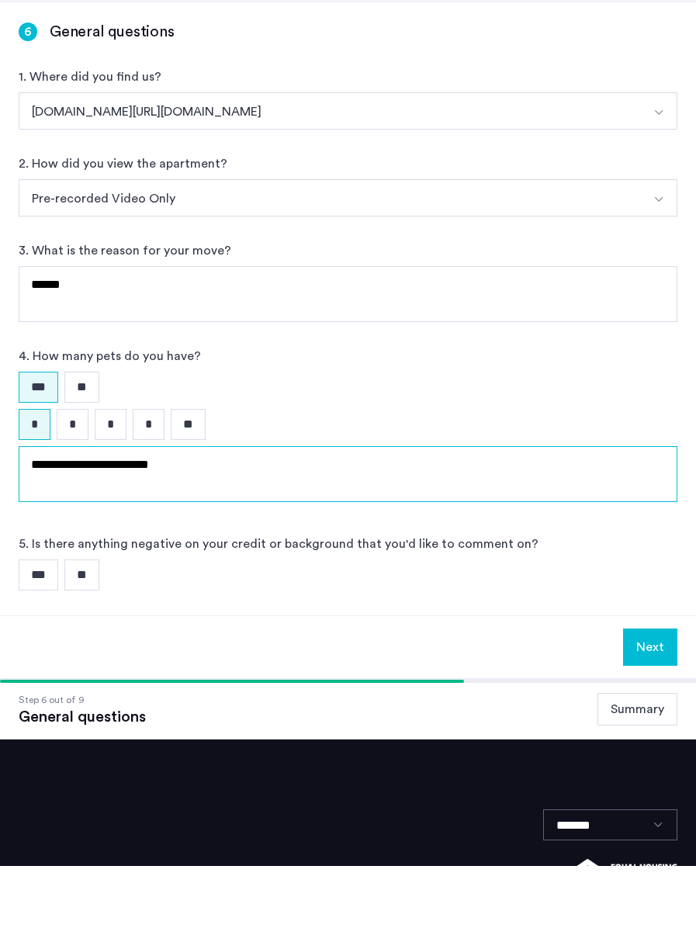
click at [62, 529] on textarea "**********" at bounding box center [348, 557] width 659 height 56
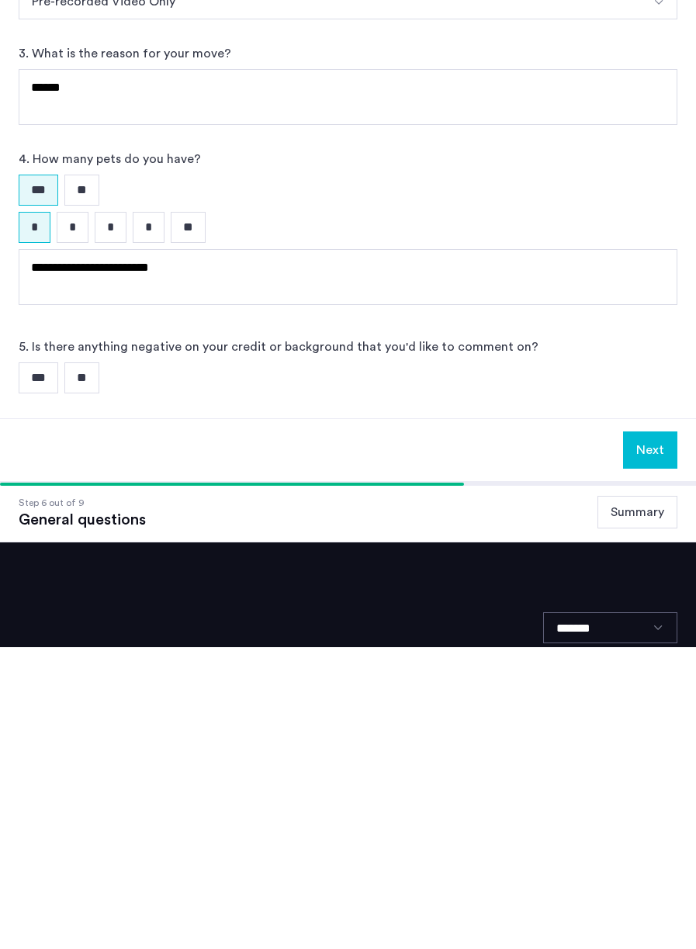
click at [71, 720] on div "Next" at bounding box center [348, 751] width 696 height 63
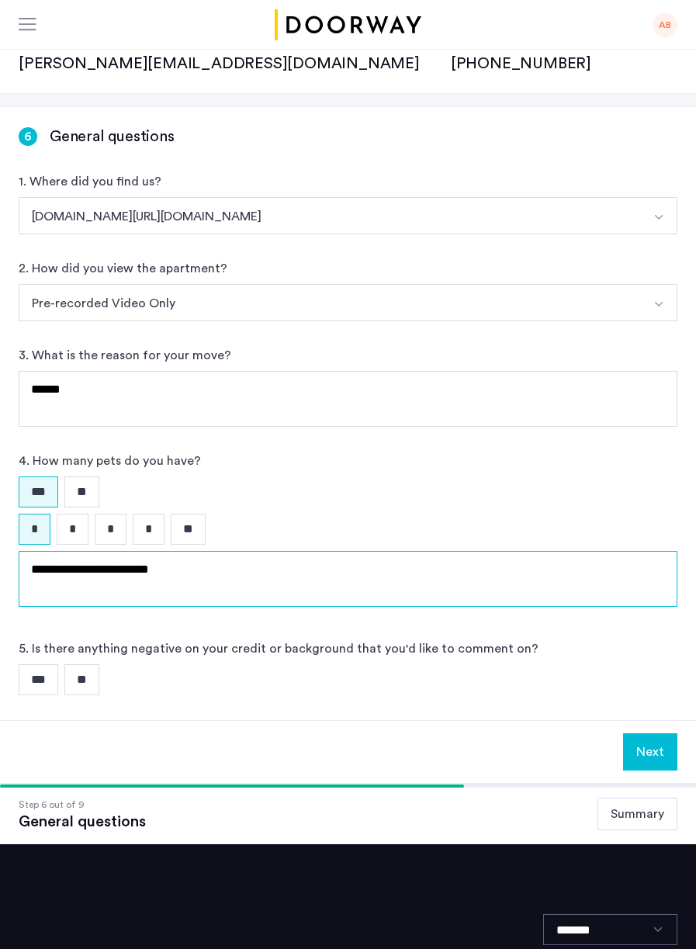
click at [61, 551] on textarea "**********" at bounding box center [348, 579] width 659 height 56
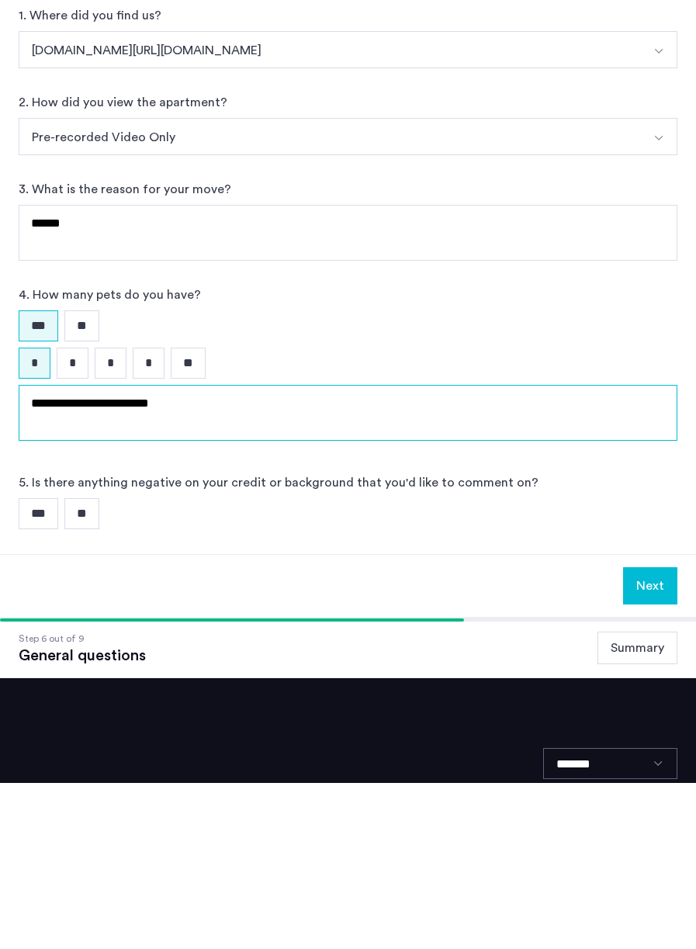
type textarea "**********"
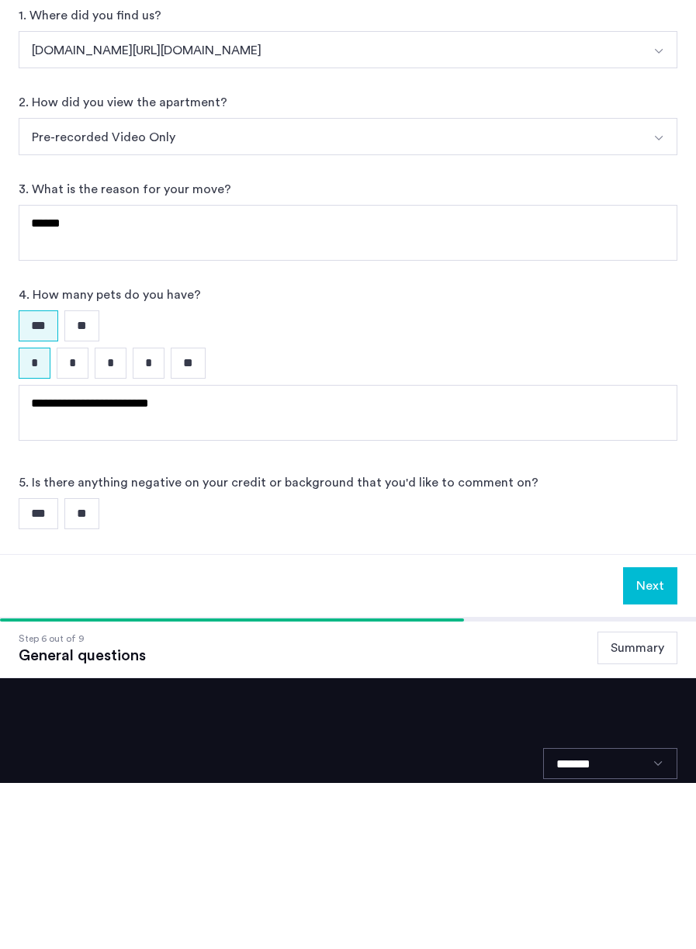
click at [26, 664] on input "***" at bounding box center [39, 679] width 40 height 31
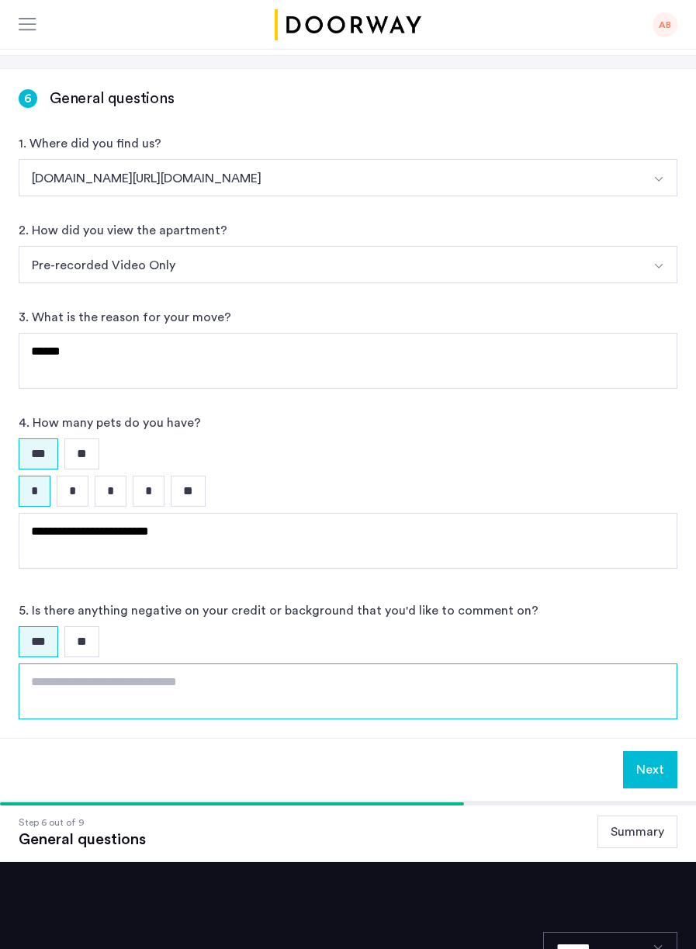
click at [270, 663] on textarea at bounding box center [348, 691] width 659 height 56
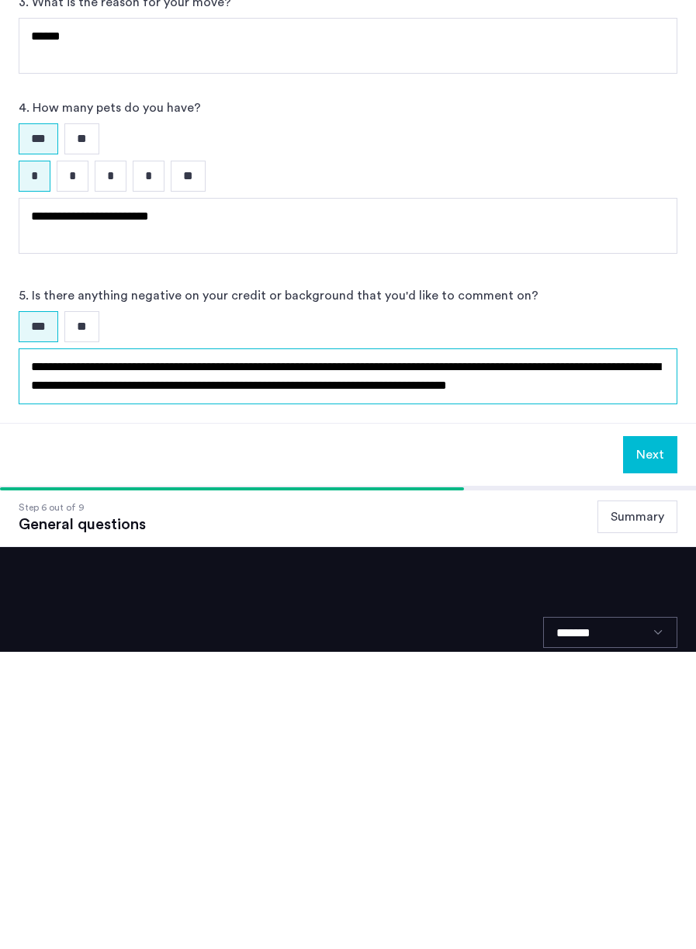
scroll to position [7, 0]
click at [420, 646] on textarea "**********" at bounding box center [348, 674] width 659 height 56
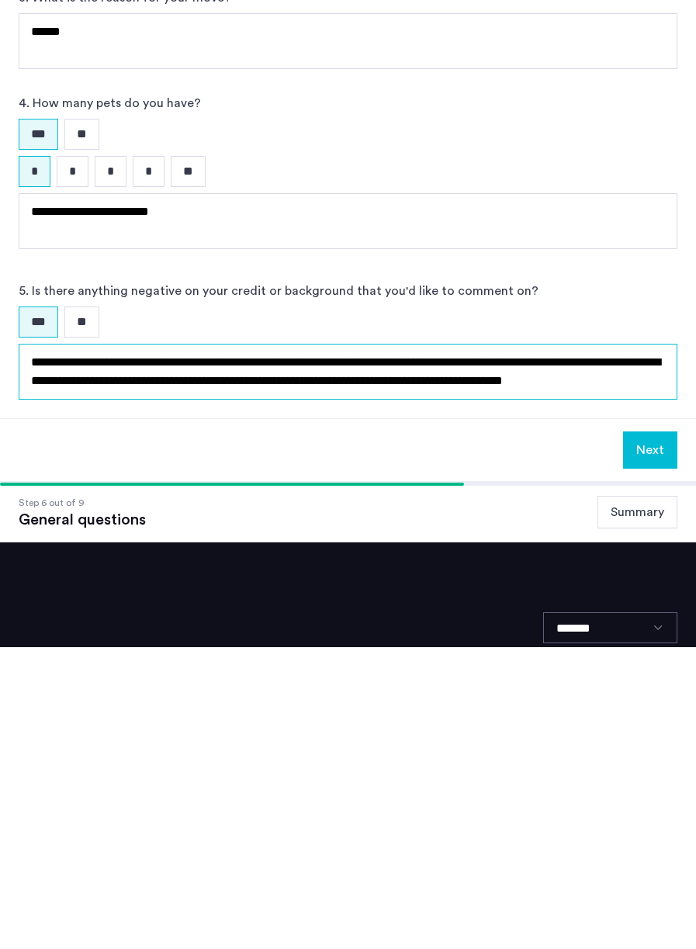
scroll to position [6, 0]
type textarea "**********"
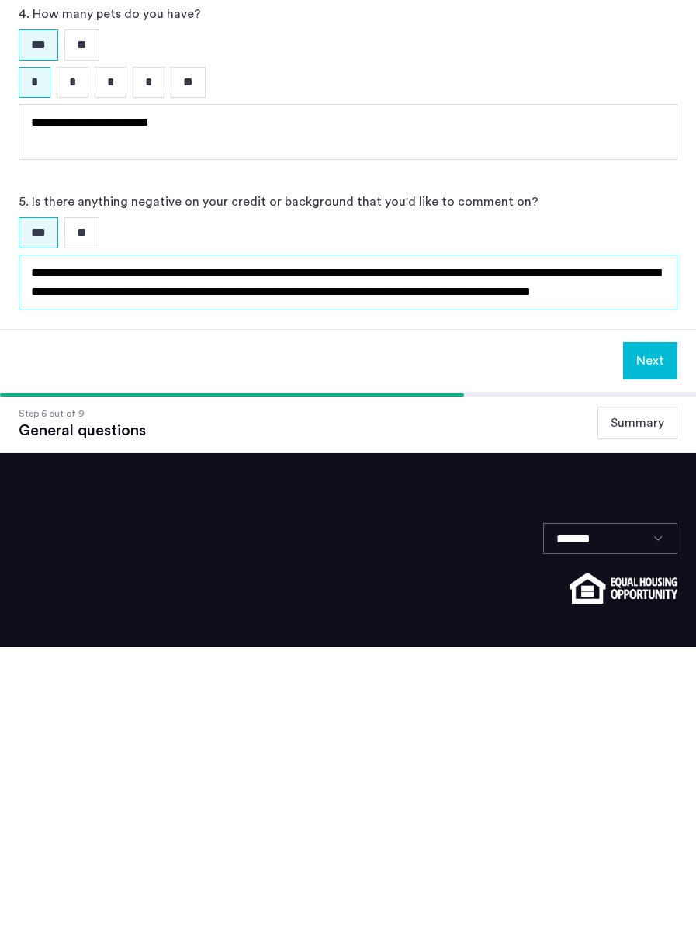
scroll to position [364, 0]
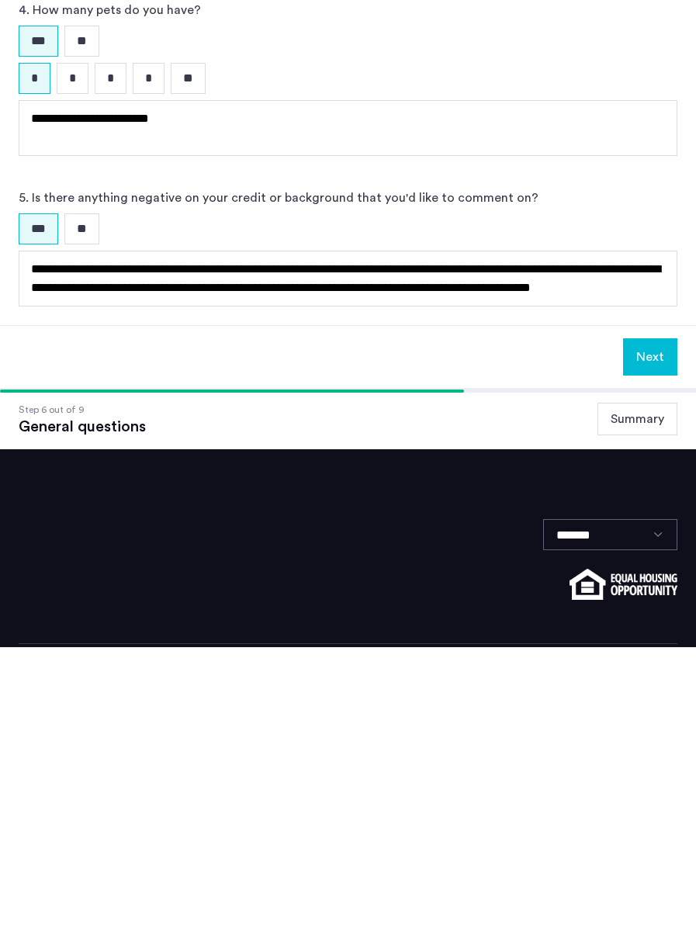
click at [652, 640] on button "Next" at bounding box center [650, 658] width 54 height 37
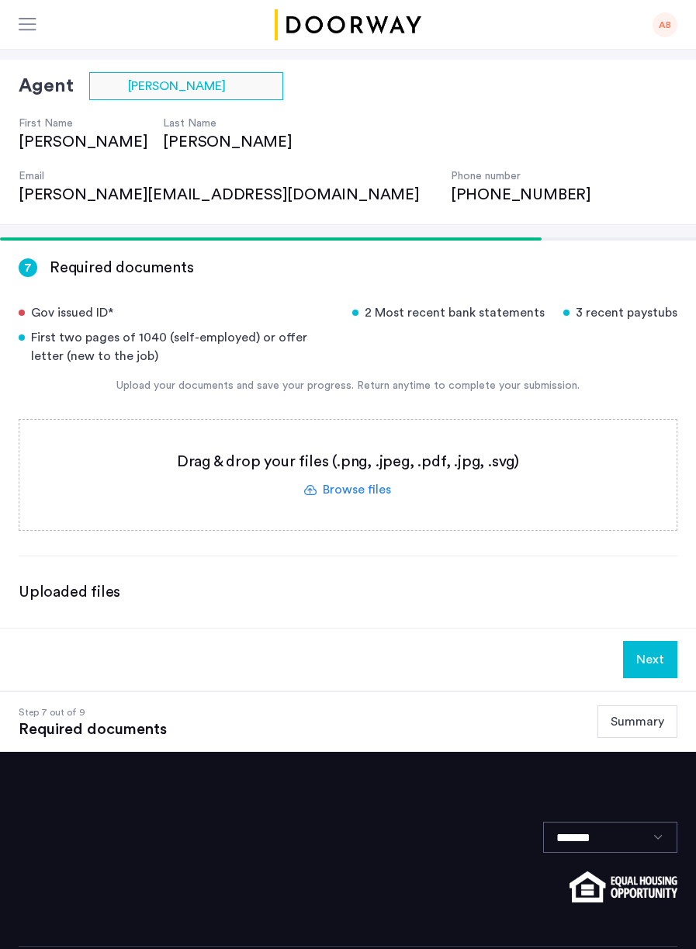
scroll to position [85, 0]
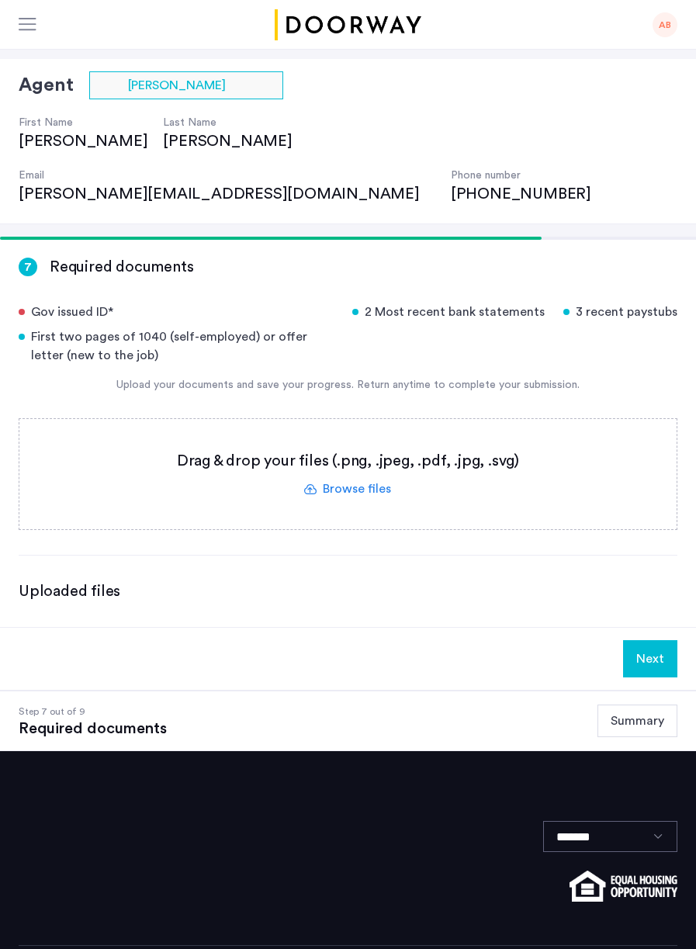
click at [665, 33] on div "AB" at bounding box center [665, 24] width 25 height 25
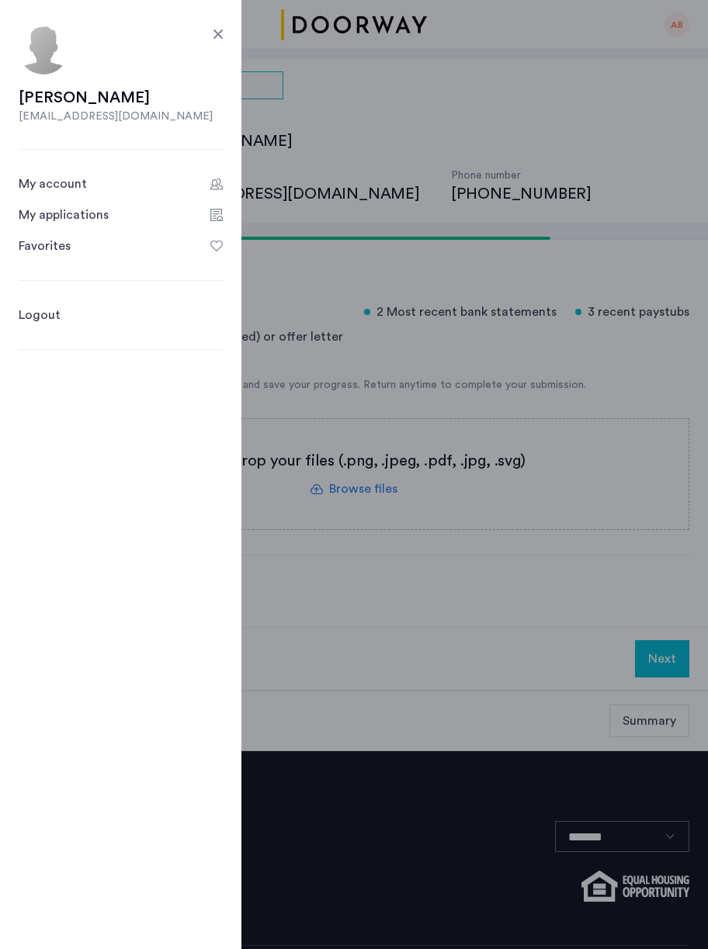
click at [387, 306] on div "Gov issued ID* 2 Most recent bank statements 3 recent paystubs First two pages …" at bounding box center [354, 334] width 670 height 62
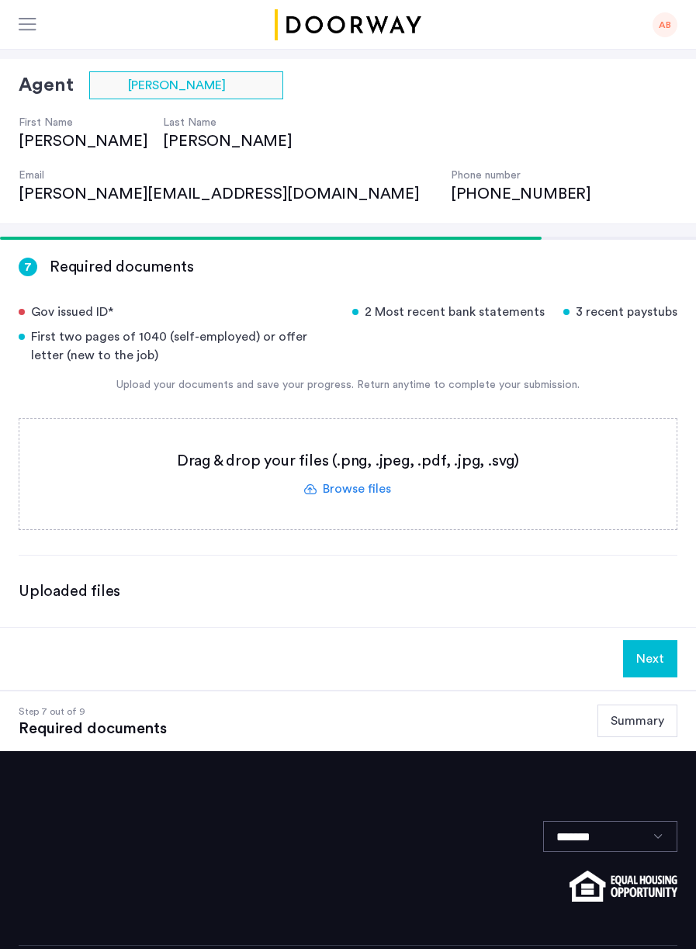
click at [336, 440] on label at bounding box center [347, 474] width 657 height 110
click at [0, 0] on input "file" at bounding box center [0, 0] width 0 height 0
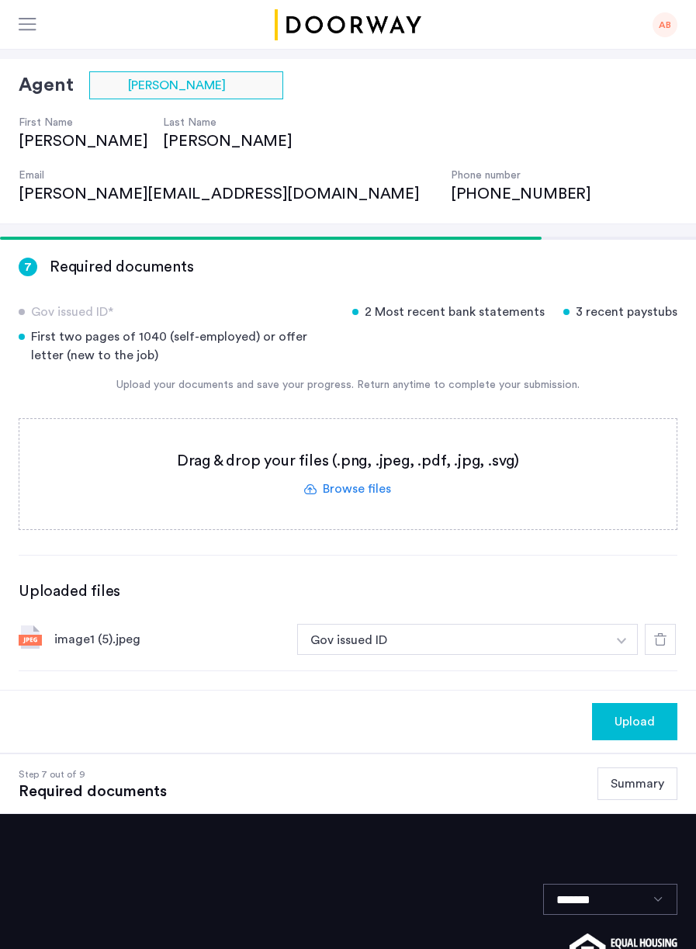
click at [343, 435] on label at bounding box center [347, 474] width 657 height 110
click at [0, 0] on input "file" at bounding box center [0, 0] width 0 height 0
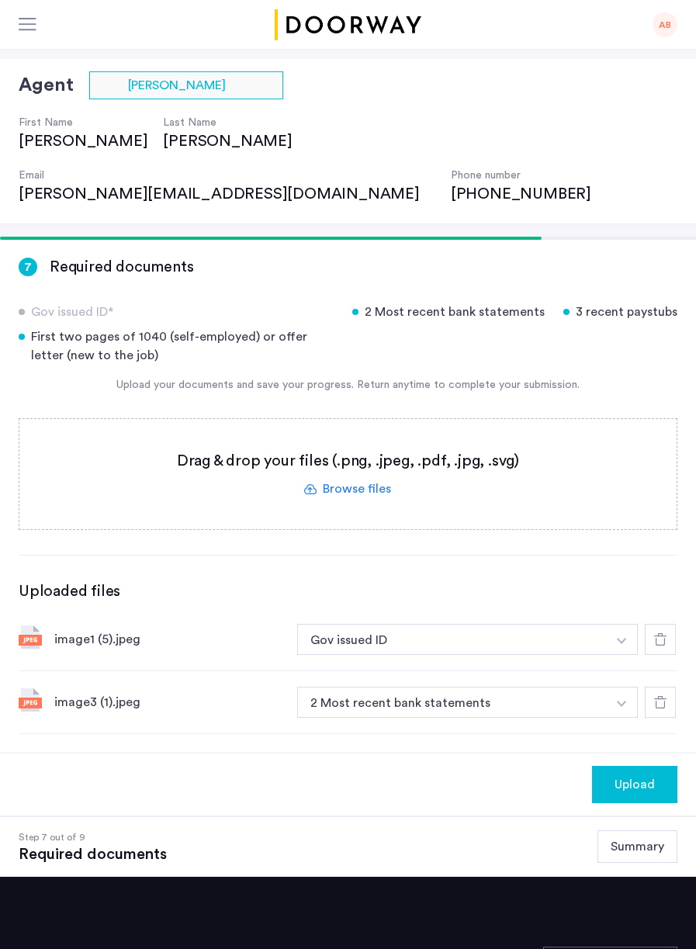
click at [331, 440] on label at bounding box center [347, 474] width 657 height 110
click at [0, 0] on input "file" at bounding box center [0, 0] width 0 height 0
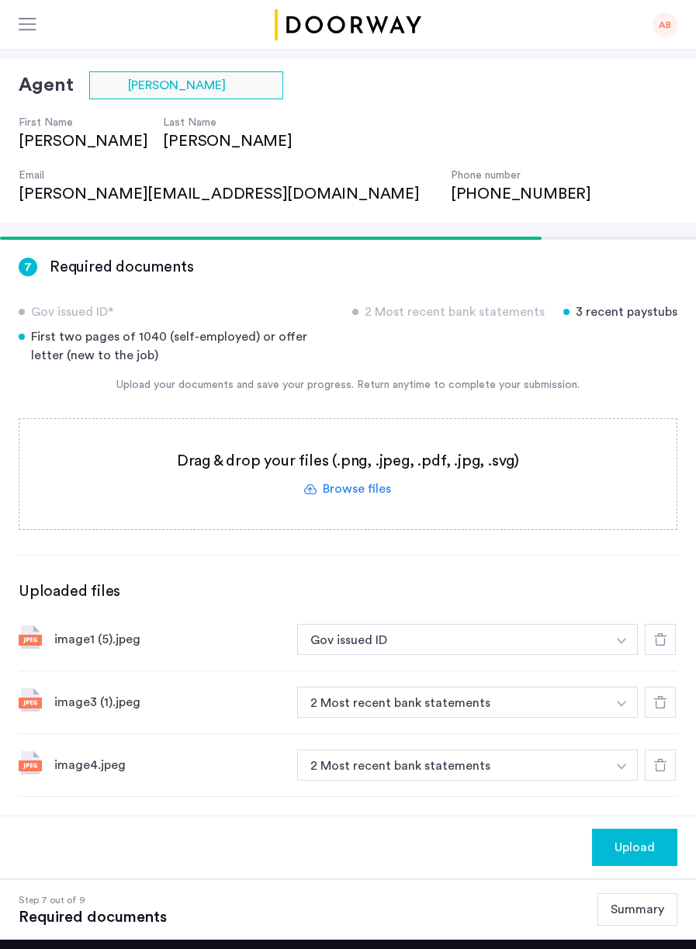
click at [300, 419] on label at bounding box center [347, 474] width 657 height 110
click at [0, 0] on input "file" at bounding box center [0, 0] width 0 height 0
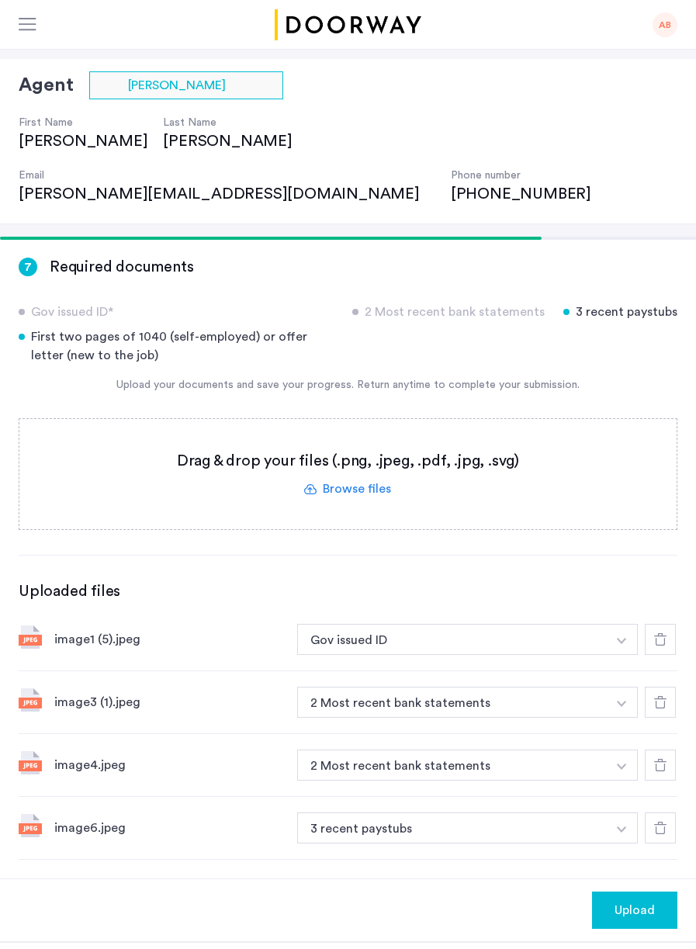
click at [355, 438] on label at bounding box center [347, 474] width 657 height 110
click at [0, 0] on input "file" at bounding box center [0, 0] width 0 height 0
click at [344, 423] on label at bounding box center [347, 474] width 657 height 110
click at [0, 0] on input "file" at bounding box center [0, 0] width 0 height 0
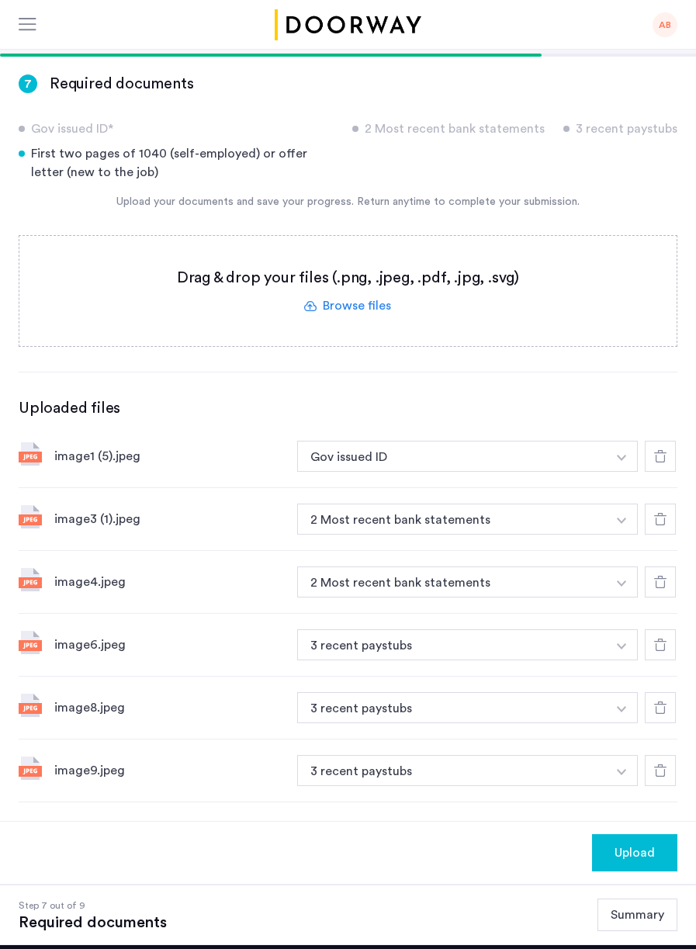
scroll to position [270, 0]
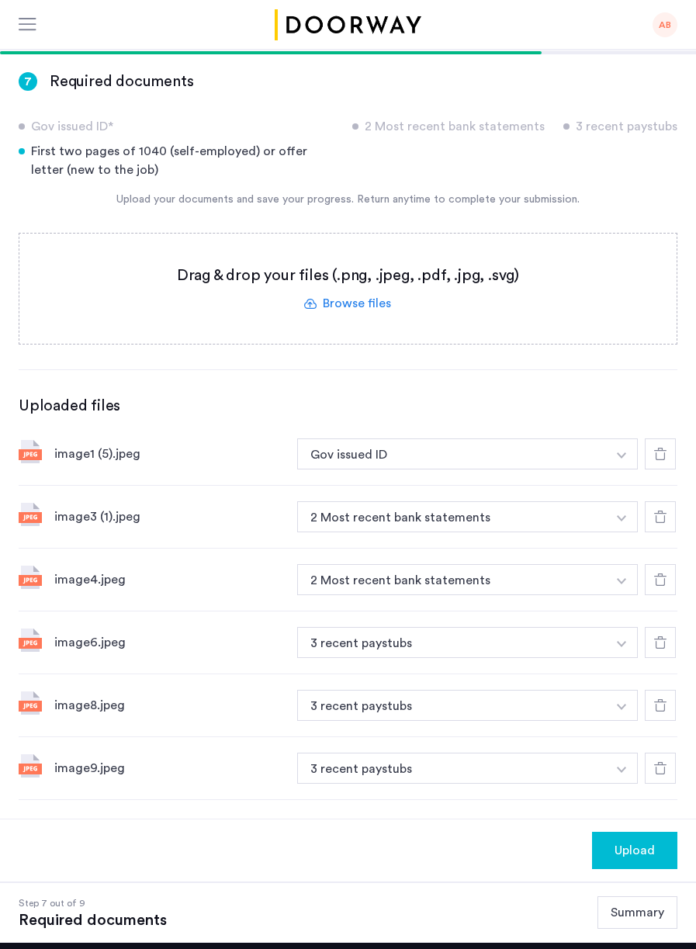
click at [599, 627] on button "3 recent paystubs" at bounding box center [452, 642] width 310 height 31
click at [608, 469] on button "button" at bounding box center [622, 453] width 32 height 31
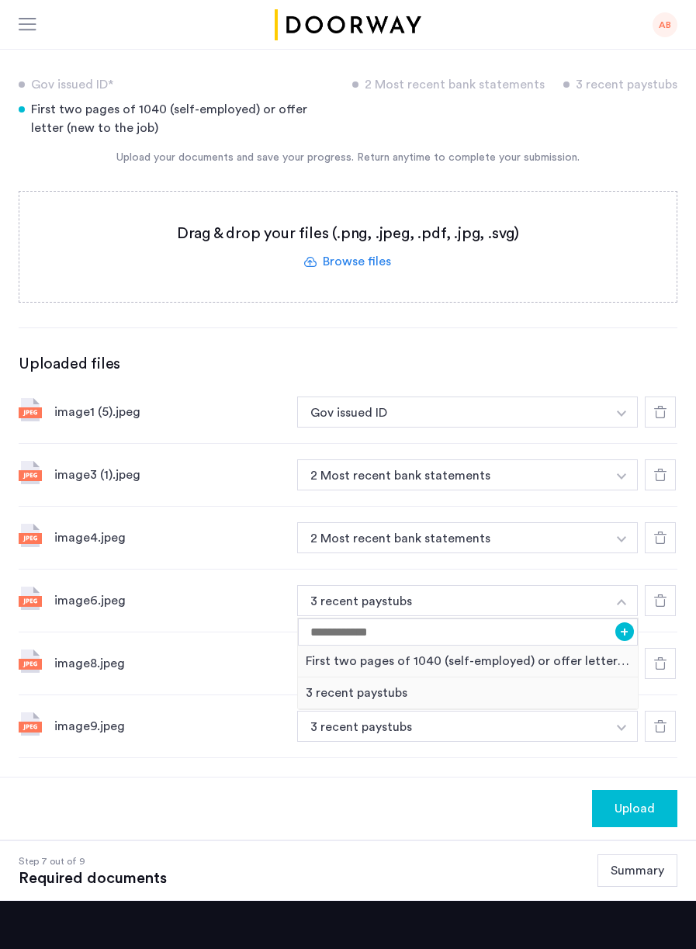
scroll to position [308, 0]
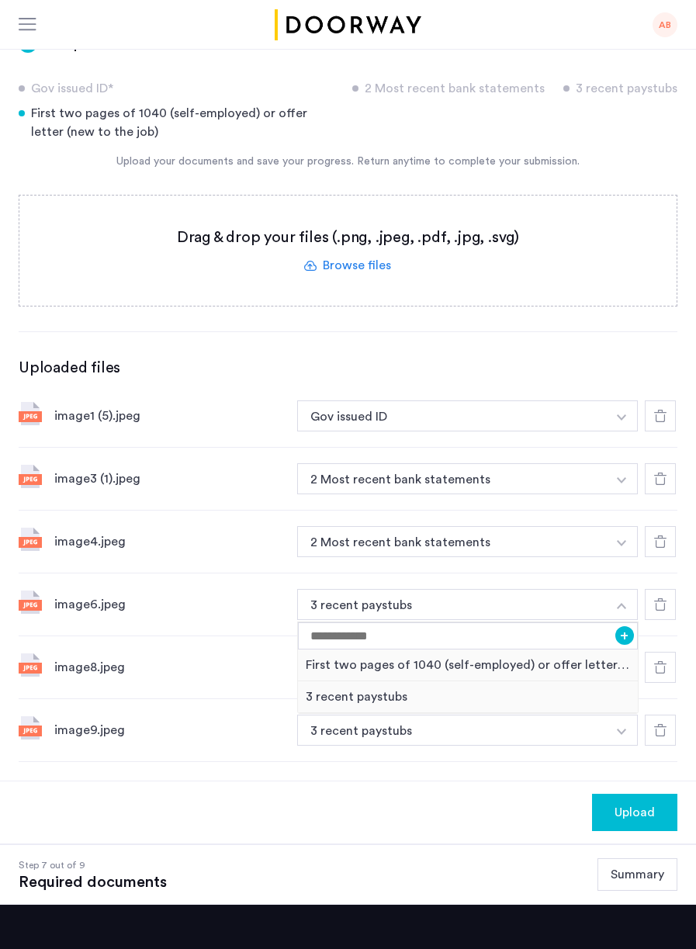
click at [295, 781] on div "Upload" at bounding box center [348, 812] width 696 height 63
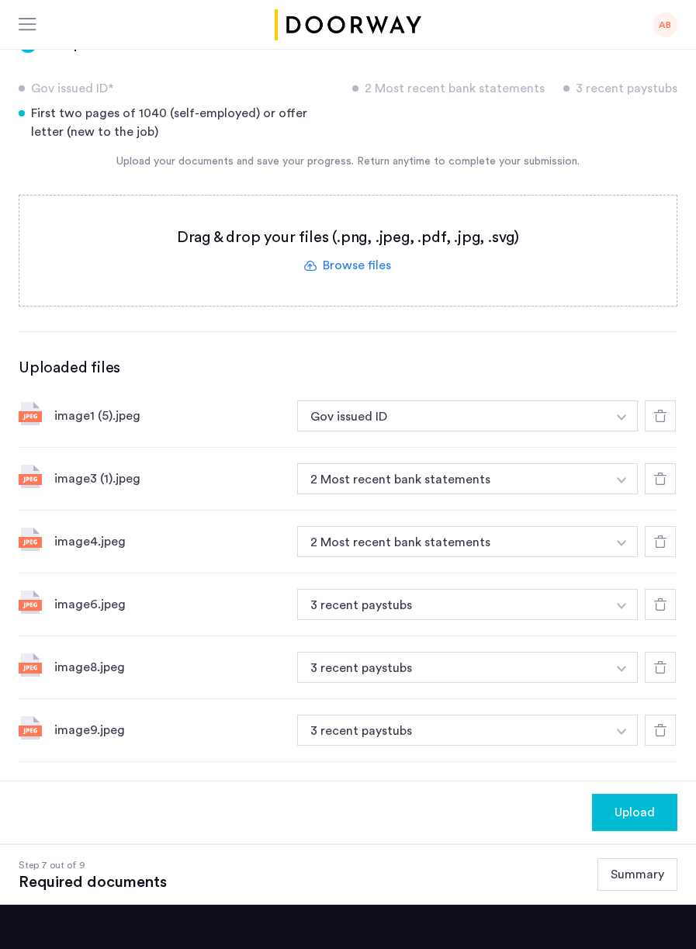
click at [613, 431] on button "button" at bounding box center [622, 415] width 32 height 31
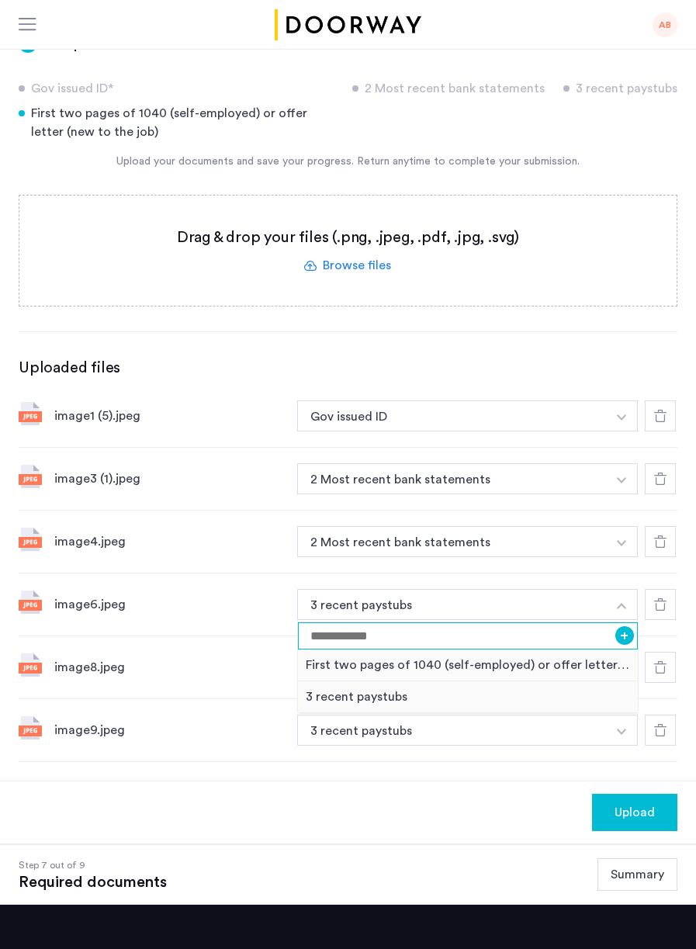
click at [611, 622] on input at bounding box center [468, 635] width 340 height 27
type input "**********"
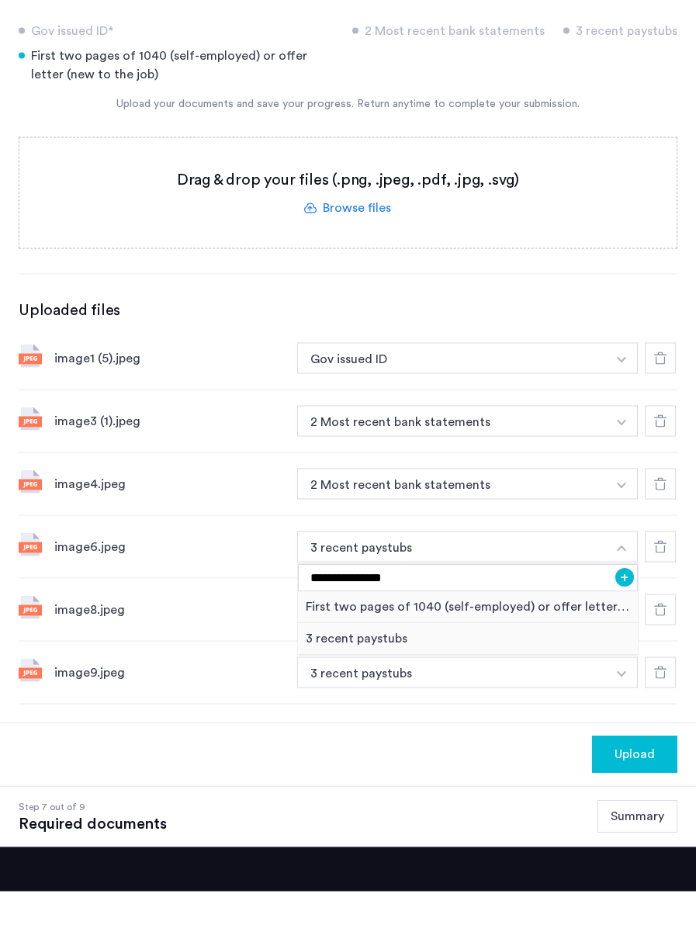
click at [625, 626] on button "+" at bounding box center [624, 635] width 19 height 19
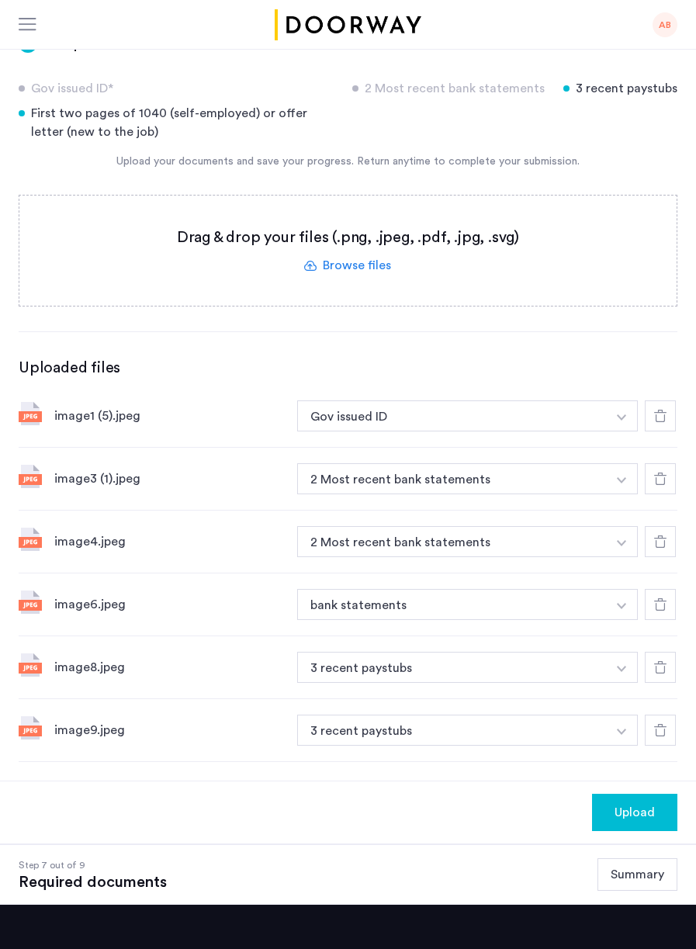
click at [630, 431] on button "button" at bounding box center [622, 415] width 32 height 31
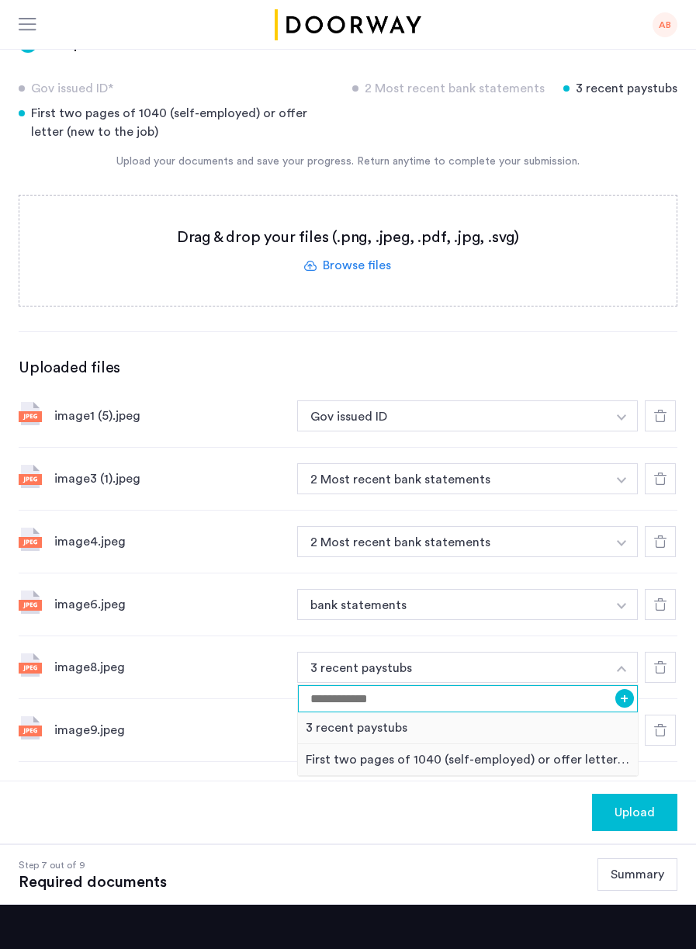
click at [614, 685] on input at bounding box center [468, 698] width 340 height 27
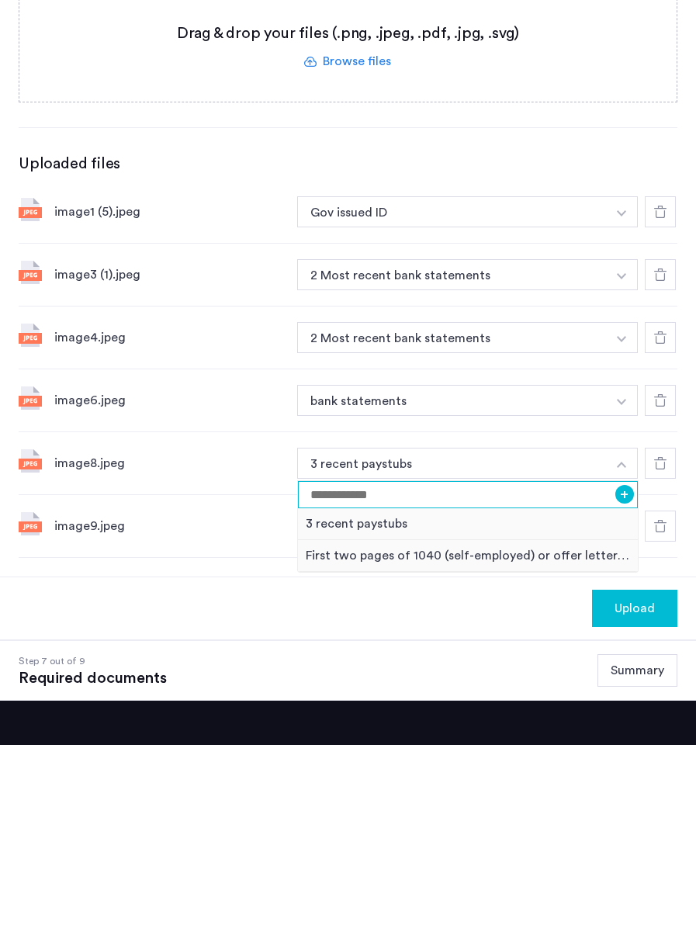
scroll to position [328, 0]
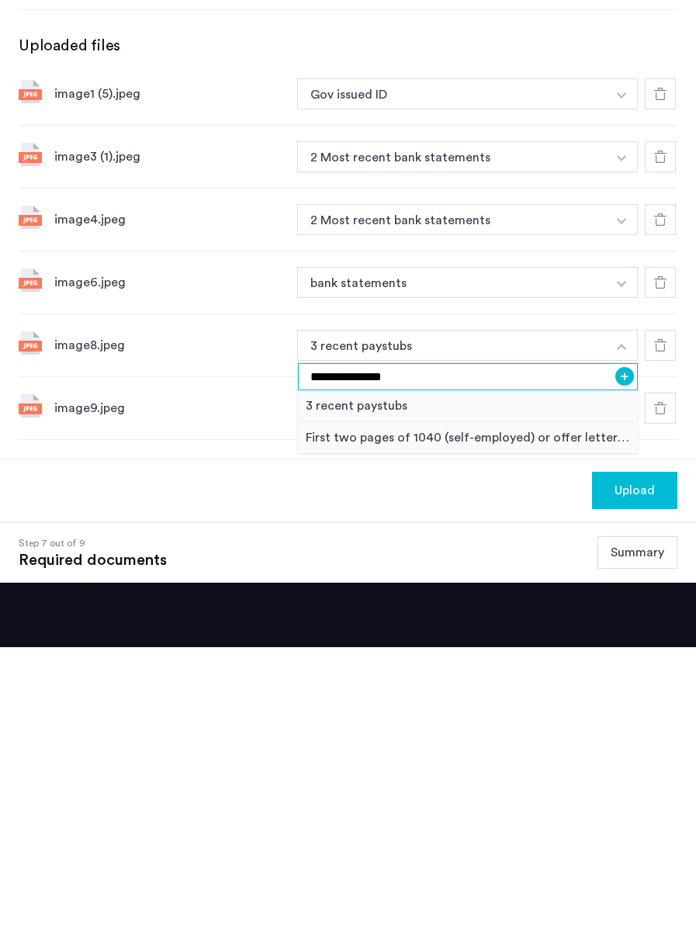
type input "**********"
click at [626, 669] on button "+" at bounding box center [624, 678] width 19 height 19
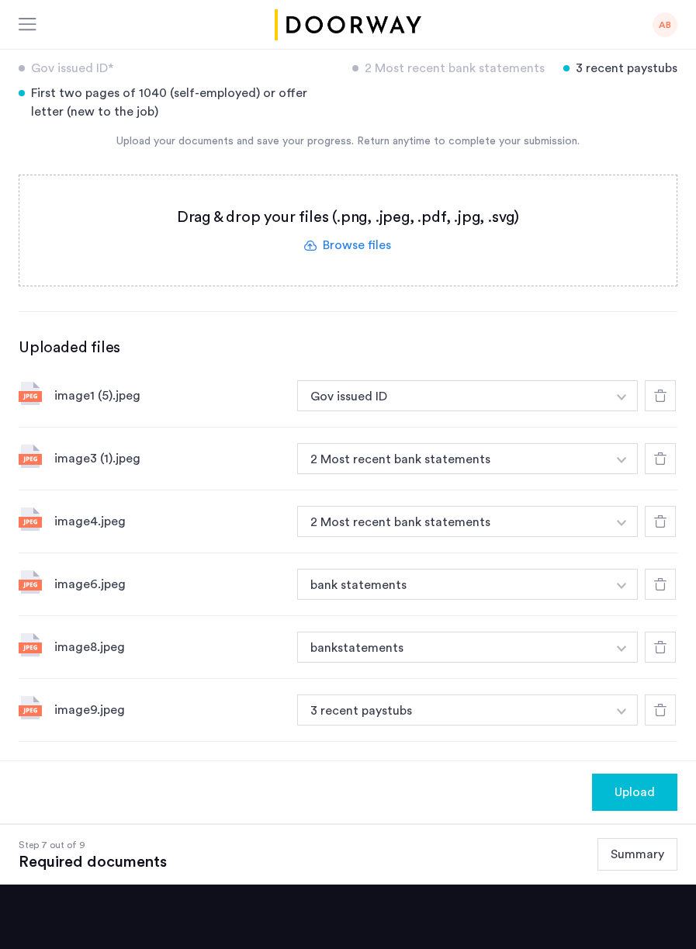
click at [609, 681] on div "image9.jpeg 3 recent paystubs + 3 recent paystubs First two pages of 1040 (self…" at bounding box center [348, 710] width 659 height 63
click at [620, 400] on img "button" at bounding box center [621, 397] width 9 height 6
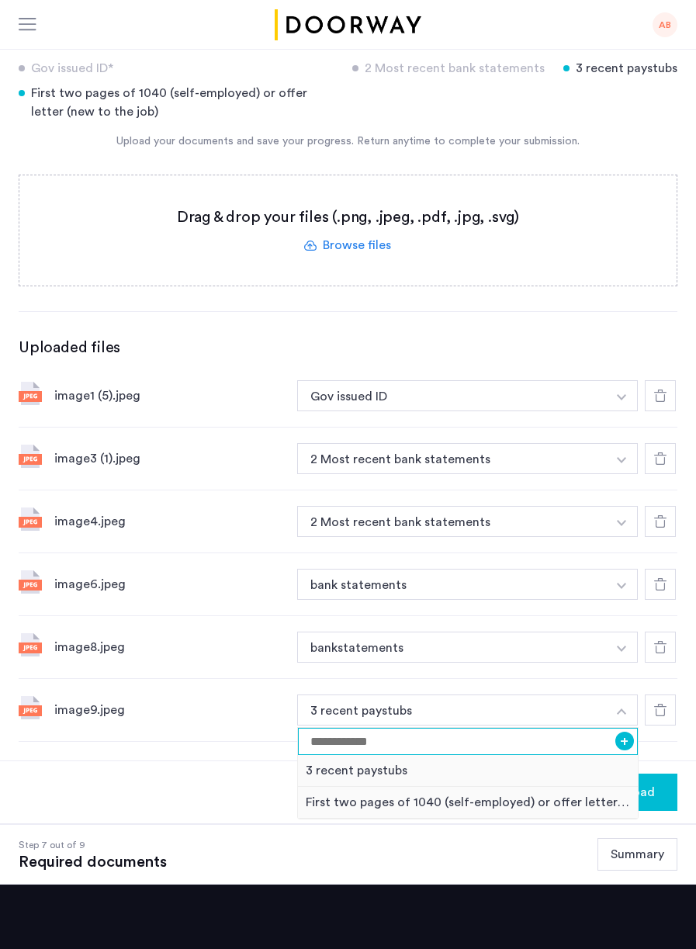
click at [514, 728] on input at bounding box center [468, 741] width 340 height 27
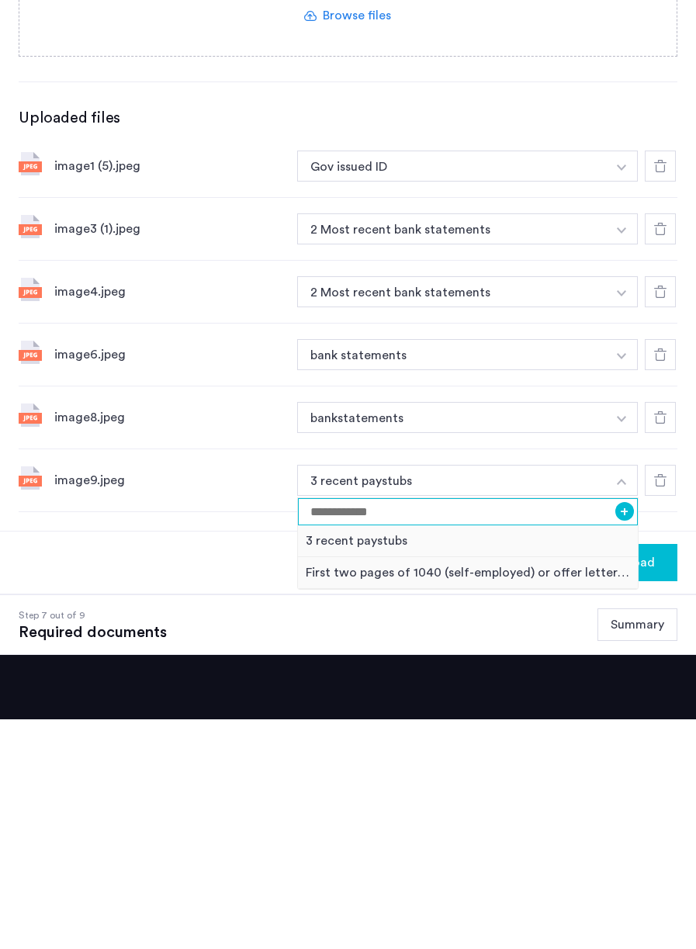
scroll to position [391, 0]
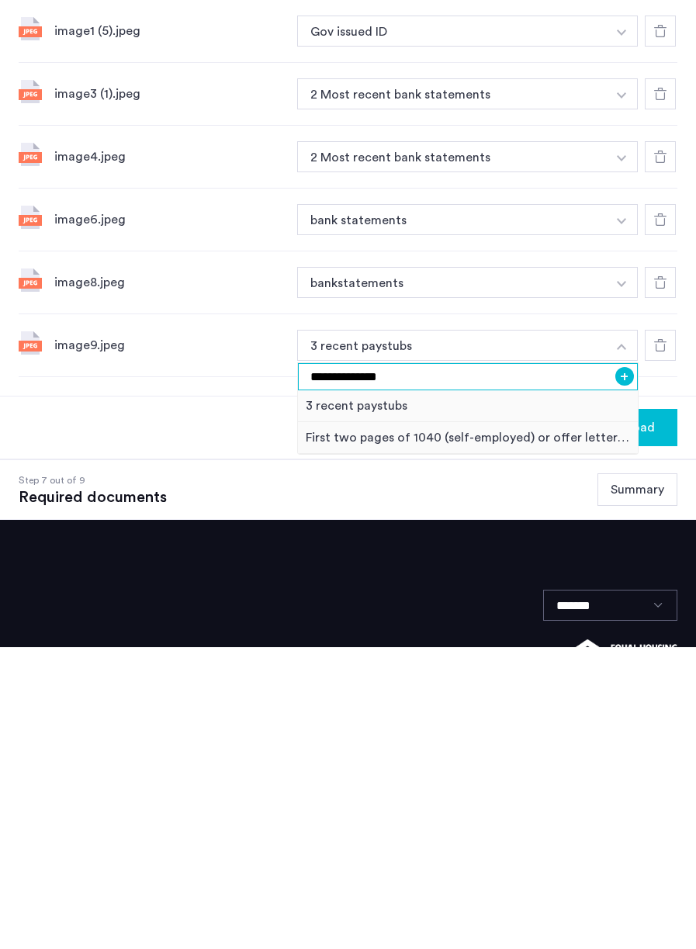
type input "**********"
click at [625, 669] on button "+" at bounding box center [624, 678] width 19 height 19
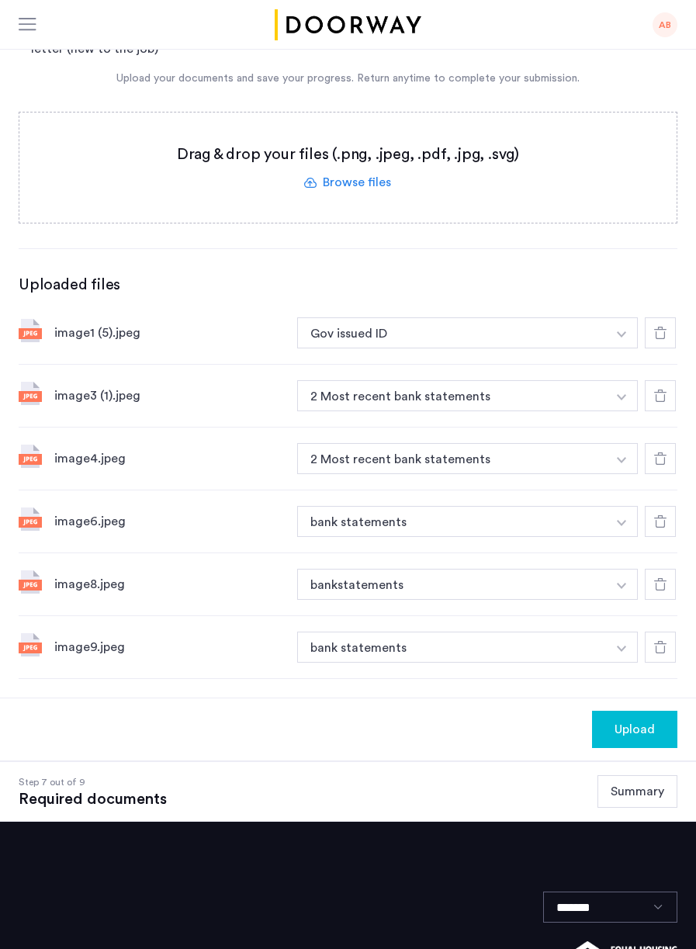
click at [653, 720] on span "Upload" at bounding box center [634, 729] width 40 height 19
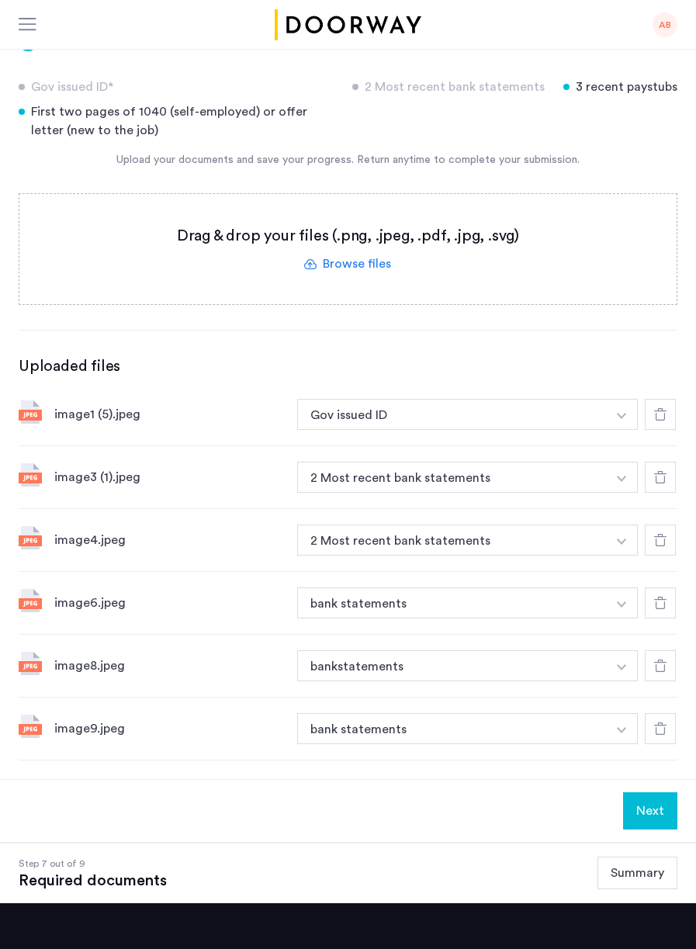
scroll to position [310, 0]
click at [661, 792] on button "Next" at bounding box center [650, 810] width 54 height 37
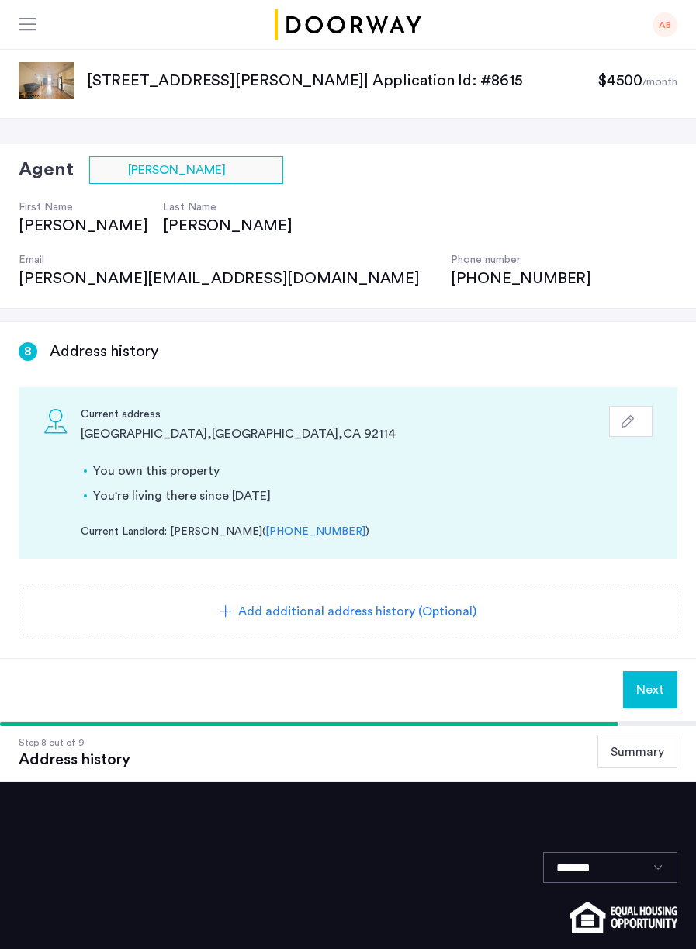
click at [638, 671] on button "Next" at bounding box center [650, 689] width 54 height 37
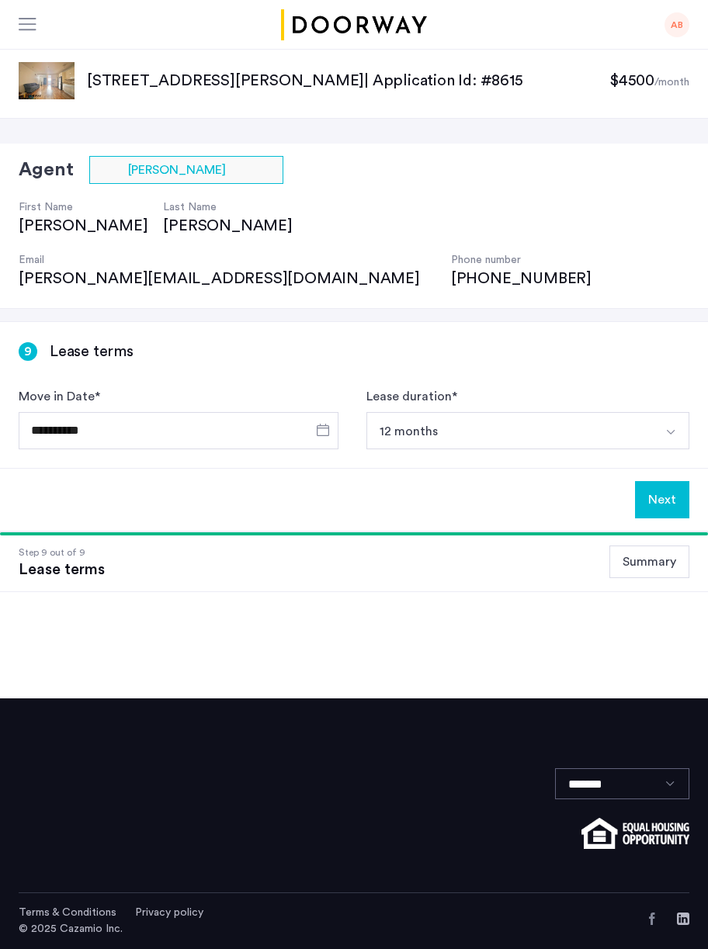
click at [469, 412] on button "12 months" at bounding box center [509, 430] width 286 height 37
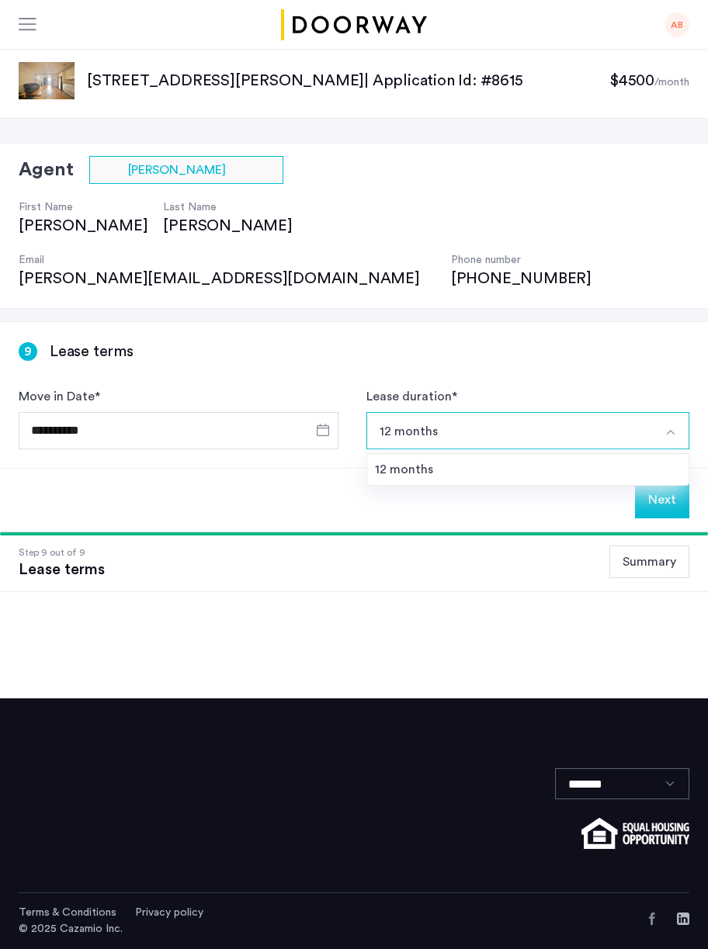
click at [453, 412] on button "12 months" at bounding box center [509, 430] width 286 height 37
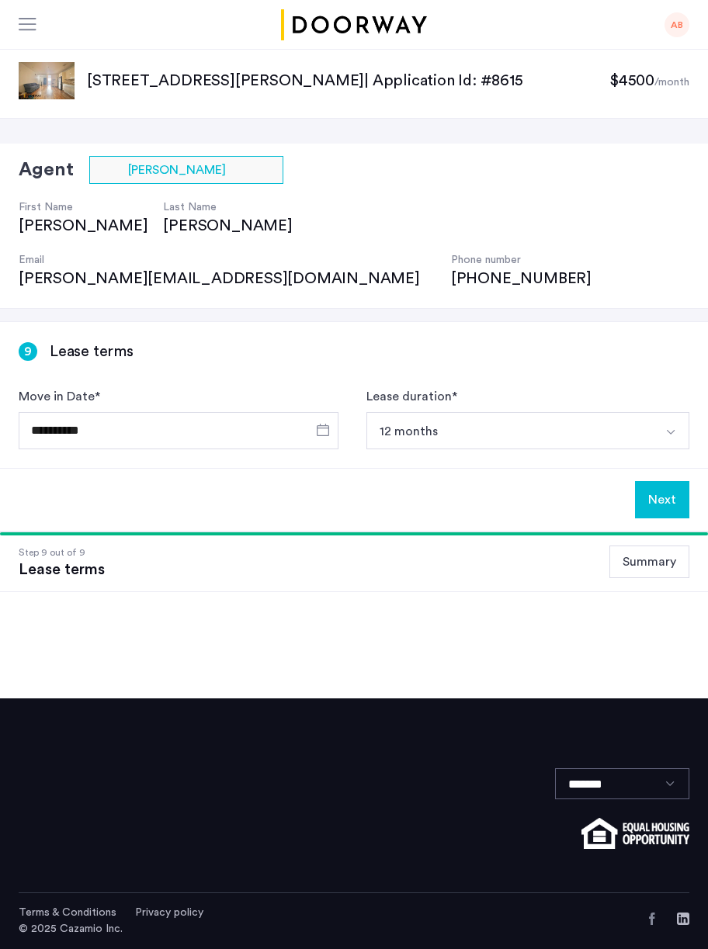
click at [671, 481] on button "Next" at bounding box center [662, 499] width 54 height 37
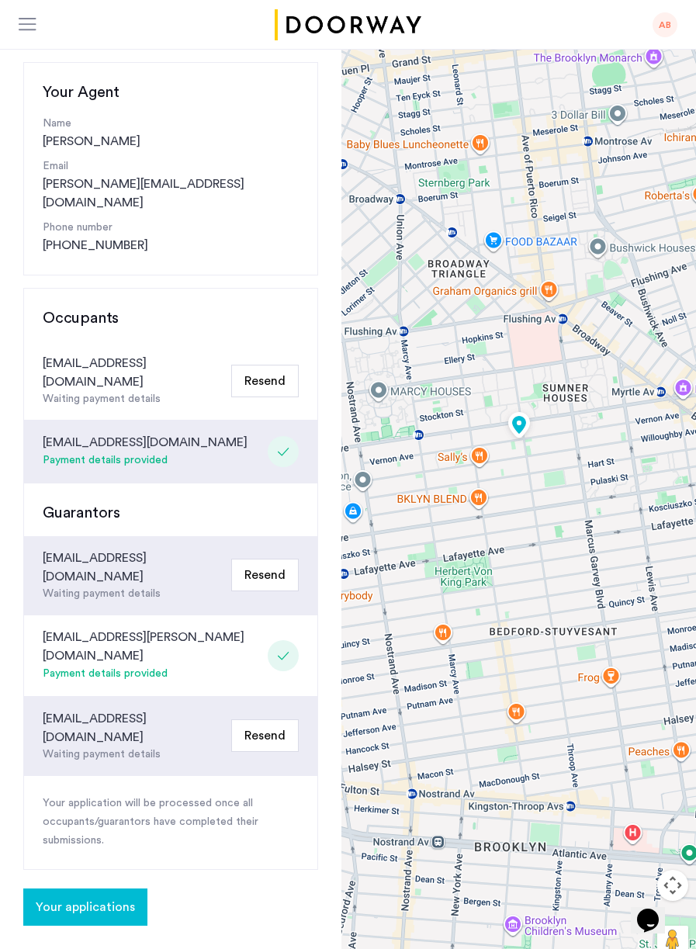
scroll to position [134, 0]
click at [256, 558] on button "Resend" at bounding box center [265, 574] width 68 height 33
click at [259, 558] on button "Resend" at bounding box center [265, 574] width 68 height 33
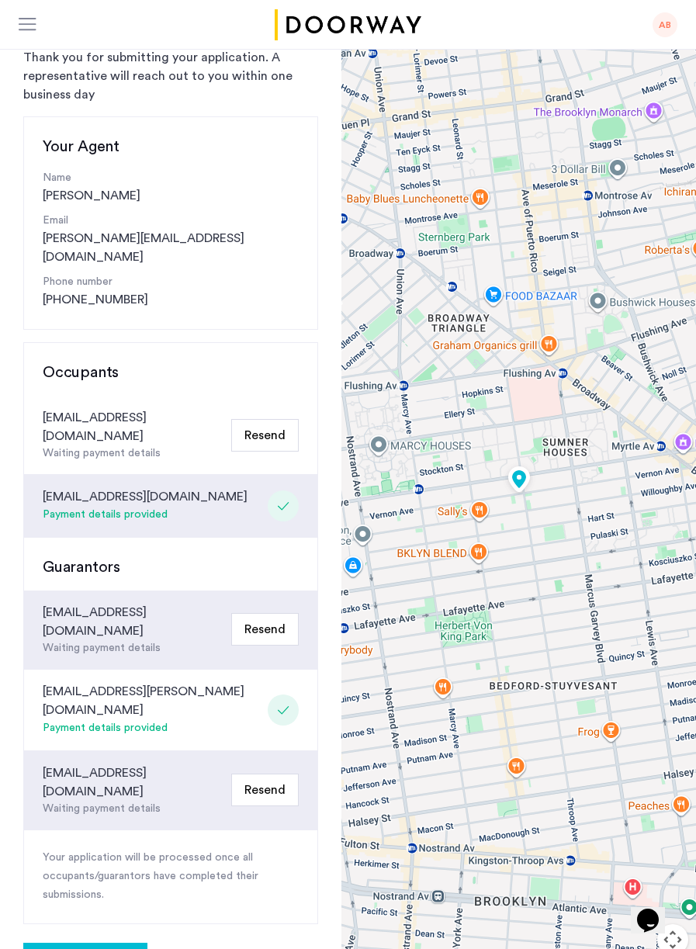
scroll to position [0, 0]
